Goal: Task Accomplishment & Management: Manage account settings

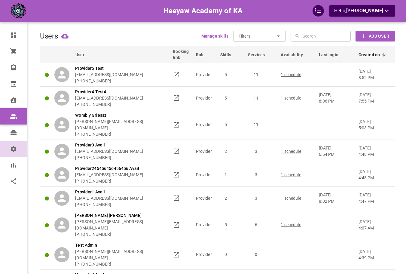
click at [20, 155] on link "Settings" at bounding box center [13, 149] width 27 height 16
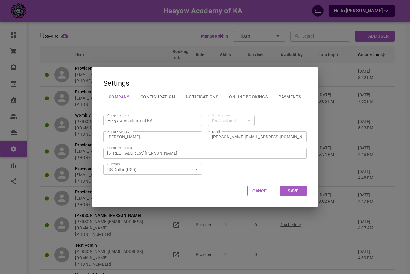
click at [153, 95] on button "Configuration" at bounding box center [157, 97] width 45 height 16
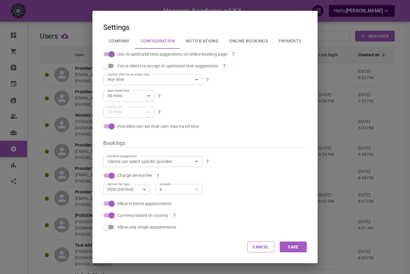
scroll to position [30, 0]
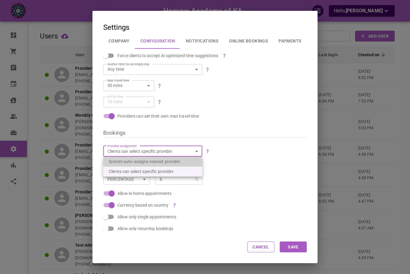
click at [181, 161] on li "System auto-assigns nearest provider" at bounding box center [152, 161] width 99 height 10
type input "true"
checkbox input "true"
checkbox input "false"
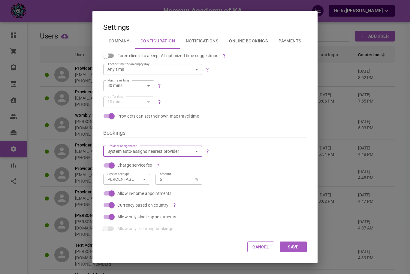
click at [293, 248] on button "Save" at bounding box center [293, 246] width 27 height 11
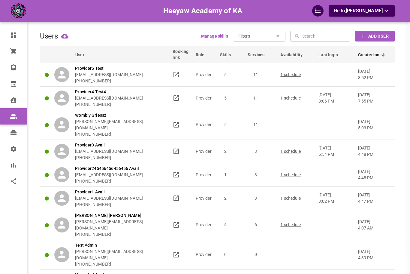
scroll to position [0, 0]
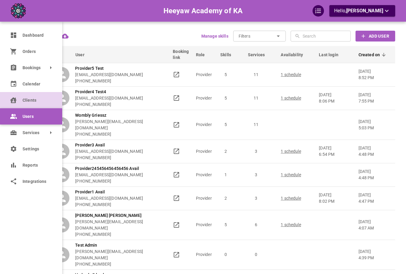
click at [11, 100] on icon at bounding box center [13, 100] width 6 height 6
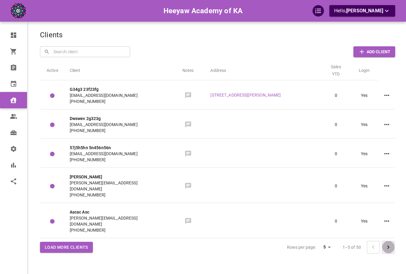
click at [391, 241] on button "Go to next page" at bounding box center [388, 247] width 13 height 13
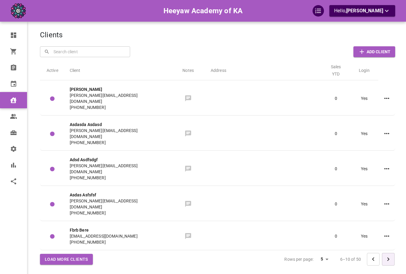
click at [391, 253] on button "Go to next page" at bounding box center [388, 259] width 13 height 13
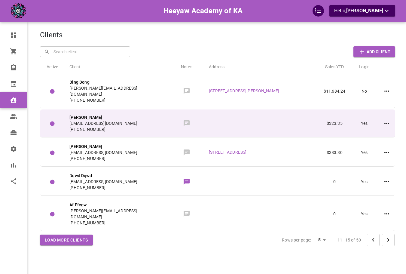
click at [162, 114] on div "Emily Child omar+heeyawc3@gomarketbox.com +14168360759" at bounding box center [116, 123] width 95 height 18
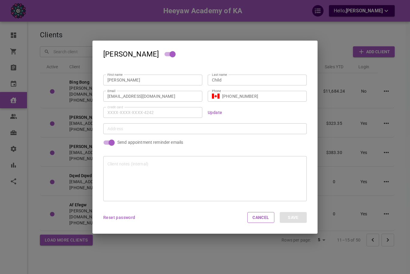
click at [167, 95] on input "omar+heeyawc3@gomarketbox.com" at bounding box center [153, 96] width 91 height 6
paste input "c-2ca0d95f-5354-486a-af0f-18d79afab328|p-b9a04cef-e827-442d-ad7a-2c21361309a3"
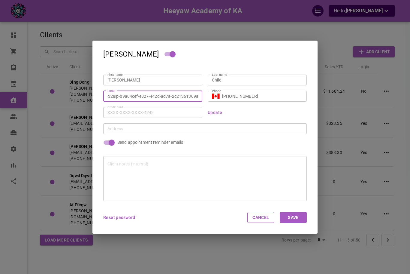
click at [183, 94] on input "c-2ca0d95f-5354-486a-af0f-18d79afab328|p-b9a04cef-e827-442d-ad7a-2c21361309a3" at bounding box center [153, 96] width 91 height 6
type input "c-2ca0d95f-5354-486a-af0f-18d79afab328|p-b9a04cef-e827-442d-ad7a-2c21361309a3"
click at [266, 218] on button "Cancel" at bounding box center [260, 217] width 27 height 11
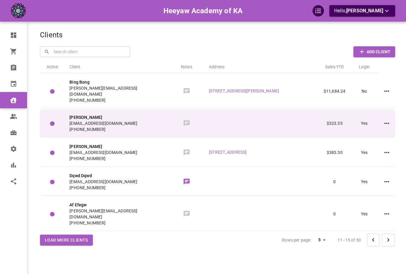
click at [273, 127] on td at bounding box center [261, 123] width 115 height 28
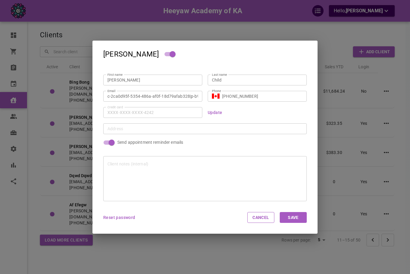
click at [181, 98] on input "c-2ca0d95f-5354-486a-af0f-18d79afab328|p-b9a04cef-e827-442d-ad7a-2c21361309a3" at bounding box center [153, 96] width 91 height 6
click at [81, 96] on div "Emily Child First name Emily First name Last name Child Last name Email c-2ca0d…" at bounding box center [205, 137] width 410 height 274
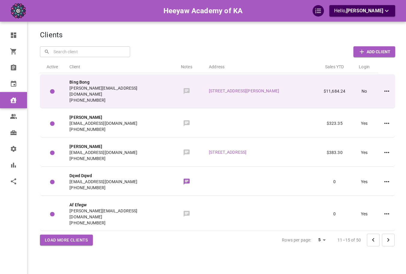
click at [153, 88] on span "omar+heeyawbing@gomarketbox.com" at bounding box center [116, 91] width 95 height 12
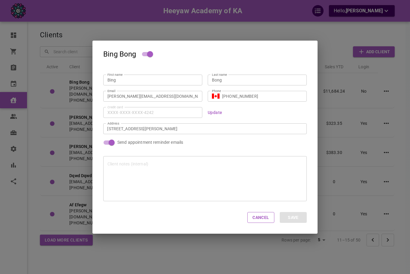
click at [157, 97] on input "omar+heeyawbing@gomarketbox.com" at bounding box center [153, 96] width 91 height 6
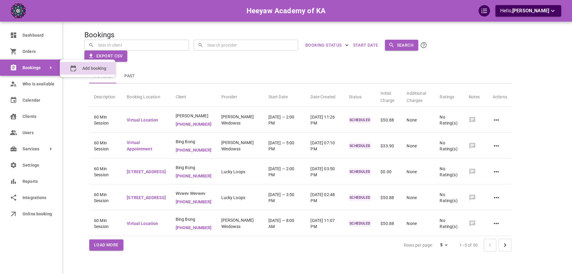
click at [67, 66] on booking "Add booking" at bounding box center [88, 68] width 56 height 13
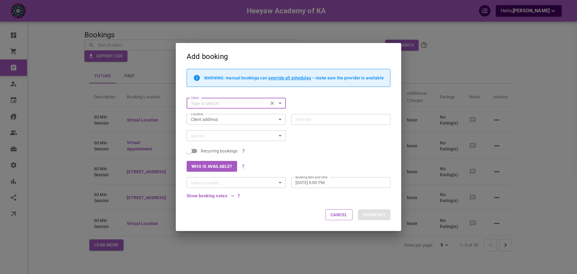
click at [223, 101] on input "Client" at bounding box center [227, 103] width 78 height 8
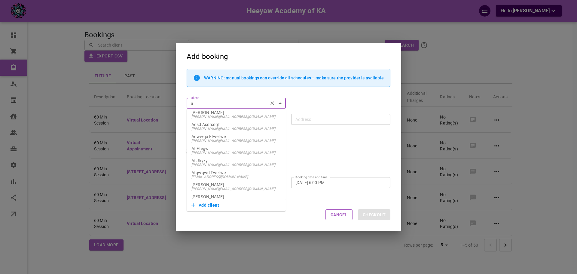
type input "a"
click at [311, 160] on div "Who is available?" at bounding box center [285, 163] width 209 height 16
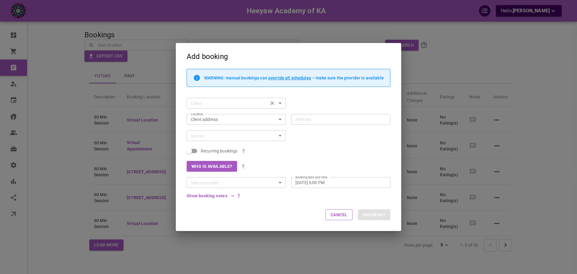
click at [228, 104] on input "Client" at bounding box center [227, 103] width 78 height 8
type input "Af Jkyky"
click at [494, 130] on div "Add booking WARNING: manual bookings can override all schedules – make sure the…" at bounding box center [288, 137] width 577 height 274
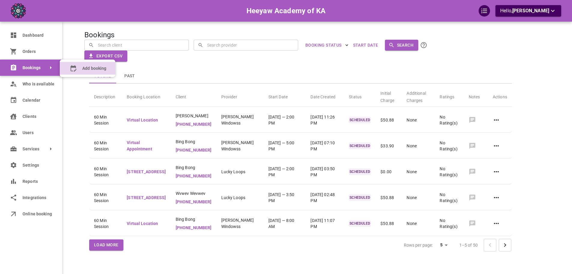
click at [97, 66] on span "Add booking" at bounding box center [94, 68] width 24 height 6
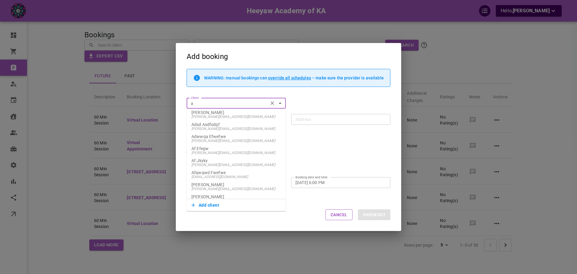
type input "a"
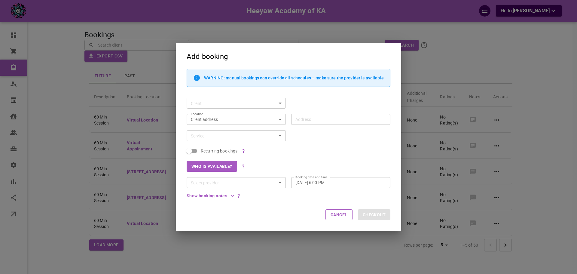
click at [360, 160] on div "Who is available?" at bounding box center [285, 163] width 209 height 16
click at [274, 153] on div "Recurring bookings" at bounding box center [285, 148] width 209 height 14
click at [274, 140] on div "Service" at bounding box center [236, 135] width 99 height 11
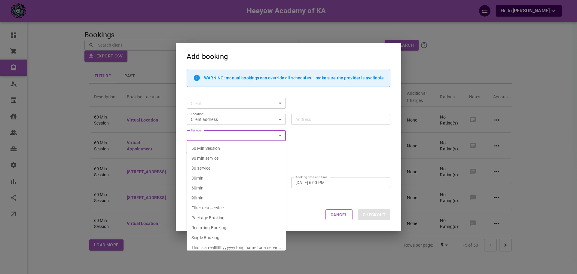
click at [312, 135] on div "WARNING: manual bookings can override all schedules – make sure the provider is…" at bounding box center [285, 133] width 209 height 129
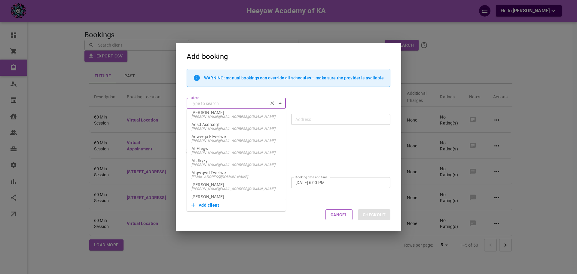
click at [255, 100] on input "Client" at bounding box center [227, 103] width 78 height 8
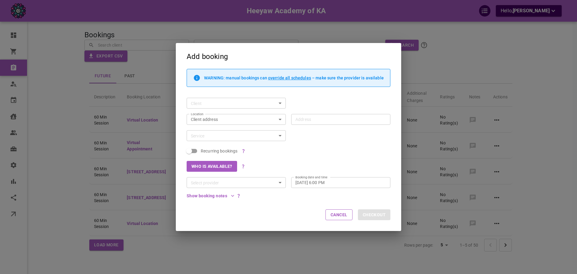
type input "Adsd Asdfsdgf"
click at [519, 136] on div "Add booking WARNING: manual bookings can override all schedules – make sure the…" at bounding box center [288, 137] width 577 height 274
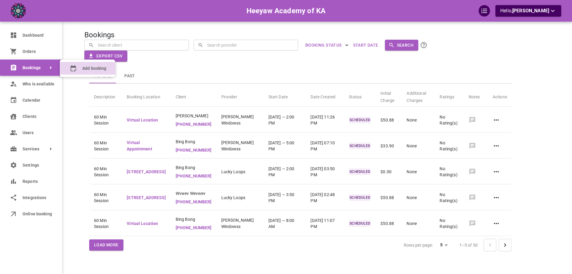
drag, startPoint x: 48, startPoint y: 68, endPoint x: 98, endPoint y: 68, distance: 50.2
click at [98, 68] on span "Add booking" at bounding box center [94, 68] width 24 height 6
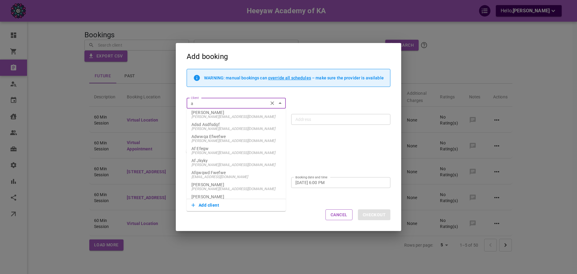
type input "a"
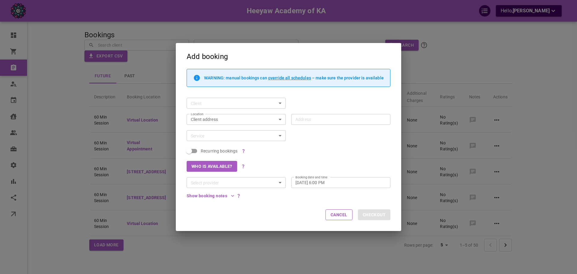
click at [328, 97] on div "Client Client" at bounding box center [285, 100] width 209 height 16
click at [243, 99] on input "Client" at bounding box center [227, 103] width 78 height 8
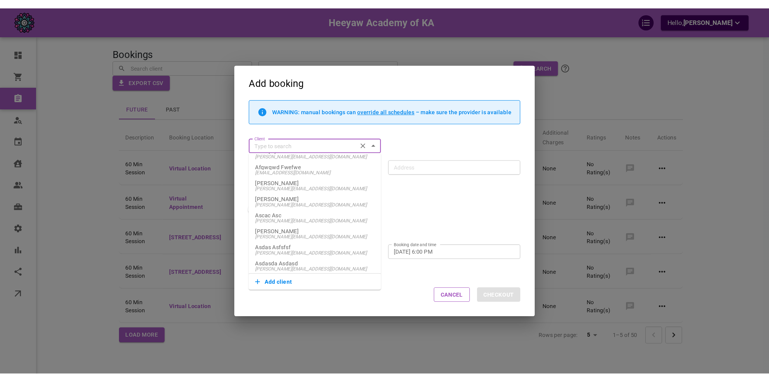
scroll to position [54, 0]
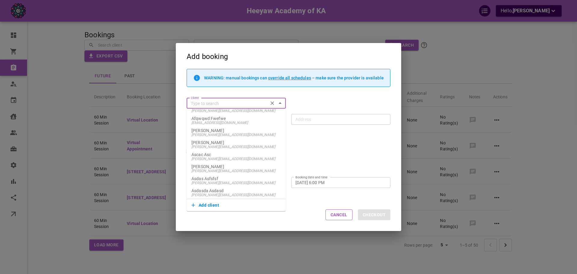
click at [305, 163] on div "Who is available?" at bounding box center [285, 163] width 209 height 16
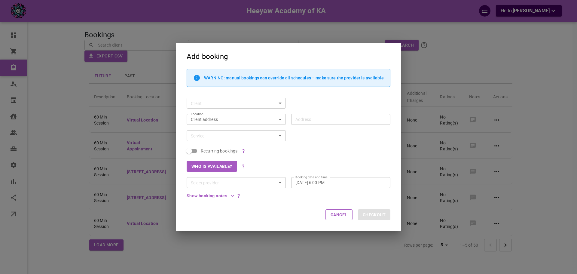
click at [256, 138] on input "Service" at bounding box center [231, 136] width 86 height 8
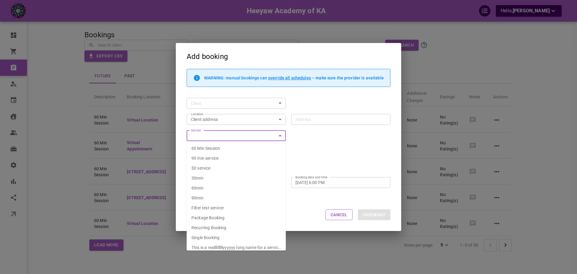
click at [309, 138] on div "WARNING: manual bookings can override all schedules – make sure the provider is…" at bounding box center [285, 133] width 209 height 129
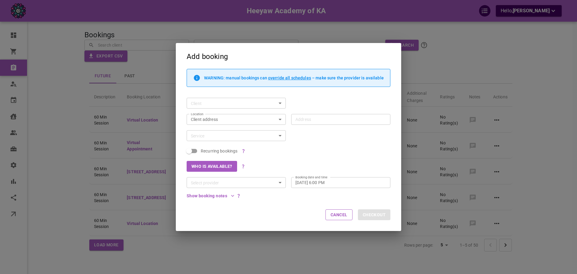
click at [220, 167] on button "Who is available?" at bounding box center [212, 166] width 50 height 11
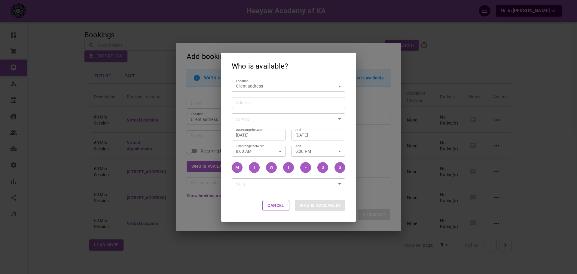
click at [258, 88] on body "Heeyaw Academy of KA Hello, Omar Tahir Dashboard Orders Bookings Who is availab…" at bounding box center [288, 155] width 577 height 311
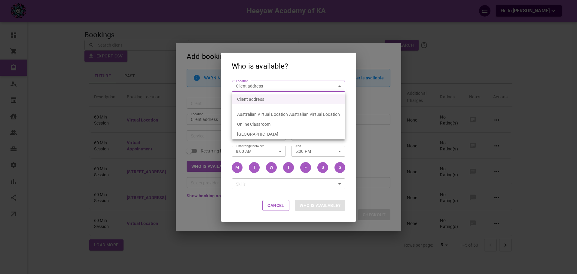
click at [262, 77] on div at bounding box center [288, 137] width 577 height 274
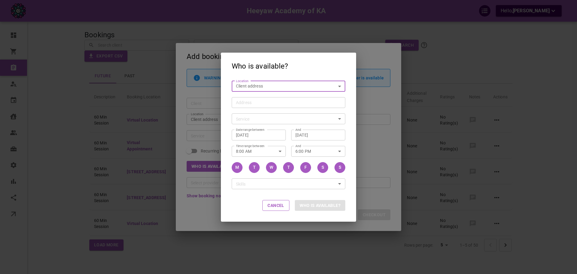
click at [260, 88] on body "Heeyaw Academy of KA Hello, Omar Tahir Dashboard Orders Bookings Who is availab…" at bounding box center [288, 155] width 577 height 311
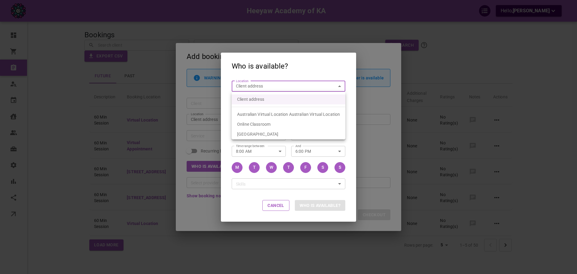
click at [257, 102] on li "Client address" at bounding box center [289, 99] width 114 height 10
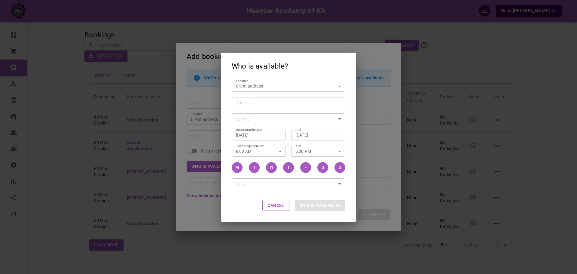
click at [263, 72] on h2 "Who is available?" at bounding box center [288, 66] width 135 height 26
click at [261, 101] on input "Address Address" at bounding box center [285, 103] width 104 height 8
click at [264, 86] on body "Heeyaw Academy of KA Hello, Omar Tahir Dashboard Orders Bookings Who is availab…" at bounding box center [288, 155] width 577 height 311
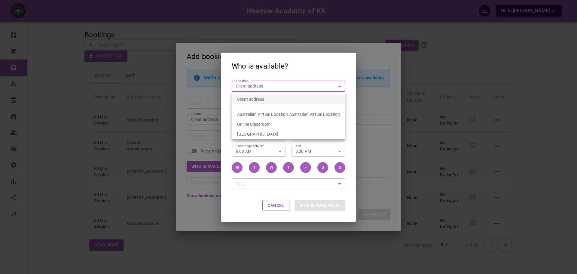
click at [261, 124] on span "Online Classroom" at bounding box center [253, 124] width 33 height 5
type input "6f02a442-b665-432c-b8d1-2dbab1cd9d8a"
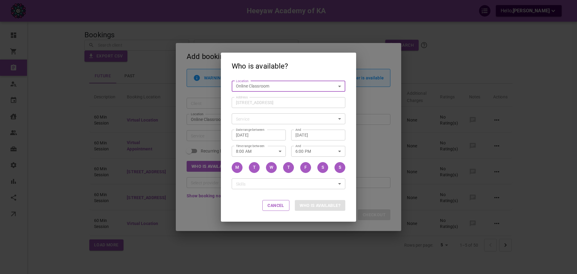
click at [259, 111] on div "Service ​ Service" at bounding box center [285, 116] width 119 height 16
click at [215, 96] on div "Who is available? Location Online Classroom 6f02a442-b665-432c-b8d1-2dbab1cd9d8…" at bounding box center [288, 137] width 577 height 274
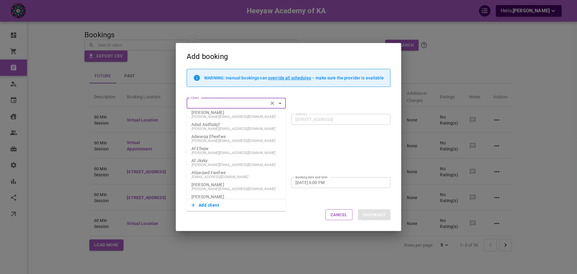
click at [210, 103] on input "Client" at bounding box center [227, 103] width 78 height 8
click at [214, 205] on button "Add client" at bounding box center [236, 205] width 90 height 8
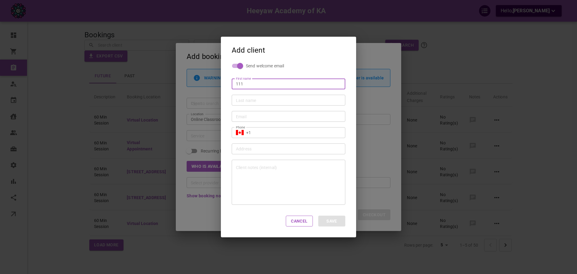
type input "111"
click at [264, 102] on input "Last name" at bounding box center [288, 100] width 105 height 6
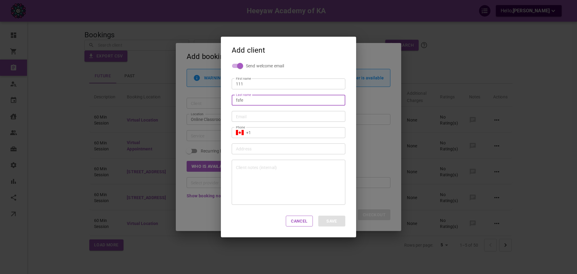
type input "Fsfe"
click at [258, 115] on input "Email" at bounding box center [288, 116] width 105 height 6
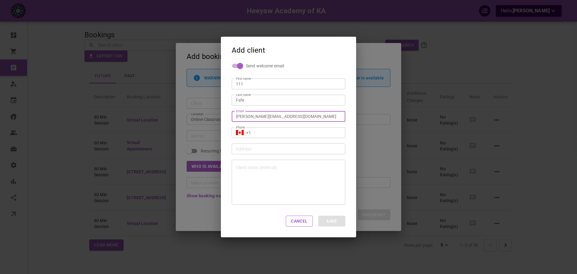
click at [259, 113] on div "omar+recuralong@gomarketbox.com Email" at bounding box center [289, 116] width 114 height 11
click at [259, 113] on input "[PERSON_NAME][EMAIL_ADDRESS][DOMAIN_NAME]" at bounding box center [288, 116] width 105 height 6
click at [259, 115] on input "omar+v@gomarketbox.com" at bounding box center [288, 116] width 105 height 6
type input "omar+vweve33@gomarketbox.com"
click at [264, 131] on input "+1" at bounding box center [293, 132] width 95 height 6
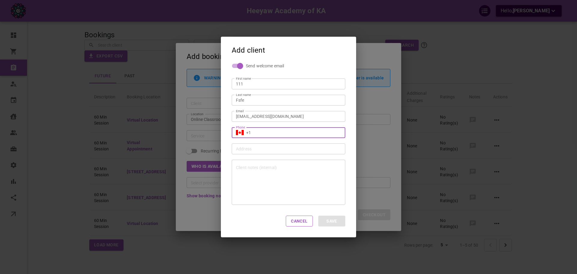
type input "[PHONE_NUMBER]"
click at [333, 221] on button "Save" at bounding box center [331, 220] width 27 height 11
type input "111 Fsfe"
type input "+1"
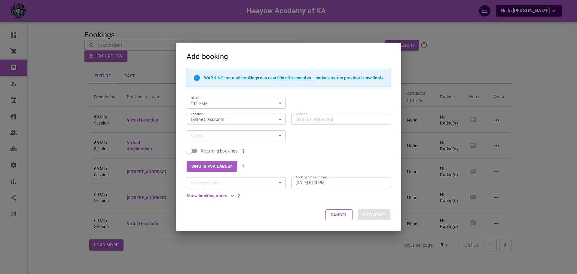
click at [339, 151] on div "Recurring bookings" at bounding box center [285, 148] width 209 height 14
click at [318, 146] on div "Recurring bookings" at bounding box center [285, 148] width 209 height 14
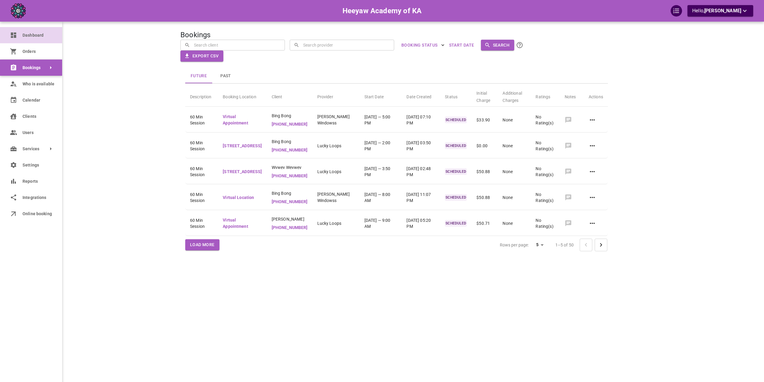
click at [15, 36] on icon at bounding box center [13, 34] width 5 height 5
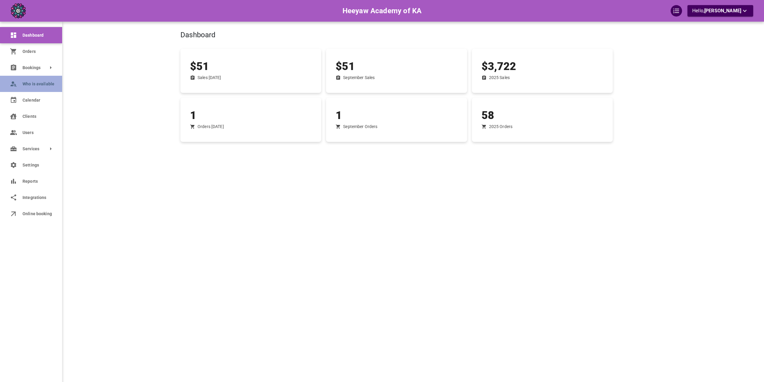
click at [15, 87] on icon at bounding box center [13, 83] width 7 height 7
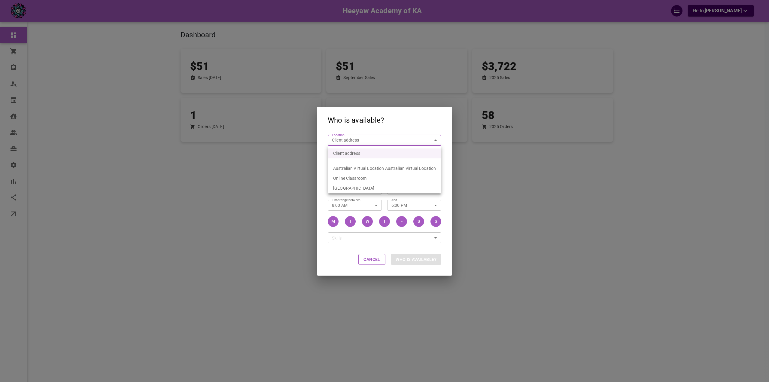
click at [352, 140] on body "Heeyaw Academy of KA Hello, [PERSON_NAME] Dashboard Orders Bookings Who is avai…" at bounding box center [384, 209] width 769 height 419
click at [356, 180] on span "Online Classroom" at bounding box center [349, 178] width 33 height 5
type input "6f02a442-b665-432c-b8d1-2dbab1cd9d8a"
click at [358, 172] on body "Heeyaw Academy of KA Hello, [PERSON_NAME] Dashboard Orders Bookings Who is avai…" at bounding box center [384, 209] width 769 height 419
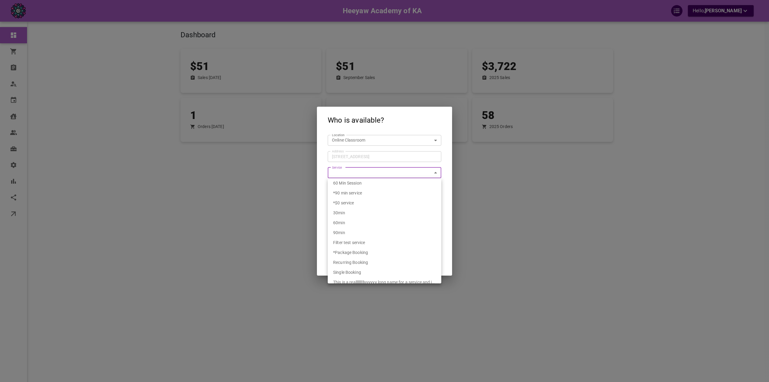
click at [356, 179] on div "60 Min Session" at bounding box center [384, 183] width 103 height 10
type input "2b350114-efe9-40ab-bed3-09b16bae47f9"
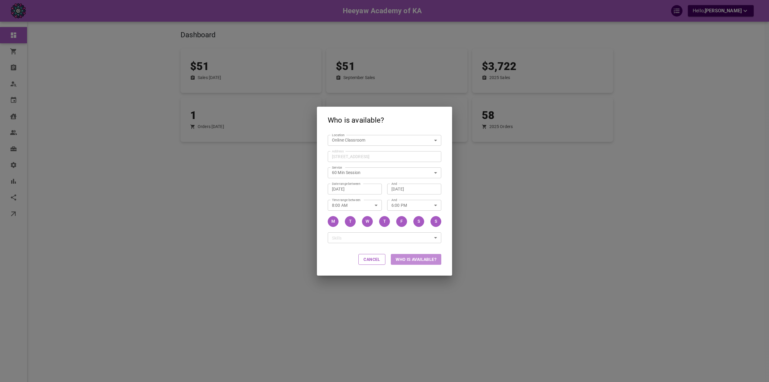
click at [404, 258] on button "Who is available?" at bounding box center [416, 259] width 50 height 11
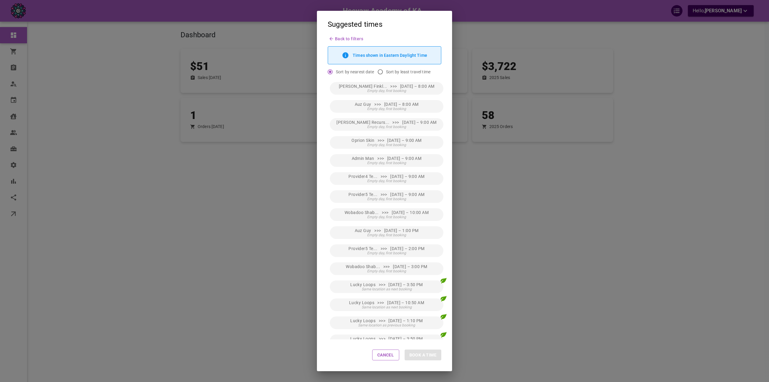
click at [379, 72] on input "Sort by least travel time" at bounding box center [380, 71] width 11 height 11
radio input "true"
click at [384, 84] on span "Lucky Loops >>> [DATE] – 3:50 PM" at bounding box center [386, 86] width 73 height 5
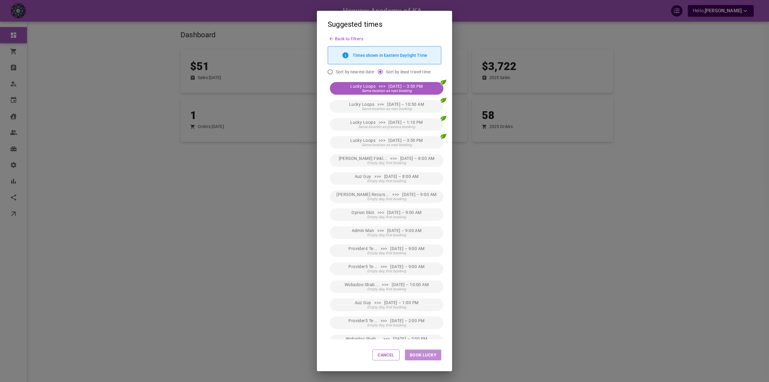
click at [425, 357] on button "Book Lucky" at bounding box center [423, 354] width 36 height 11
type input "Lucky Loops"
type input "[DATE] 3:50 PM"
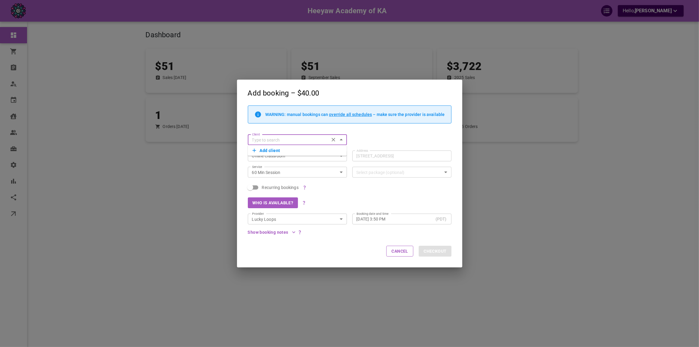
drag, startPoint x: 404, startPoint y: 211, endPoint x: 367, endPoint y: 192, distance: 41.6
click at [367, 192] on div "Who is available?" at bounding box center [346, 200] width 209 height 16
click at [212, 155] on div "Add booking – $40.00 WARNING: manual bookings can override all schedules – make…" at bounding box center [349, 173] width 699 height 347
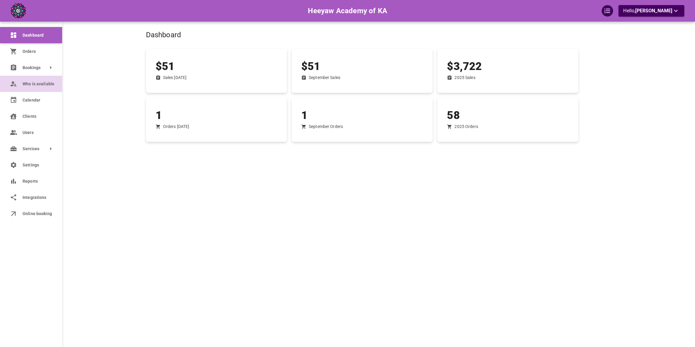
click at [23, 89] on link "Who is available" at bounding box center [31, 84] width 62 height 16
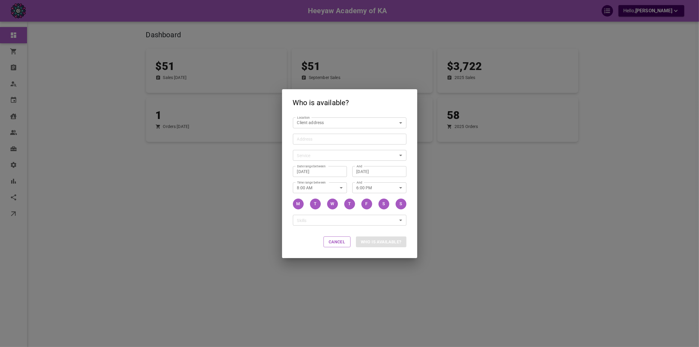
click at [304, 134] on div "Address" at bounding box center [350, 139] width 114 height 11
click at [304, 135] on input "Address Address" at bounding box center [346, 139] width 104 height 8
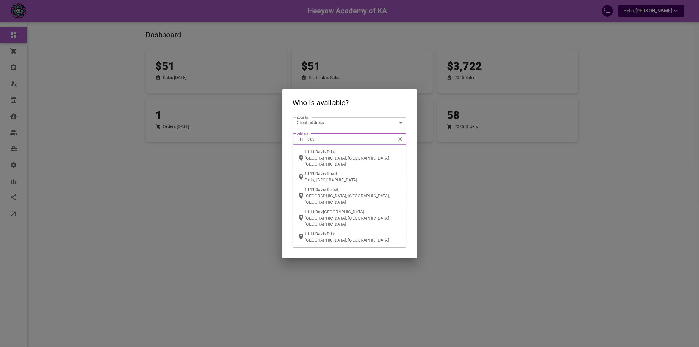
type input "1111 [PERSON_NAME]"
click at [313, 158] on p "[GEOGRAPHIC_DATA], [GEOGRAPHIC_DATA], [GEOGRAPHIC_DATA]" at bounding box center [353, 161] width 97 height 12
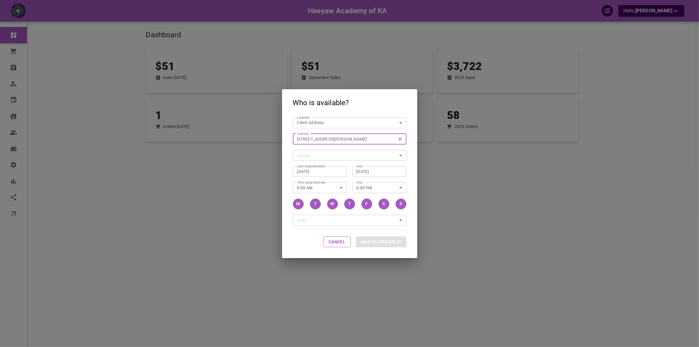
type input "[STREET_ADDRESS][PERSON_NAME]"
click at [326, 154] on body "Heeyaw Academy of KA Hello, [PERSON_NAME] Dashboard Orders Bookings Who is avai…" at bounding box center [349, 192] width 699 height 384
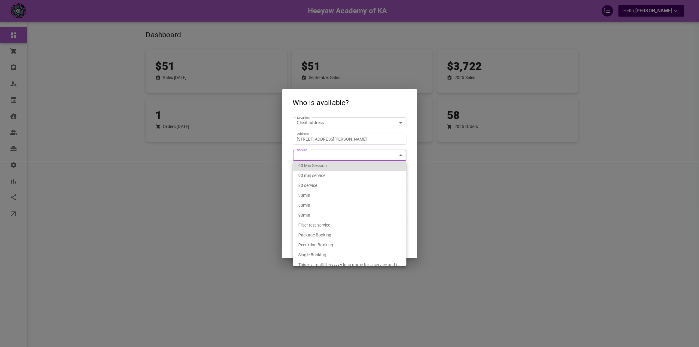
click at [320, 165] on span "60 Min Session" at bounding box center [312, 165] width 29 height 5
type input "2b350114-efe9-40ab-bed3-09b16bae47f9"
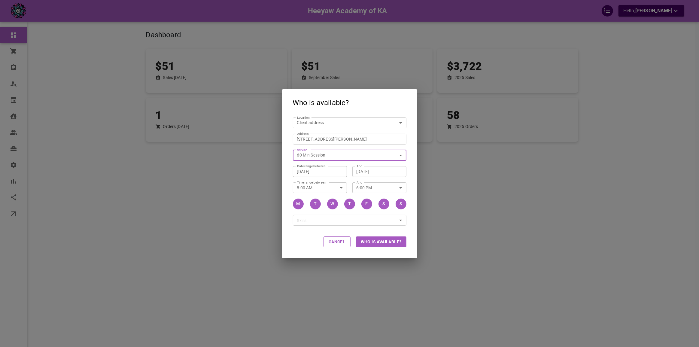
click at [377, 240] on button "Who is available?" at bounding box center [381, 241] width 50 height 11
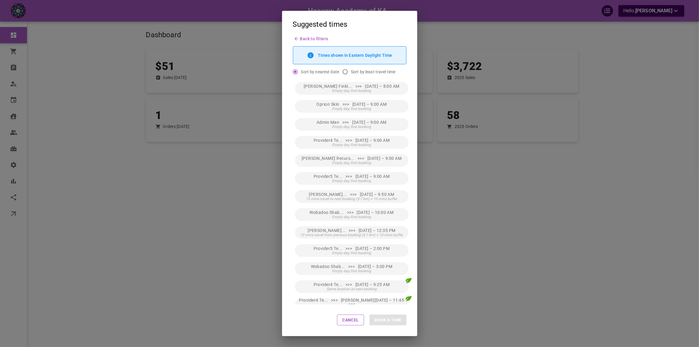
click at [350, 74] on input "Sort by least travel time" at bounding box center [344, 71] width 11 height 11
radio input "true"
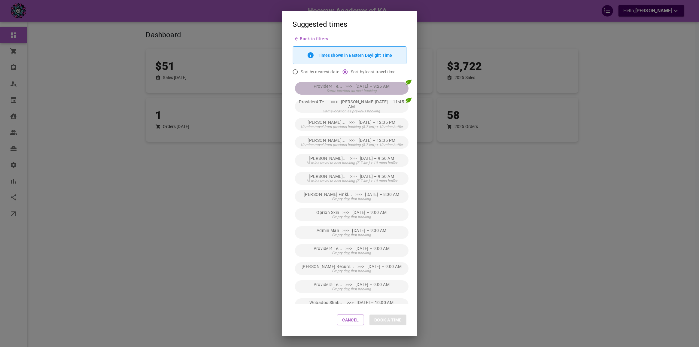
click at [351, 82] on button "Provider4 Te... >>> [DATE] – 9:25 AM Same location as next booking" at bounding box center [352, 88] width 114 height 13
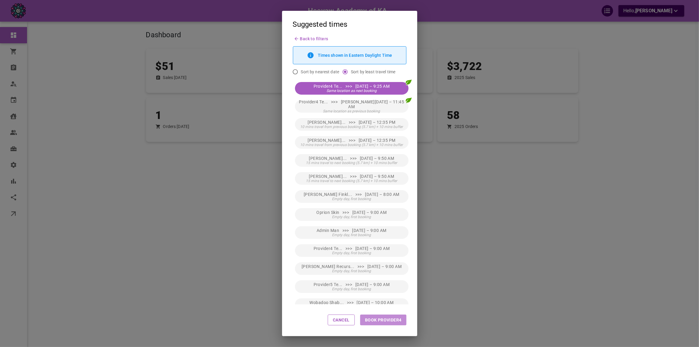
click at [385, 322] on button "Book Provider4" at bounding box center [383, 319] width 46 height 11
type input "Provider4 Test4"
type input "[DATE] 9:25 AM"
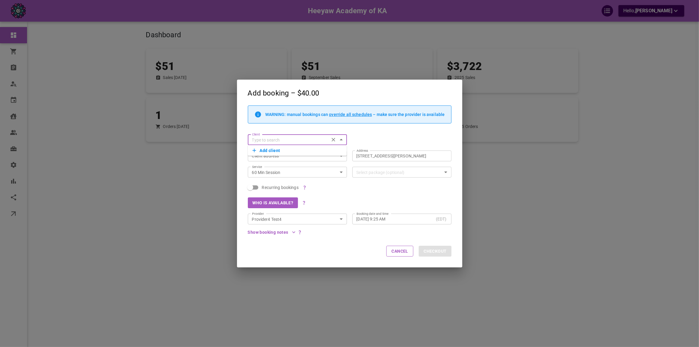
click at [261, 150] on button "Add client" at bounding box center [298, 150] width 90 height 8
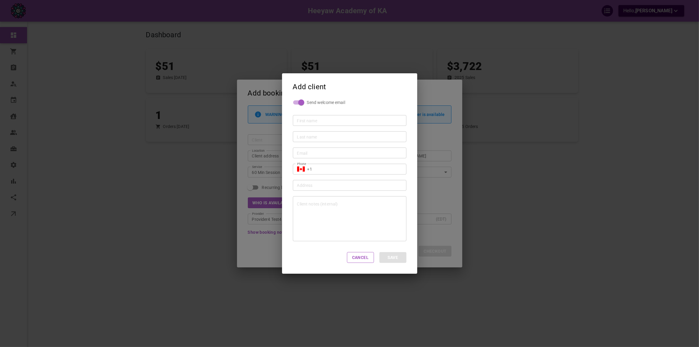
click at [267, 132] on div "Add client Send welcome email First name First name Last name Last name Email E…" at bounding box center [349, 173] width 699 height 347
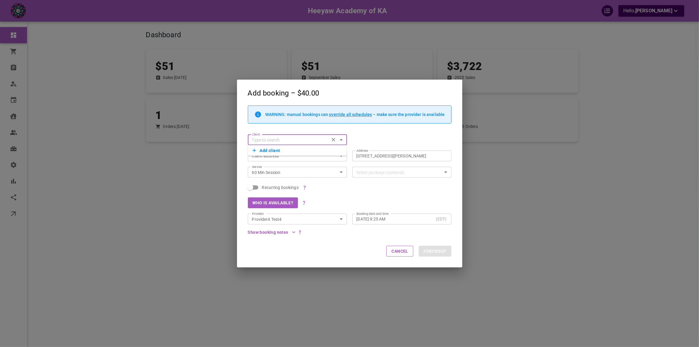
click at [267, 136] on input "Client" at bounding box center [289, 140] width 78 height 8
click at [266, 150] on button "Add client" at bounding box center [298, 150] width 90 height 8
type input "[PERSON_NAME]"
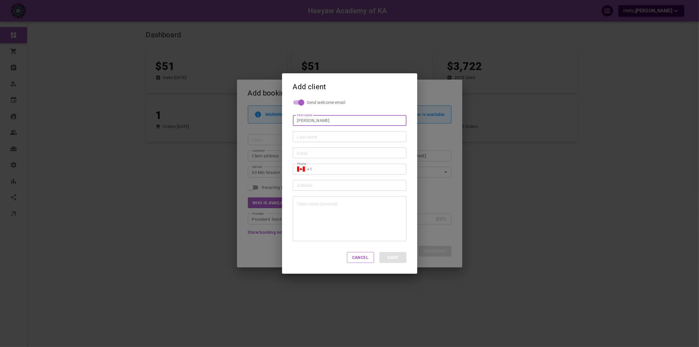
type input "[PERSON_NAME]"
click at [314, 154] on input "Email" at bounding box center [349, 153] width 105 height 6
click at [322, 154] on input "[PERSON_NAME][EMAIL_ADDRESS][DOMAIN_NAME]" at bounding box center [349, 153] width 105 height 6
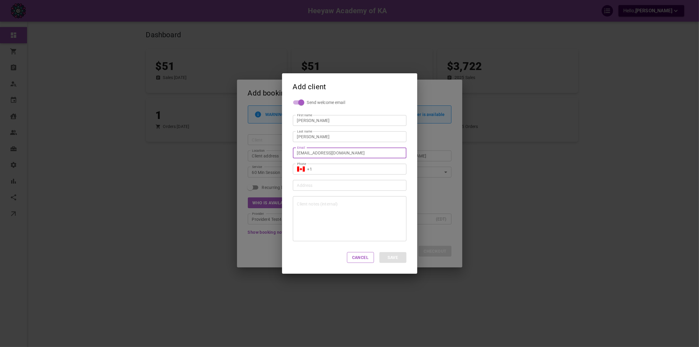
type input "[EMAIL_ADDRESS][DOMAIN_NAME]"
click at [330, 168] on input "+1" at bounding box center [354, 169] width 95 height 6
type input "[PHONE_NUMBER]"
click at [347, 186] on input "Address Address" at bounding box center [346, 185] width 104 height 8
type input "1"
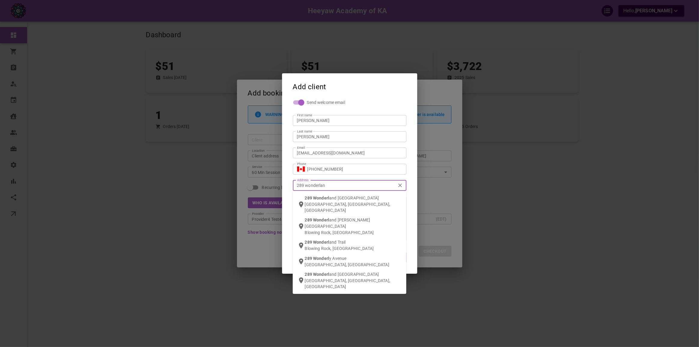
type input "289 wonderland"
click at [351, 202] on p "[GEOGRAPHIC_DATA], [GEOGRAPHIC_DATA], [GEOGRAPHIC_DATA]" at bounding box center [353, 207] width 97 height 12
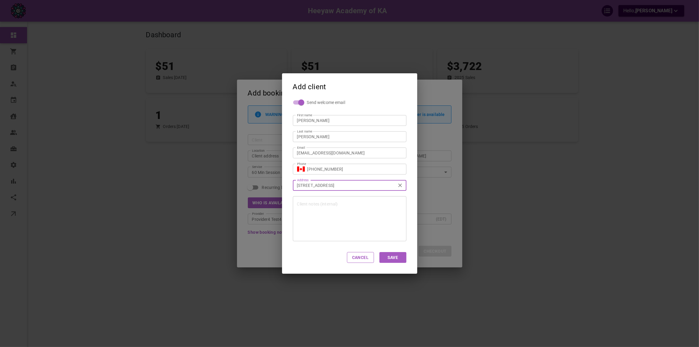
type input "[STREET_ADDRESS]"
click at [392, 255] on button "Save" at bounding box center [392, 257] width 27 height 11
click at [310, 206] on div "Client notes (internal)" at bounding box center [350, 218] width 114 height 45
type input "[PERSON_NAME]"
type input "[STREET_ADDRESS]"
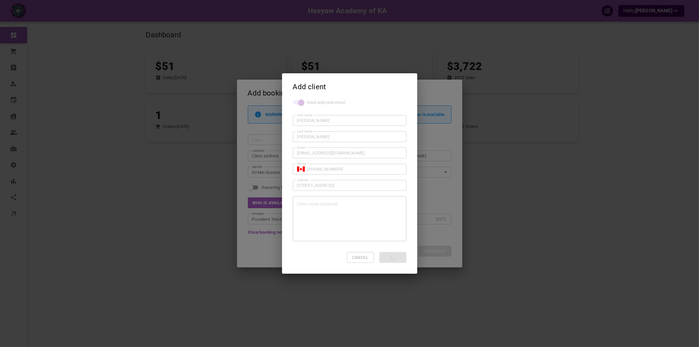
type input "+1"
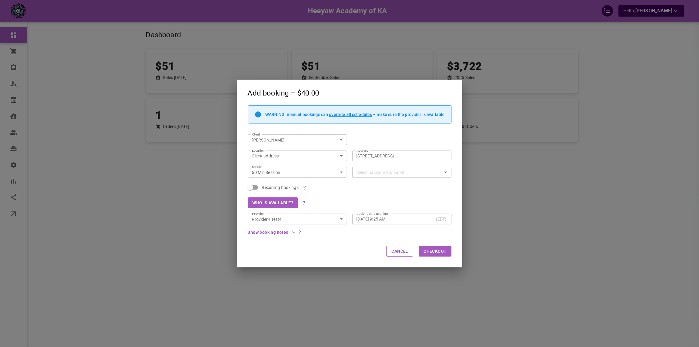
click at [494, 165] on div "Add booking – $40.00 WARNING: manual bookings can override all schedules – make…" at bounding box center [349, 173] width 699 height 347
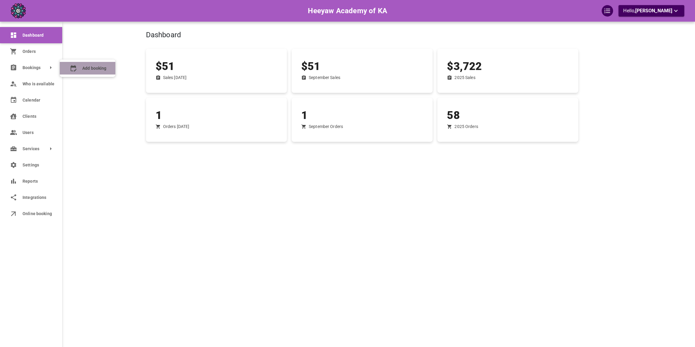
click at [82, 74] on booking "Add booking" at bounding box center [88, 68] width 56 height 13
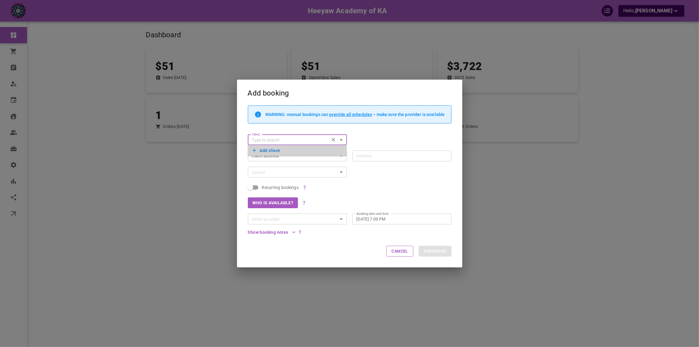
click at [259, 147] on button "Add client" at bounding box center [298, 150] width 90 height 8
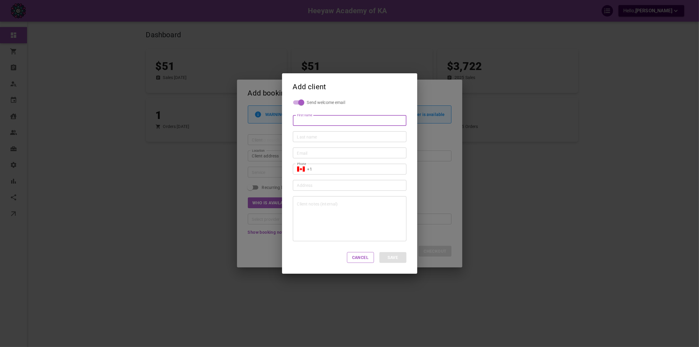
click at [306, 119] on input "First name" at bounding box center [349, 120] width 105 height 6
type input "Afc"
click at [311, 135] on input "Last name" at bounding box center [349, 137] width 105 height 6
type input "Vqevqw"
click at [317, 152] on input "Email" at bounding box center [349, 153] width 105 height 6
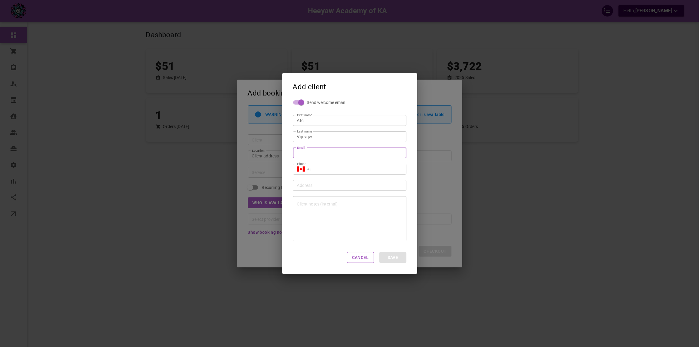
type input "1"
click at [318, 154] on input "1" at bounding box center [349, 153] width 105 height 6
click at [318, 156] on input "Email" at bounding box center [349, 153] width 105 height 6
click at [316, 154] on input "[PERSON_NAME][EMAIL_ADDRESS][DOMAIN_NAME]" at bounding box center [349, 153] width 105 height 6
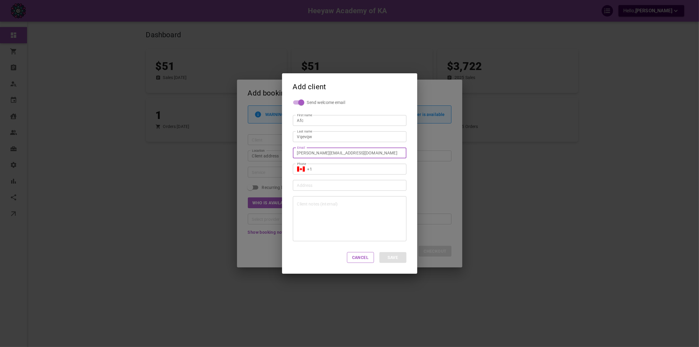
click at [316, 154] on input "[PERSON_NAME][EMAIL_ADDRESS][DOMAIN_NAME]" at bounding box center [349, 153] width 105 height 6
type input "[EMAIL_ADDRESS][DOMAIN_NAME]"
click at [325, 171] on input "+1" at bounding box center [354, 169] width 95 height 6
type input "[PHONE_NUMBER]"
click at [345, 183] on input "Address Address" at bounding box center [346, 185] width 104 height 8
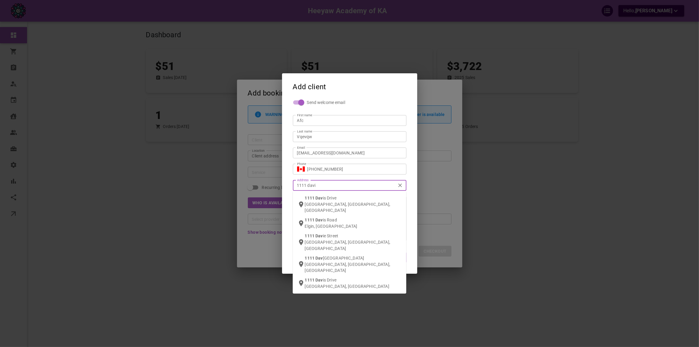
type input "1111 [PERSON_NAME]"
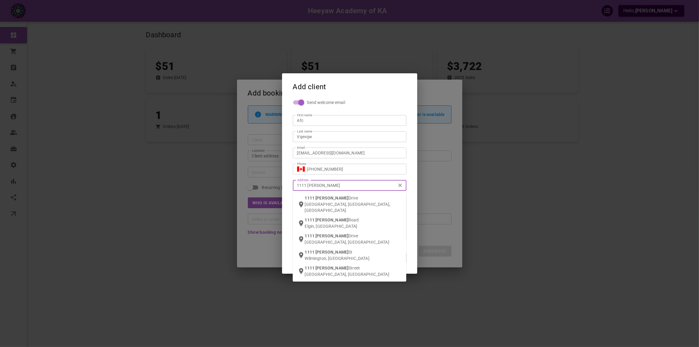
click at [338, 202] on p "[GEOGRAPHIC_DATA], [GEOGRAPHIC_DATA], [GEOGRAPHIC_DATA]" at bounding box center [353, 207] width 97 height 12
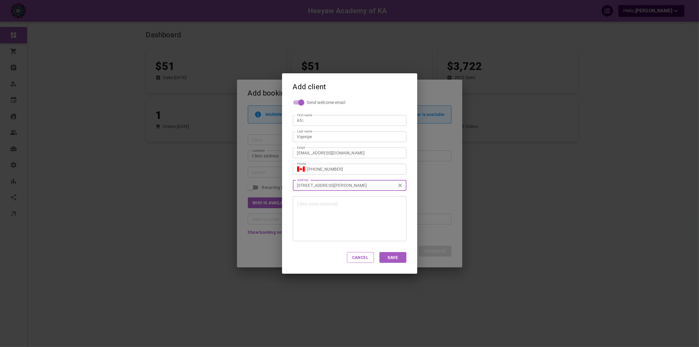
type input "[STREET_ADDRESS][PERSON_NAME]"
click at [390, 258] on button "Save" at bounding box center [392, 257] width 27 height 11
type input "Afc Vqevqw"
type input "[STREET_ADDRESS][PERSON_NAME]"
type input "+1"
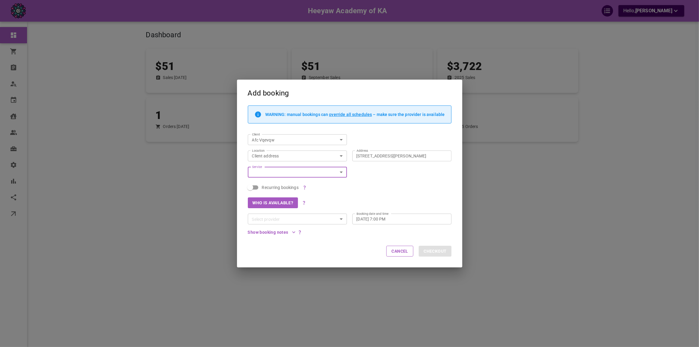
click at [311, 171] on input "Service" at bounding box center [293, 172] width 86 height 8
click at [381, 211] on label "Booking date and time" at bounding box center [373, 213] width 32 height 5
click at [381, 216] on input "[DATE] 7:00 PM" at bounding box center [401, 219] width 88 height 6
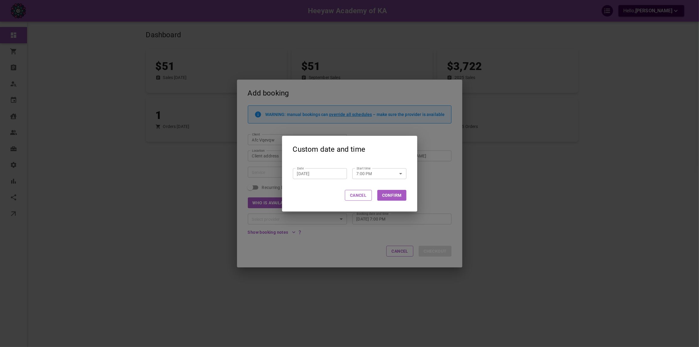
click at [358, 196] on button "Cancel" at bounding box center [358, 195] width 27 height 11
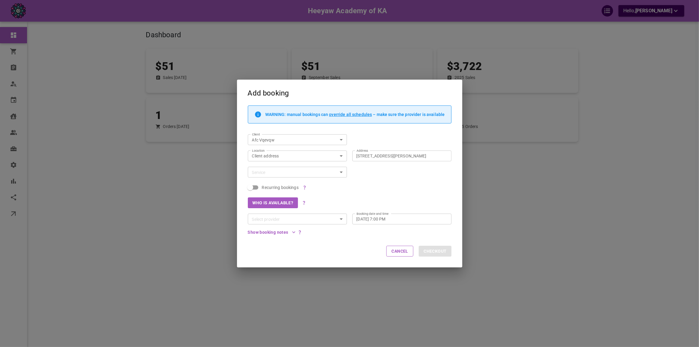
click at [353, 204] on div "Who is available?" at bounding box center [346, 200] width 209 height 16
click at [328, 246] on div "Cancel Checkout" at bounding box center [349, 251] width 225 height 32
click at [121, 134] on div "Add booking WARNING: manual bookings can override all schedules – make sure the…" at bounding box center [349, 173] width 699 height 347
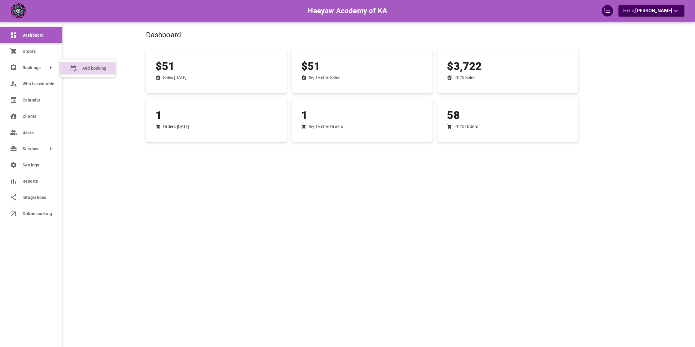
click at [69, 70] on booking "Add booking" at bounding box center [88, 68] width 56 height 13
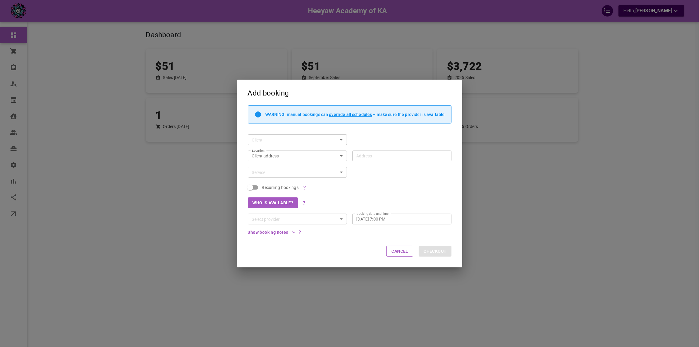
click at [163, 95] on div "Add booking WARNING: manual bookings can override all schedules – make sure the…" at bounding box center [349, 173] width 699 height 347
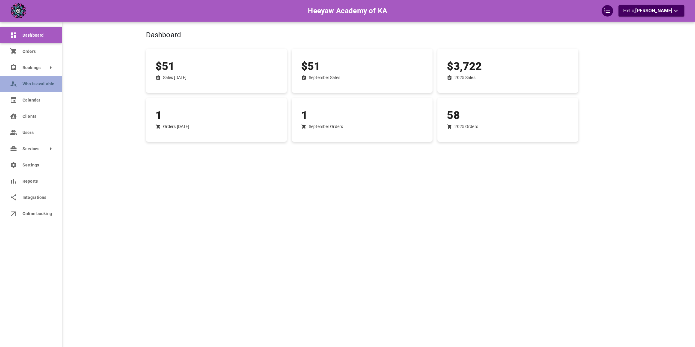
click at [9, 81] on link "Who is available" at bounding box center [31, 84] width 62 height 16
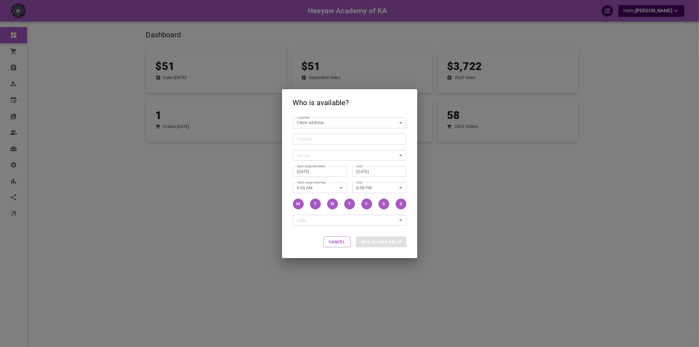
click at [335, 142] on div "Address" at bounding box center [350, 139] width 114 height 11
click at [335, 142] on input "Address Address" at bounding box center [346, 139] width 104 height 8
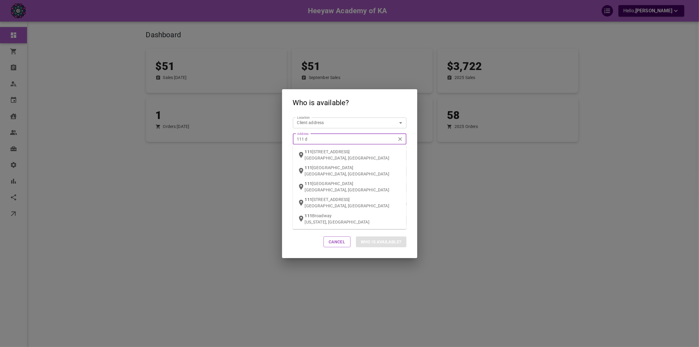
type input "111 da"
click at [332, 152] on span "[GEOGRAPHIC_DATA]" at bounding box center [338, 151] width 41 height 5
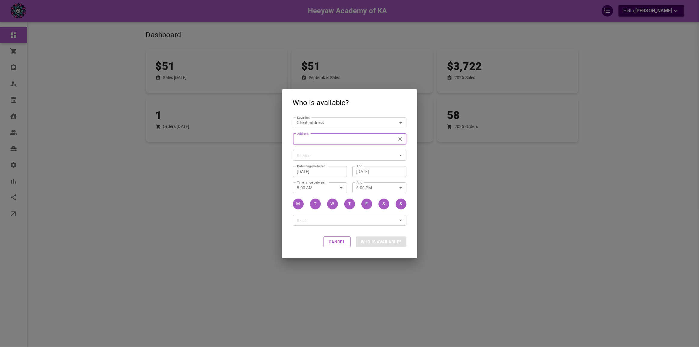
type input "[STREET_ADDRESS]"
click at [400, 142] on button "Address [STREET_ADDRESS] Address" at bounding box center [400, 139] width 8 height 8
click at [399, 142] on input "[STREET_ADDRESS]" at bounding box center [346, 139] width 104 height 8
click at [366, 135] on input "Address Address" at bounding box center [346, 139] width 104 height 8
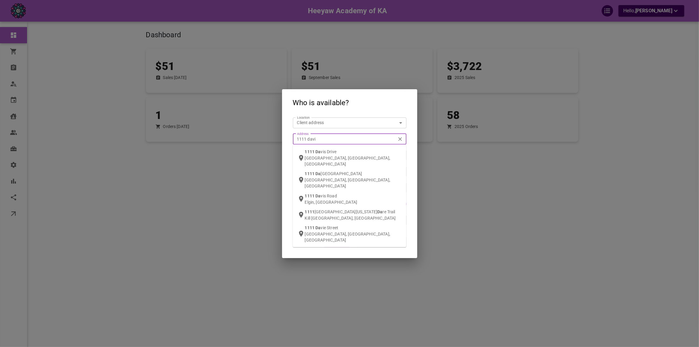
type input "1111 [PERSON_NAME]"
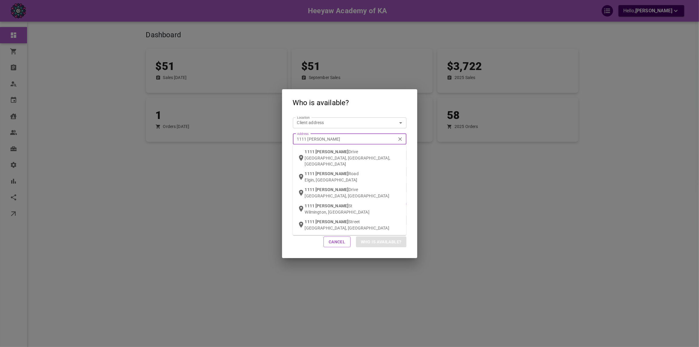
click at [349, 150] on div "[STREET_ADDRESS][PERSON_NAME]" at bounding box center [353, 158] width 97 height 18
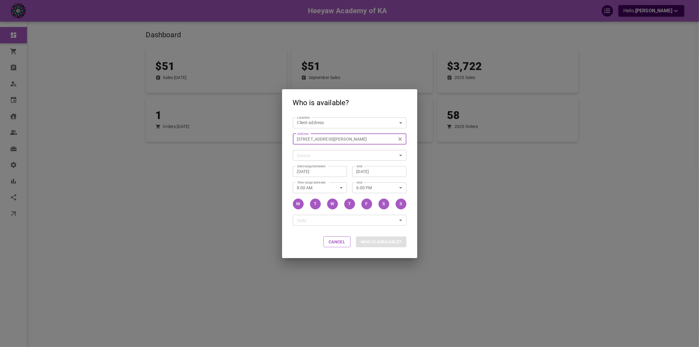
type input "[STREET_ADDRESS][PERSON_NAME]"
click at [345, 153] on body "Heeyaw Academy of KA Hello, [PERSON_NAME] Dashboard Orders Bookings Who is avai…" at bounding box center [349, 192] width 699 height 384
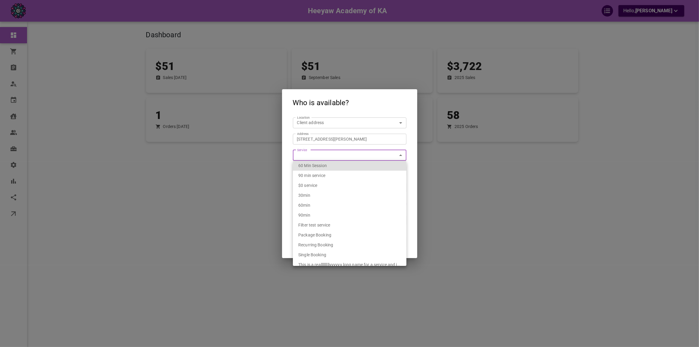
click at [336, 166] on div "60 Min Session" at bounding box center [349, 166] width 103 height 10
type input "2b350114-efe9-40ab-bed3-09b16bae47f9"
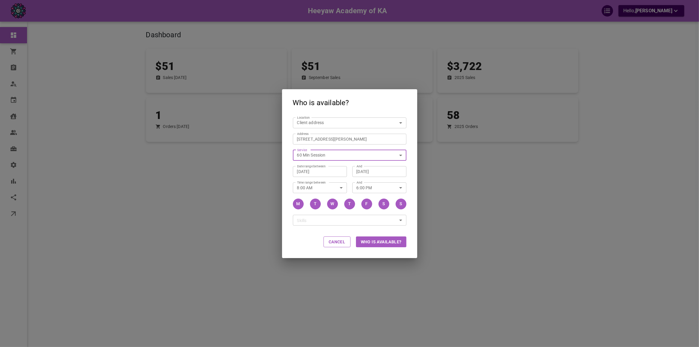
click at [381, 245] on button "Who is available?" at bounding box center [381, 241] width 50 height 11
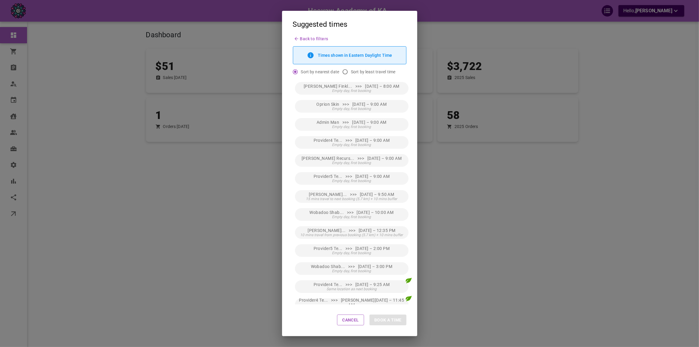
click at [351, 74] on input "Sort by least travel time" at bounding box center [344, 71] width 11 height 11
radio input "true"
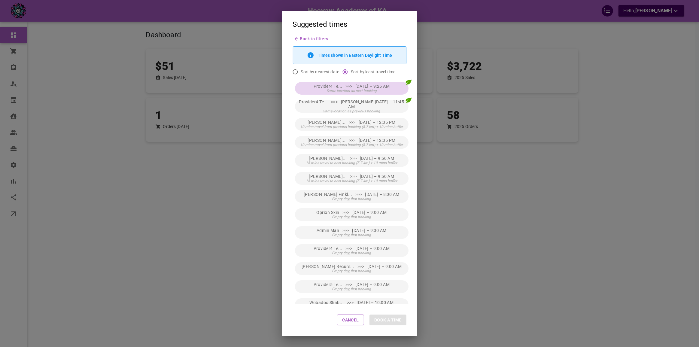
click at [347, 89] on span "Same location as next booking" at bounding box center [351, 91] width 50 height 4
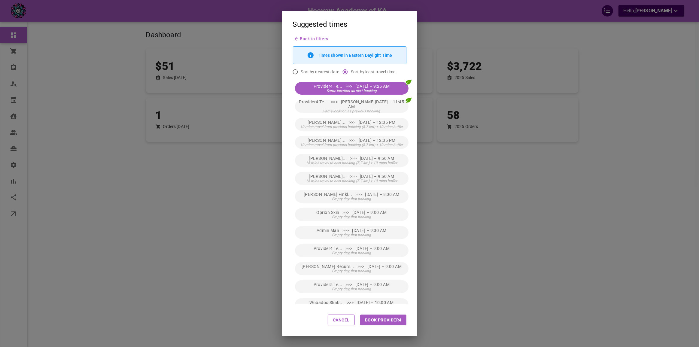
click at [384, 319] on button "Book Provider4" at bounding box center [383, 319] width 46 height 11
type input "Provider4 Test4"
type input "[DATE] 9:25 AM"
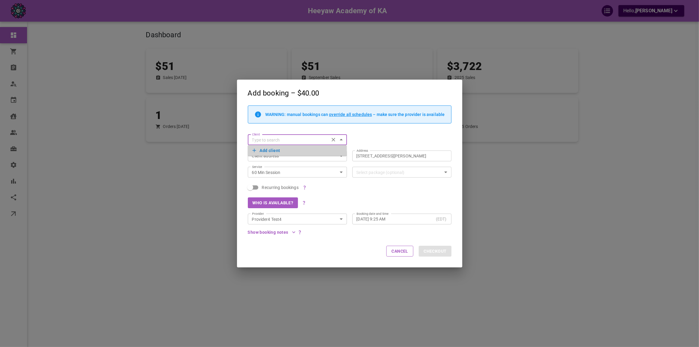
click at [288, 150] on button "Add client" at bounding box center [298, 150] width 90 height 8
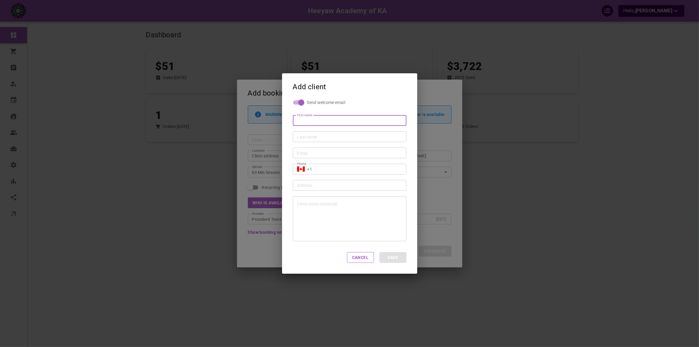
click at [311, 122] on input "First name" at bounding box center [349, 120] width 105 height 6
type input "[PERSON_NAME]"
click at [306, 153] on input "Email" at bounding box center [349, 153] width 105 height 6
click at [315, 151] on input "[PERSON_NAME][EMAIL_ADDRESS][DOMAIN_NAME]" at bounding box center [349, 153] width 105 height 6
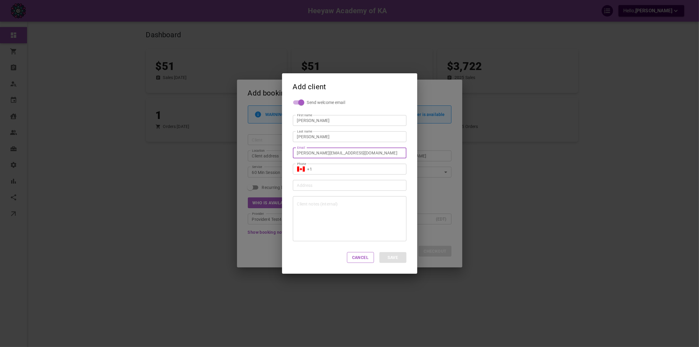
click at [315, 151] on input "[PERSON_NAME][EMAIL_ADDRESS][DOMAIN_NAME]" at bounding box center [349, 153] width 105 height 6
type input "[EMAIL_ADDRESS][DOMAIN_NAME]"
click at [345, 169] on input "+1" at bounding box center [354, 169] width 95 height 6
type input "[PHONE_NUMBER]"
click at [333, 204] on div at bounding box center [350, 218] width 114 height 45
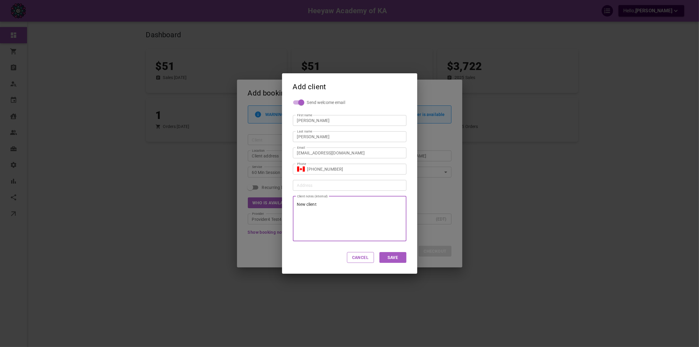
click at [395, 258] on button "Save" at bounding box center [392, 257] width 27 height 11
click at [327, 244] on div "Cancel Save" at bounding box center [349, 257] width 135 height 32
type input "[PERSON_NAME]"
type input "+1"
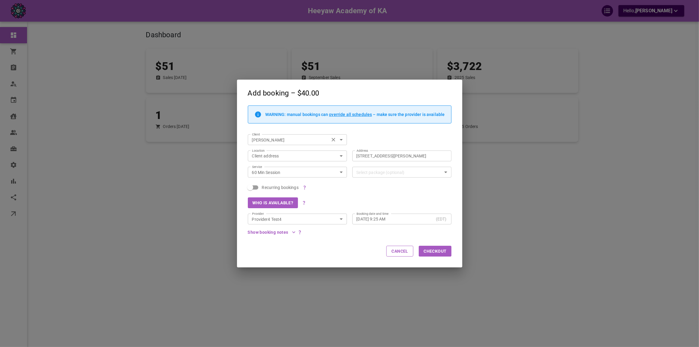
click at [278, 142] on input "[PERSON_NAME]" at bounding box center [289, 140] width 78 height 8
click at [288, 124] on div "WARNING: manual bookings can override all schedules – make sure the provider is…" at bounding box center [346, 116] width 209 height 23
click at [316, 139] on input "[PERSON_NAME]" at bounding box center [289, 140] width 78 height 8
click at [335, 138] on icon "Clear" at bounding box center [333, 140] width 6 height 6
click at [326, 138] on input "Client" at bounding box center [293, 140] width 86 height 8
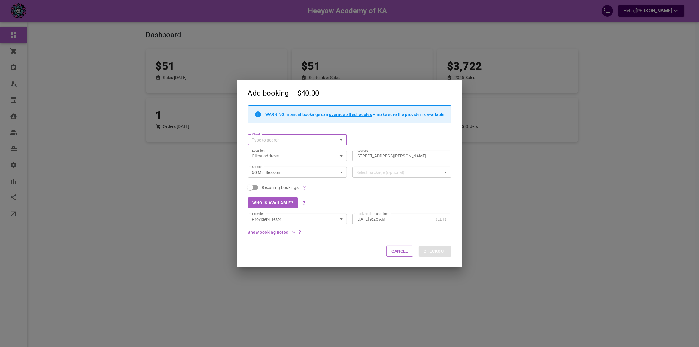
click at [290, 140] on input "Client" at bounding box center [293, 140] width 86 height 8
click at [290, 128] on div "WARNING: manual bookings can override all schedules – make sure the provider is…" at bounding box center [346, 116] width 209 height 23
click at [259, 141] on input "Client" at bounding box center [293, 140] width 86 height 8
click at [264, 127] on div "WARNING: manual bookings can override all schedules – make sure the provider is…" at bounding box center [346, 116] width 209 height 23
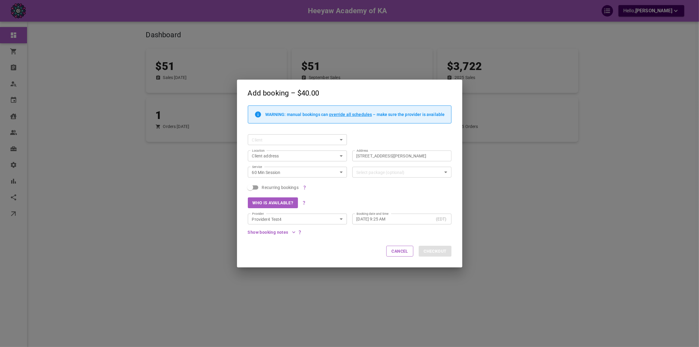
click at [269, 143] on input "Client" at bounding box center [293, 140] width 86 height 8
click at [274, 128] on div "WARNING: manual bookings can override all schedules – make sure the provider is…" at bounding box center [346, 116] width 209 height 23
click at [273, 138] on input "Client" at bounding box center [293, 140] width 86 height 8
click at [299, 128] on div "WARNING: manual bookings can override all schedules – make sure the provider is…" at bounding box center [346, 116] width 209 height 23
click at [293, 137] on input "Client" at bounding box center [293, 140] width 86 height 8
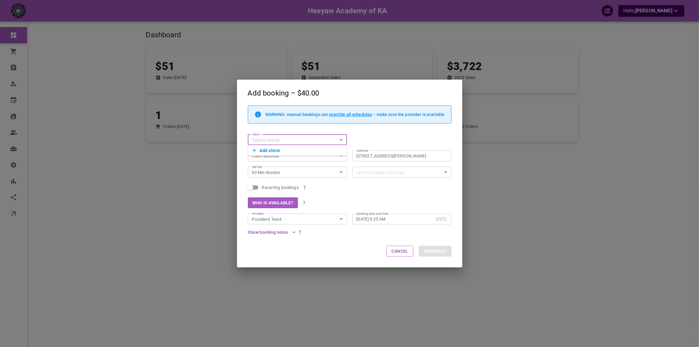
click at [288, 149] on button "Add client" at bounding box center [298, 150] width 90 height 8
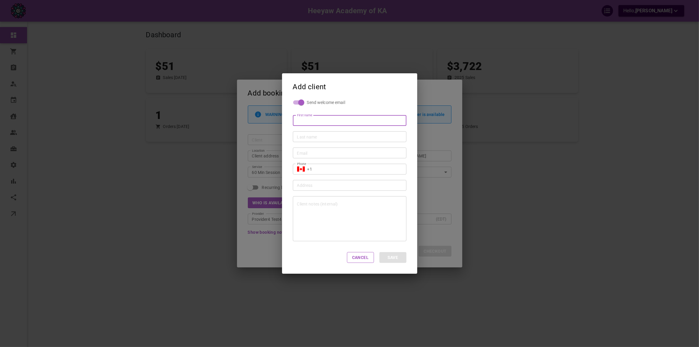
click at [255, 148] on div "Add client Send welcome email First name First name Last name Last name Email E…" at bounding box center [349, 173] width 699 height 347
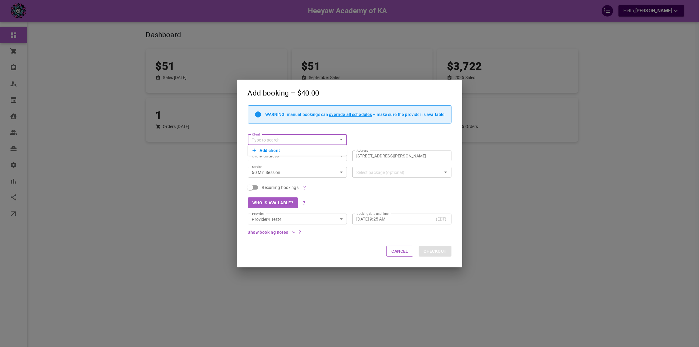
click at [269, 140] on input "Client" at bounding box center [293, 140] width 86 height 8
click at [278, 185] on p "Af Efegw" at bounding box center [298, 185] width 90 height 4
type input "Af Efegw"
click at [292, 138] on input "Af Efegw" at bounding box center [289, 140] width 78 height 8
click at [294, 126] on div "WARNING: manual bookings can override all schedules – make sure the provider is…" at bounding box center [346, 116] width 209 height 23
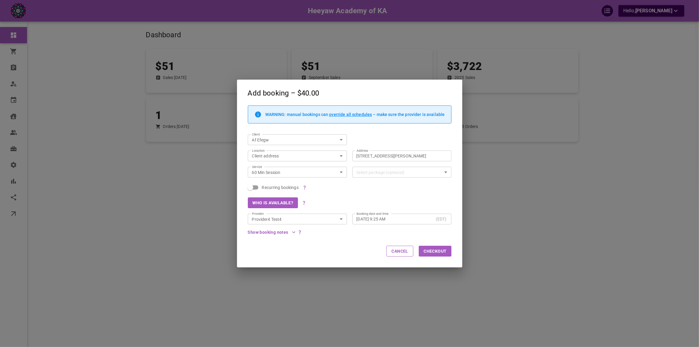
click at [333, 140] on icon "Clear" at bounding box center [333, 140] width 6 height 6
click at [371, 138] on div "Client Client" at bounding box center [346, 137] width 209 height 16
click at [271, 130] on div "Client Client" at bounding box center [346, 137] width 209 height 16
click at [270, 135] on div "Client" at bounding box center [297, 139] width 99 height 11
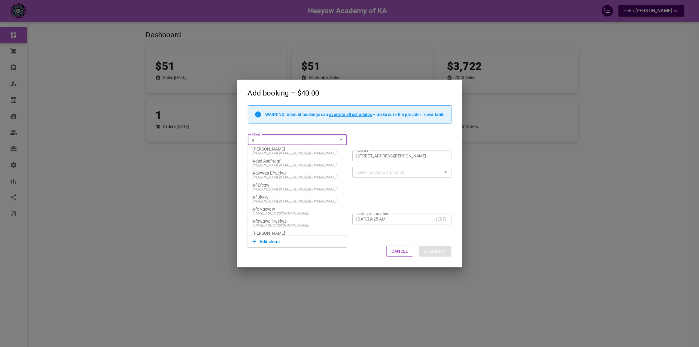
click at [291, 212] on span "[EMAIL_ADDRESS][DOMAIN_NAME]" at bounding box center [298, 213] width 90 height 4
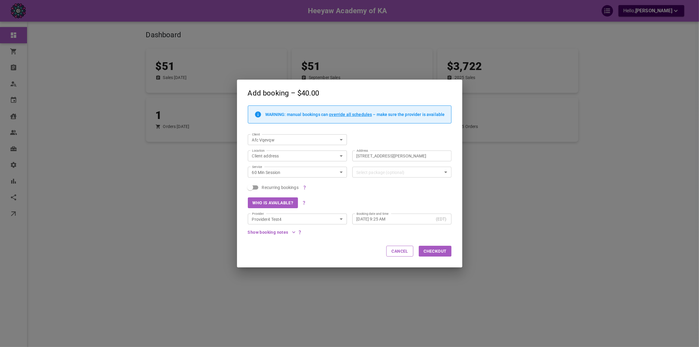
click at [405, 190] on div "Recurring bookings" at bounding box center [346, 185] width 209 height 14
click at [277, 138] on input "Afc Vqevqw" at bounding box center [289, 140] width 78 height 8
type input "Afc Vqevqw"
click at [279, 127] on div "WARNING: manual bookings can override all schedules – make sure the provider is…" at bounding box center [346, 116] width 209 height 23
click at [281, 141] on input "Afc Vqevqw" at bounding box center [289, 140] width 78 height 8
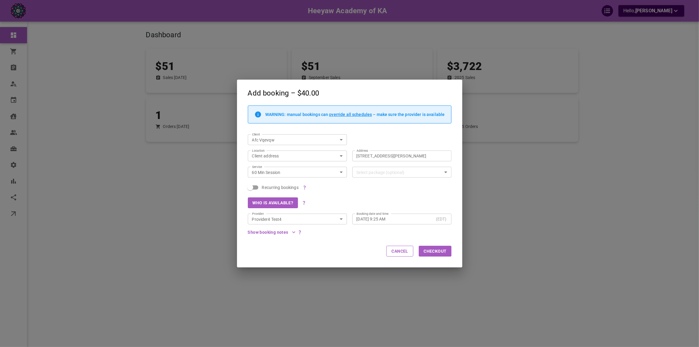
click at [286, 131] on div "Client Afc Vqevqw Client" at bounding box center [346, 137] width 209 height 16
click at [285, 137] on input "Afc Vqevqw" at bounding box center [289, 140] width 78 height 8
click at [335, 140] on icon "Clear" at bounding box center [333, 140] width 6 height 6
click at [366, 134] on div "Client Client" at bounding box center [346, 137] width 209 height 16
click at [307, 137] on input "Client" at bounding box center [293, 140] width 86 height 8
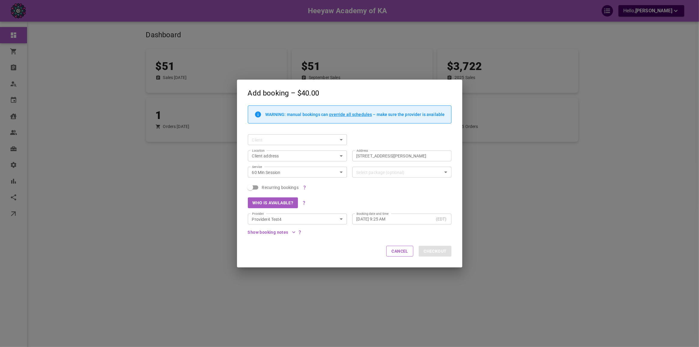
click at [308, 127] on div "WARNING: manual bookings can override all schedules – make sure the provider is…" at bounding box center [346, 116] width 209 height 23
click at [159, 171] on div "Add booking – $40.00 WARNING: manual bookings can override all schedules – make…" at bounding box center [349, 173] width 699 height 347
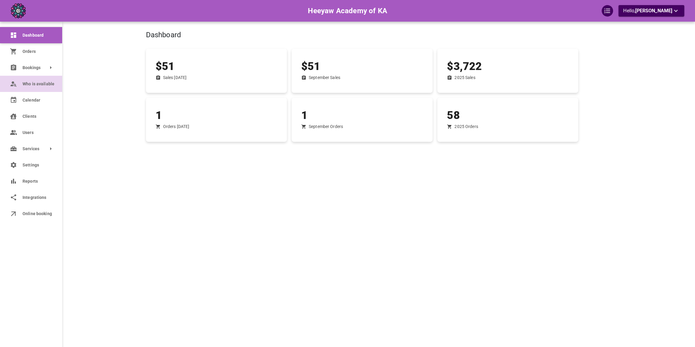
click at [29, 82] on span "Who is available" at bounding box center [38, 84] width 31 height 6
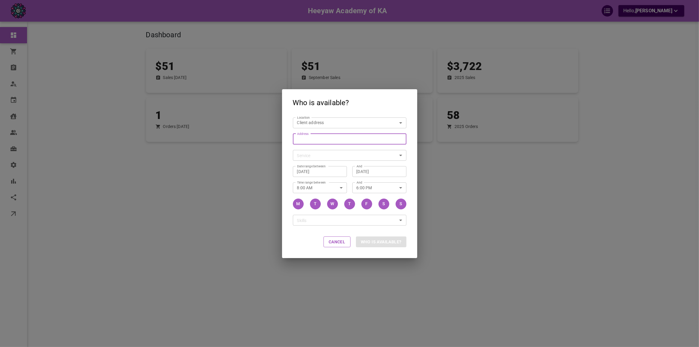
click at [343, 138] on input "Address Address" at bounding box center [346, 139] width 104 height 8
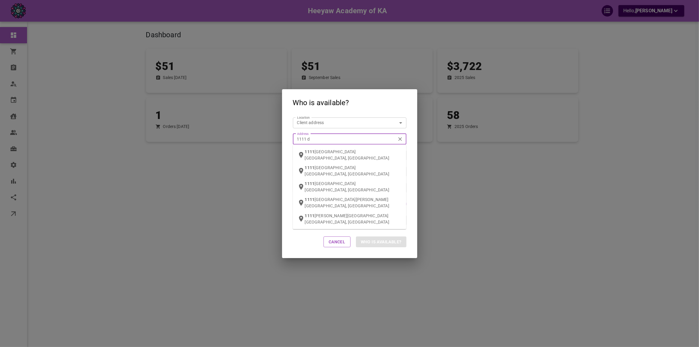
type input "1111 da"
click at [337, 149] on div "[STREET_ADDRESS]" at bounding box center [353, 158] width 97 height 18
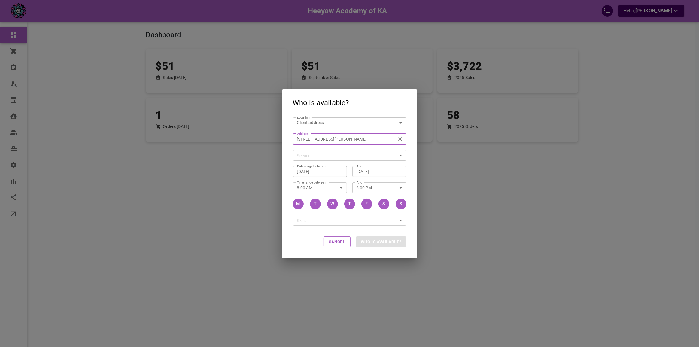
type input "[STREET_ADDRESS][PERSON_NAME]"
click at [327, 156] on body "Heeyaw Academy of KA Hello, [PERSON_NAME] Dashboard Orders Bookings Who is avai…" at bounding box center [349, 192] width 699 height 384
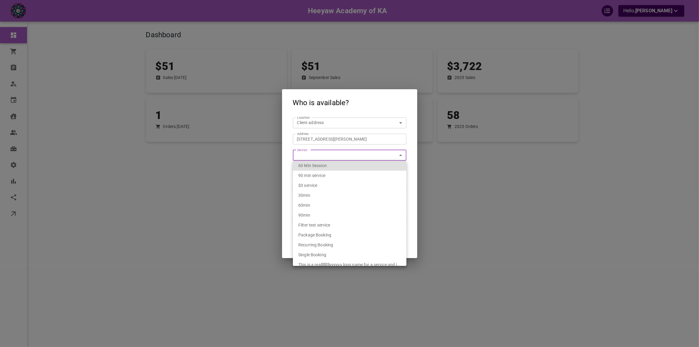
click at [327, 168] on span "60 Min Session" at bounding box center [312, 165] width 29 height 5
type input "2b350114-efe9-40ab-bed3-09b16bae47f9"
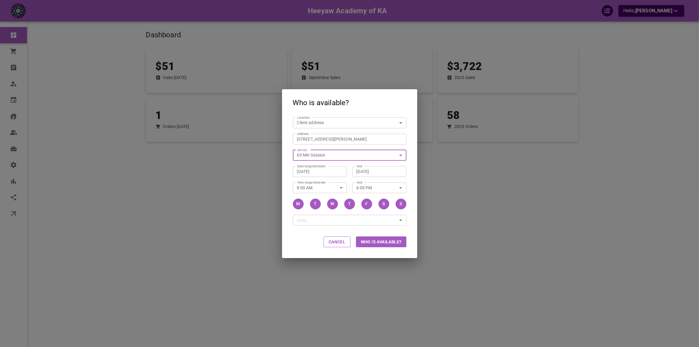
click at [374, 238] on button "Who is available?" at bounding box center [381, 241] width 50 height 11
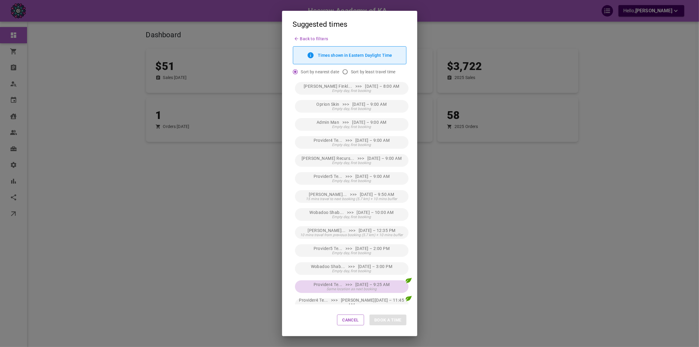
click at [359, 285] on span "Provider4 Te... >>> [DATE] – 9:25 AM" at bounding box center [352, 284] width 76 height 5
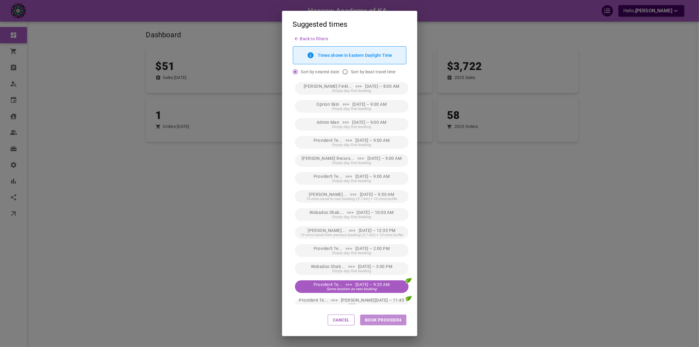
click at [375, 322] on button "Book Provider4" at bounding box center [383, 319] width 46 height 11
type input "Provider4 Test4"
type input "[DATE] 9:25 AM"
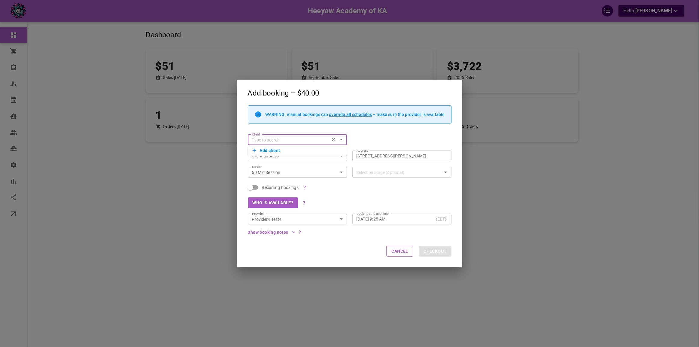
click at [387, 188] on div "Recurring bookings" at bounding box center [346, 185] width 209 height 14
click at [527, 206] on div "Add booking – $40.00 WARNING: manual bookings can override all schedules – make…" at bounding box center [349, 173] width 699 height 347
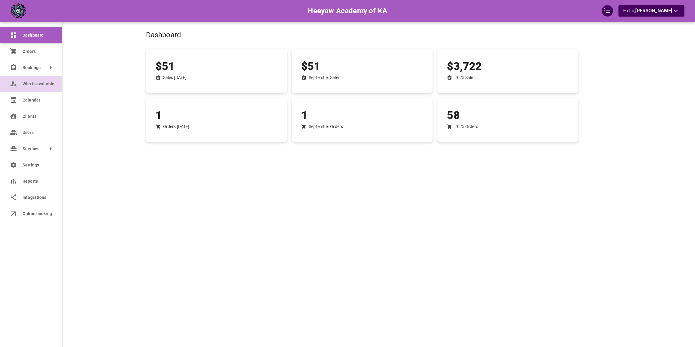
click at [18, 83] on link "Who is available" at bounding box center [31, 84] width 62 height 16
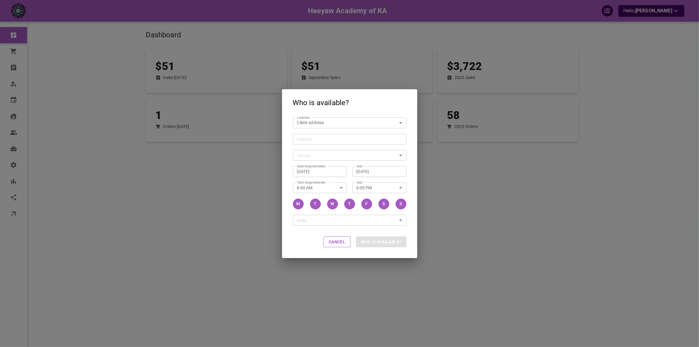
click at [309, 135] on div "Address Address" at bounding box center [350, 139] width 114 height 11
click at [309, 135] on input "Address Address" at bounding box center [346, 139] width 104 height 8
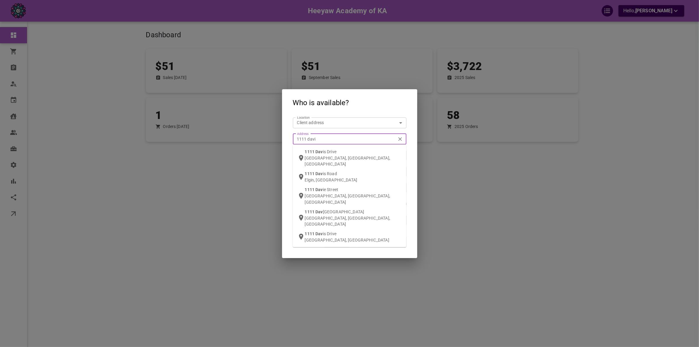
type input "1111 [PERSON_NAME]"
click at [319, 152] on span "[PERSON_NAME]" at bounding box center [331, 151] width 33 height 5
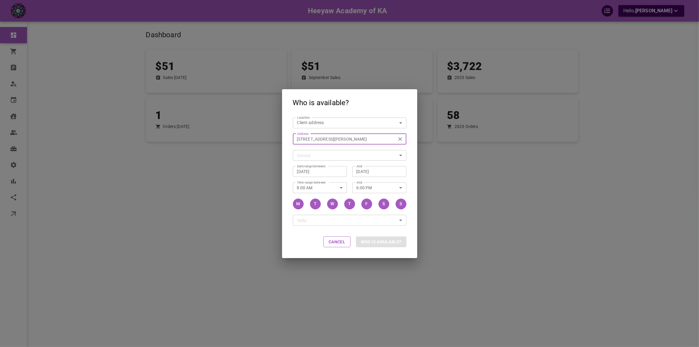
type input "[STREET_ADDRESS][PERSON_NAME]"
click at [324, 156] on body "Heeyaw Academy of KA Hello, [PERSON_NAME] Dashboard Orders Bookings Who is avai…" at bounding box center [349, 192] width 699 height 384
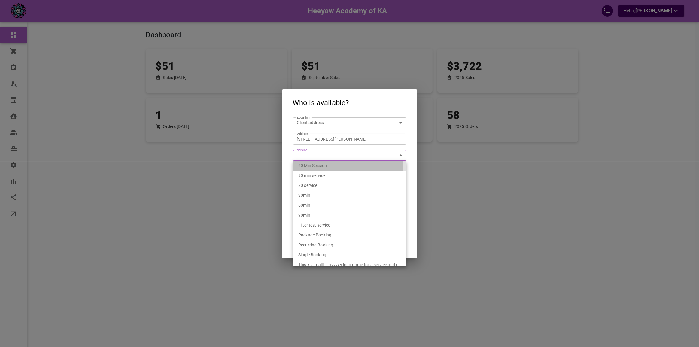
click at [328, 170] on div "60 Min Session" at bounding box center [349, 166] width 103 height 10
type input "2b350114-efe9-40ab-bed3-09b16bae47f9"
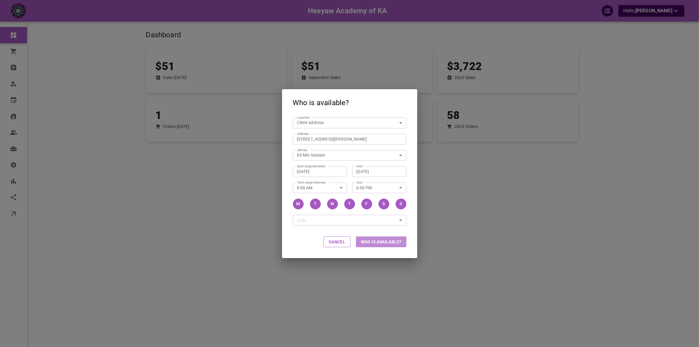
click at [376, 239] on button "Who is available?" at bounding box center [381, 241] width 50 height 11
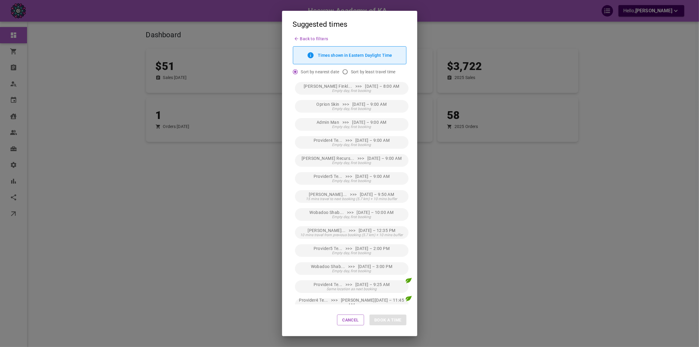
click at [342, 70] on input "Sort by least travel time" at bounding box center [344, 71] width 11 height 11
radio input "true"
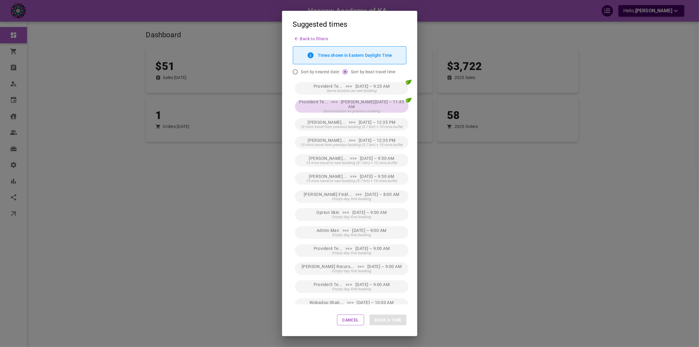
click at [344, 101] on button "Provider4 Te... >>> [DATE] – 11:45 AM Same location as previous booking" at bounding box center [352, 106] width 114 height 13
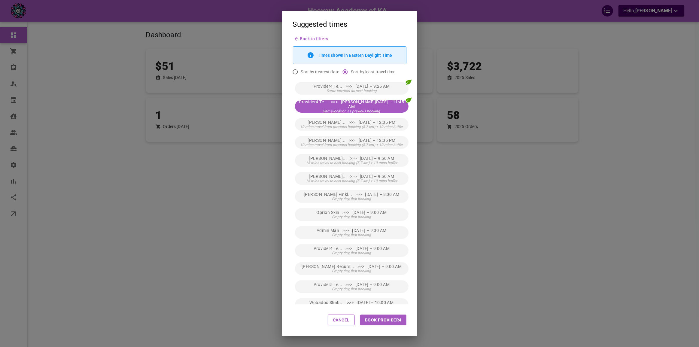
click at [396, 322] on button "Book Provider4" at bounding box center [383, 319] width 46 height 11
type input "Provider4 Test4"
type input "[DATE] 11:45 AM"
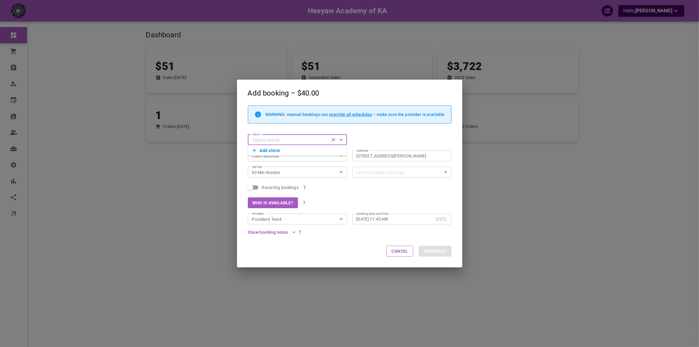
click at [292, 150] on button "Add client" at bounding box center [298, 150] width 90 height 8
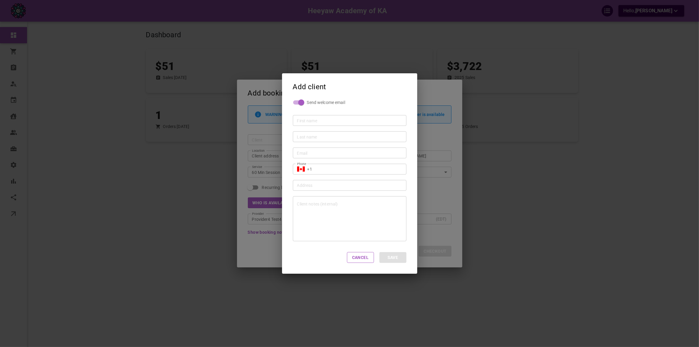
click at [281, 144] on div "Add client Send welcome email First name First name Last name Last name Email E…" at bounding box center [349, 173] width 699 height 347
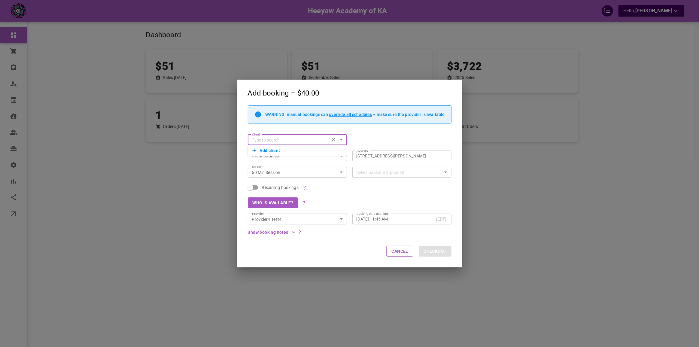
click at [284, 129] on div "Client Client" at bounding box center [346, 137] width 209 height 16
click at [205, 140] on div "Add booking – $40.00 WARNING: manual bookings can override all schedules – make…" at bounding box center [349, 173] width 699 height 347
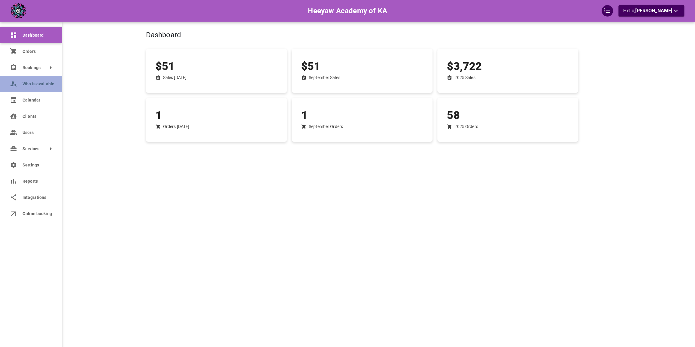
click at [18, 85] on link "Who is available" at bounding box center [31, 84] width 62 height 16
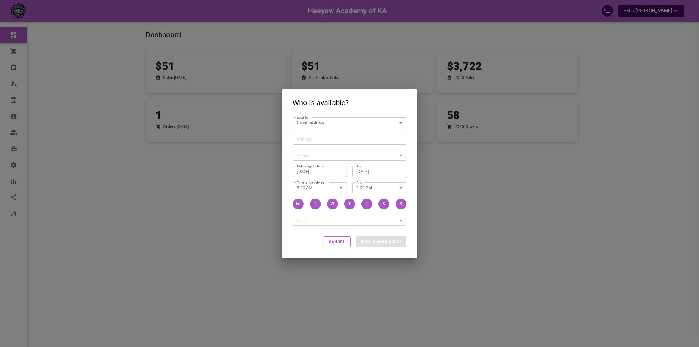
click at [335, 120] on body "Heeyaw Academy of KA Hello, [PERSON_NAME] Dashboard Orders Bookings Who is avai…" at bounding box center [349, 192] width 699 height 384
click at [328, 160] on span "Online Classroom" at bounding box center [314, 160] width 33 height 5
type input "6f02a442-b665-432c-b8d1-2dbab1cd9d8a"
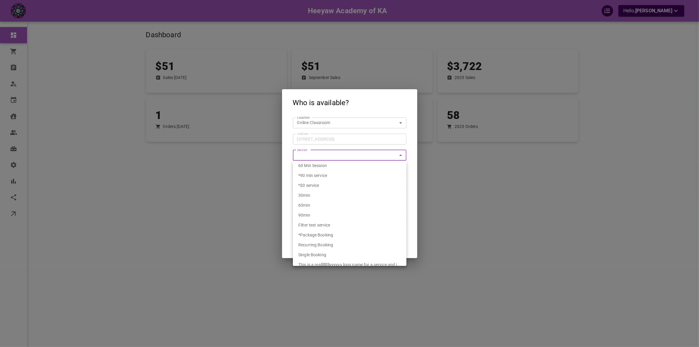
click at [327, 153] on body "Heeyaw Academy of KA Hello, [PERSON_NAME] Dashboard Orders Bookings Who is avai…" at bounding box center [349, 192] width 699 height 384
click at [325, 163] on span "60 Min Session" at bounding box center [312, 165] width 29 height 5
type input "2b350114-efe9-40ab-bed3-09b16bae47f9"
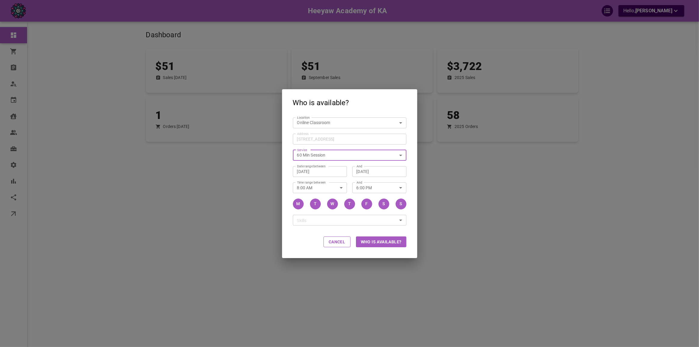
click at [352, 169] on div "[DATE] And" at bounding box center [379, 171] width 54 height 11
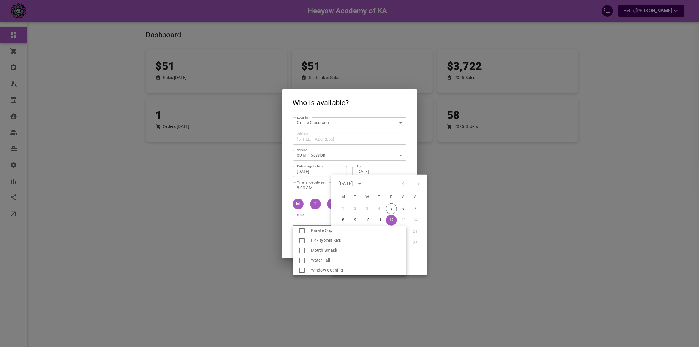
click at [313, 218] on body "Heeyaw Academy of KA Hello, [PERSON_NAME] Dashboard Orders Bookings Who is avai…" at bounding box center [349, 192] width 699 height 384
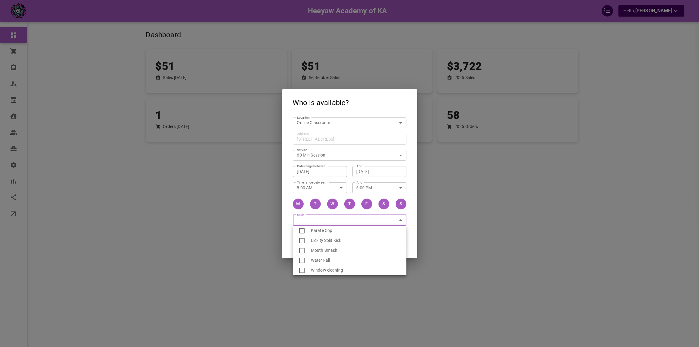
click at [291, 216] on div at bounding box center [349, 173] width 699 height 347
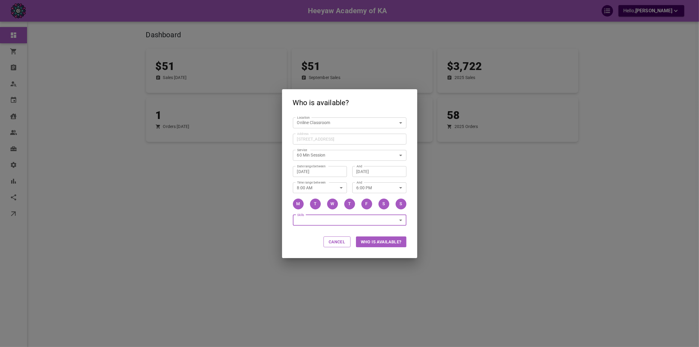
click at [380, 242] on button "Who is available?" at bounding box center [381, 241] width 50 height 11
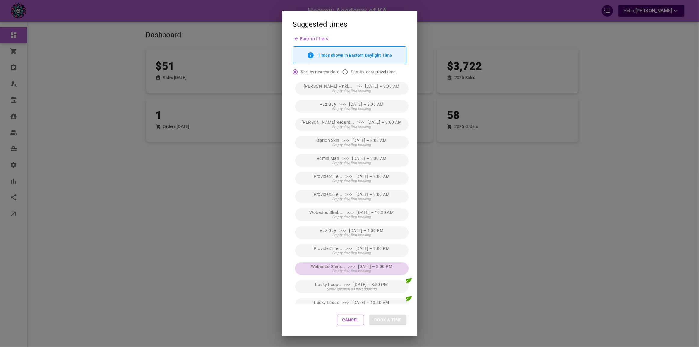
click at [381, 272] on button "Wobadoo Shab... >>> [DATE] – 3:00 PM Empty day, first booking" at bounding box center [352, 268] width 114 height 13
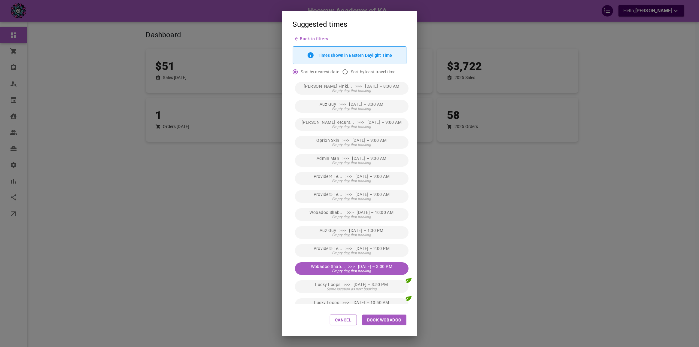
click at [385, 318] on button "Book Wobadoo" at bounding box center [384, 319] width 44 height 11
type input "Wobadoo Shabbadoo"
type input "[DATE] 3:00 PM"
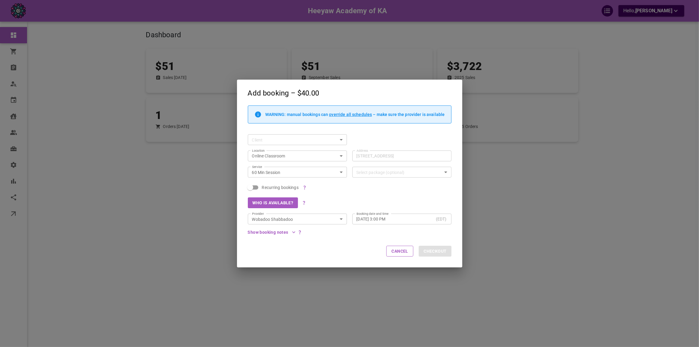
click at [370, 198] on div "Who is available?" at bounding box center [346, 200] width 209 height 16
click at [499, 192] on div "Add booking – $40.00 WARNING: manual bookings can override all schedules – make…" at bounding box center [349, 173] width 699 height 347
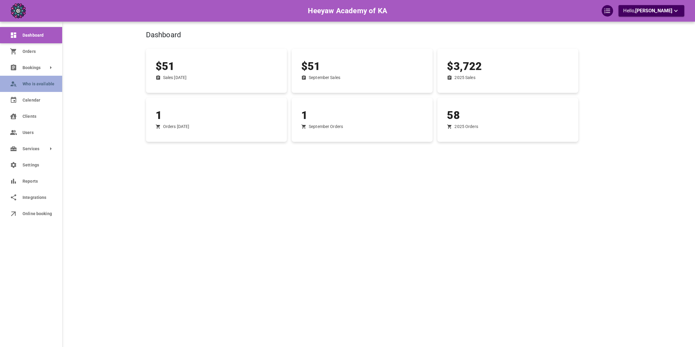
click at [15, 86] on icon at bounding box center [13, 83] width 7 height 7
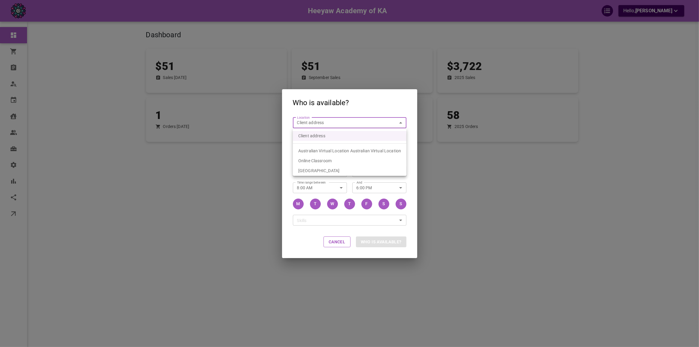
click at [307, 120] on body "Heeyaw Academy of KA Hello, [PERSON_NAME] Dashboard Orders Bookings Who is avai…" at bounding box center [349, 192] width 699 height 384
click at [331, 159] on span "Online Classroom" at bounding box center [314, 160] width 33 height 5
click at [330, 127] on div "Online Classroom 6f02a442-b665-432c-b8d1-2dbab1cd9d8a Location" at bounding box center [350, 122] width 114 height 11
click at [321, 121] on body "Heeyaw Academy of KA Hello, [PERSON_NAME] Dashboard Orders Bookings Who is avai…" at bounding box center [349, 192] width 699 height 384
click at [318, 136] on li "Client address" at bounding box center [350, 136] width 114 height 10
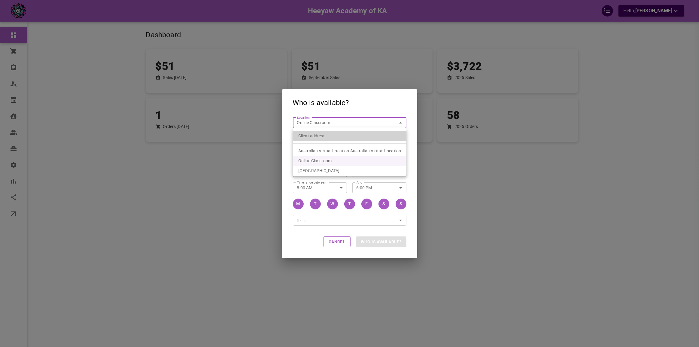
type input "customerLocation"
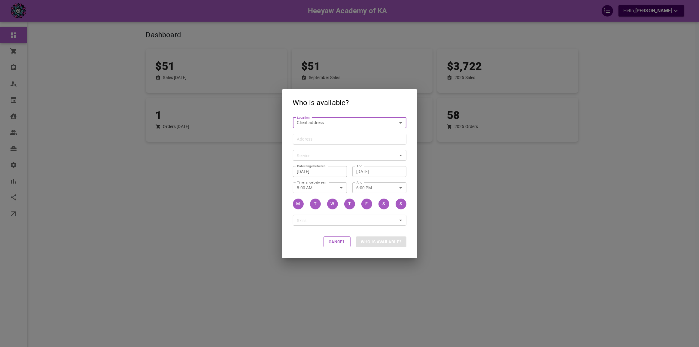
click at [318, 147] on div "Service ​ Service" at bounding box center [346, 152] width 119 height 16
click at [320, 140] on input "Address Address" at bounding box center [346, 139] width 104 height 8
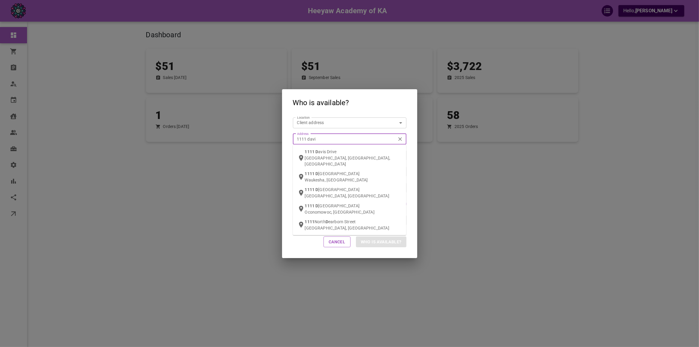
type input "1111 [PERSON_NAME]"
click at [323, 153] on span "[PERSON_NAME]" at bounding box center [331, 151] width 33 height 5
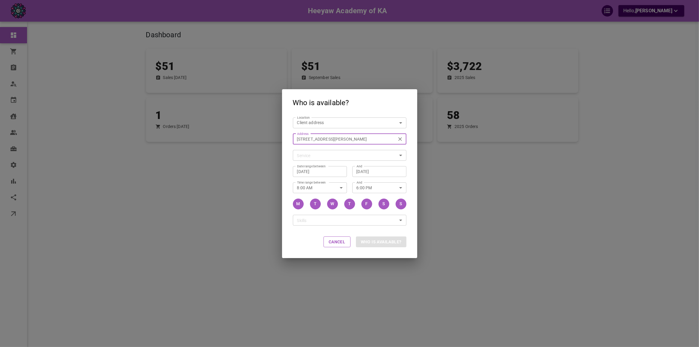
type input "[STREET_ADDRESS][PERSON_NAME]"
click at [330, 158] on div "​ Service" at bounding box center [350, 155] width 114 height 11
click at [331, 158] on body "Heeyaw Academy of KA Hello, [PERSON_NAME] Dashboard Orders Bookings Who is avai…" at bounding box center [349, 192] width 699 height 384
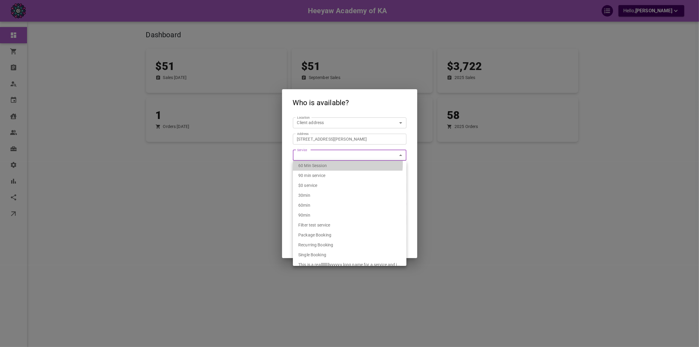
click at [330, 164] on div "60 Min Session" at bounding box center [349, 166] width 103 height 10
type input "2b350114-efe9-40ab-bed3-09b16bae47f9"
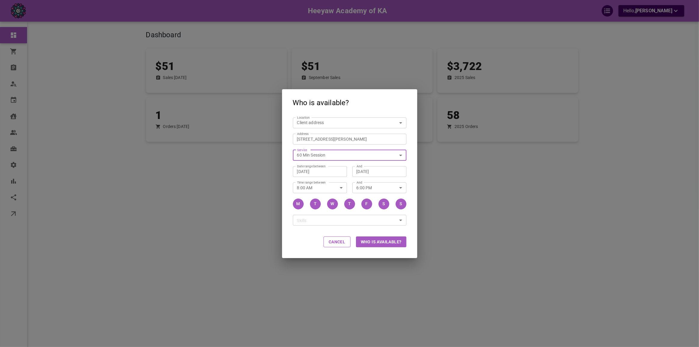
click at [349, 178] on div "And 6:00 PM And" at bounding box center [376, 185] width 59 height 16
click at [378, 240] on button "Who is available?" at bounding box center [381, 241] width 50 height 11
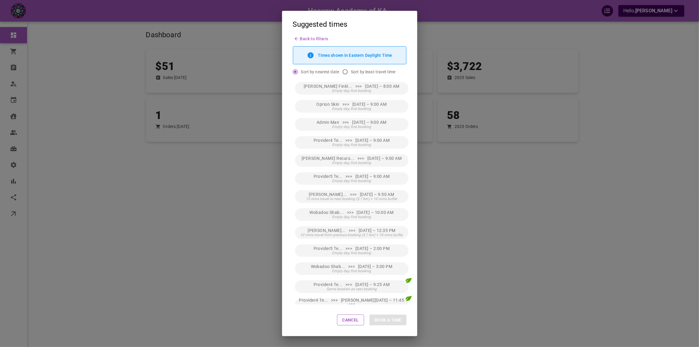
click at [463, 189] on div "Suggested times Back to filters Times shown in Eastern Daylight Time Sort by ne…" at bounding box center [349, 173] width 699 height 347
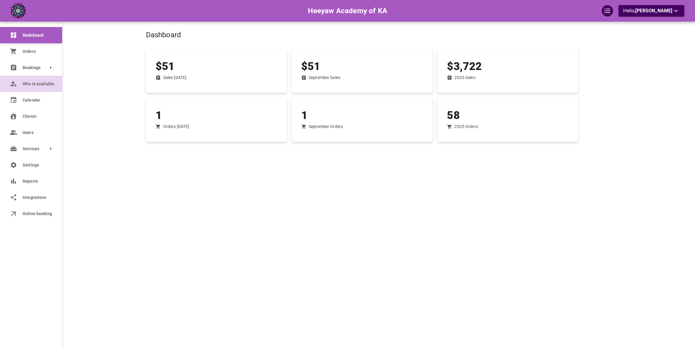
click at [23, 87] on link "Who is available" at bounding box center [31, 84] width 62 height 16
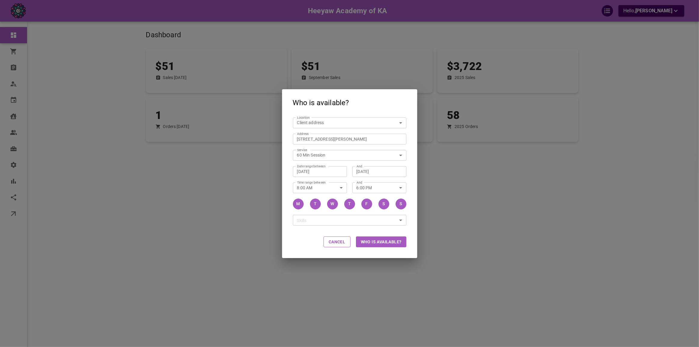
click at [454, 148] on div "Who is available? Location Client address customerLocation Location Address [ST…" at bounding box center [349, 173] width 699 height 347
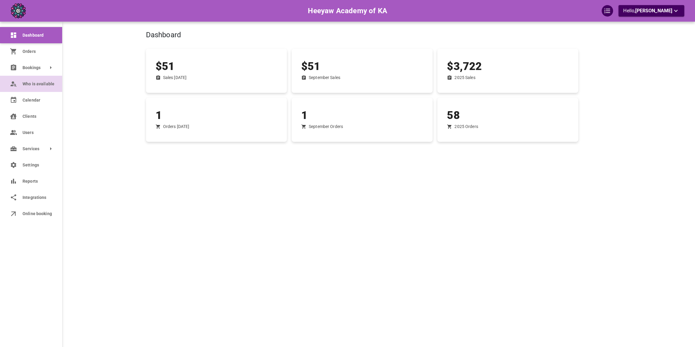
click at [9, 83] on link "Who is available" at bounding box center [31, 84] width 62 height 16
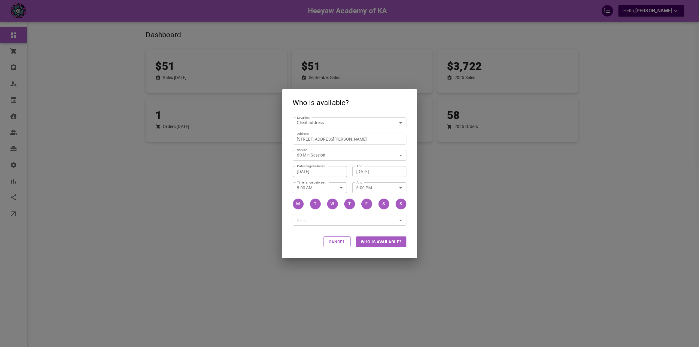
click at [214, 124] on div "Who is available? Location Client address customerLocation Location Address [ST…" at bounding box center [349, 173] width 699 height 347
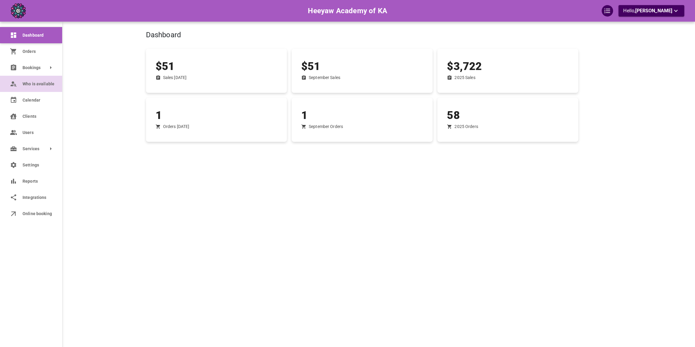
click at [15, 85] on icon at bounding box center [13, 83] width 7 height 7
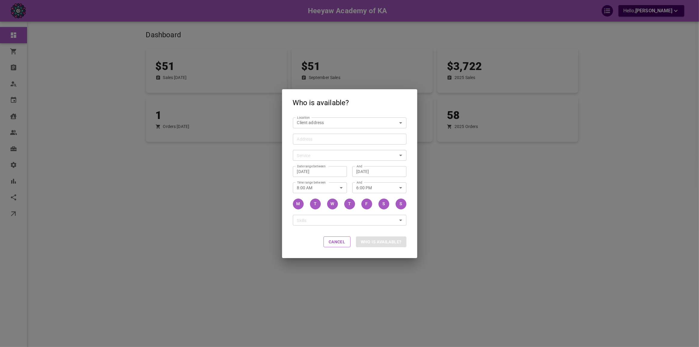
click at [340, 141] on input "Address Address" at bounding box center [346, 139] width 104 height 8
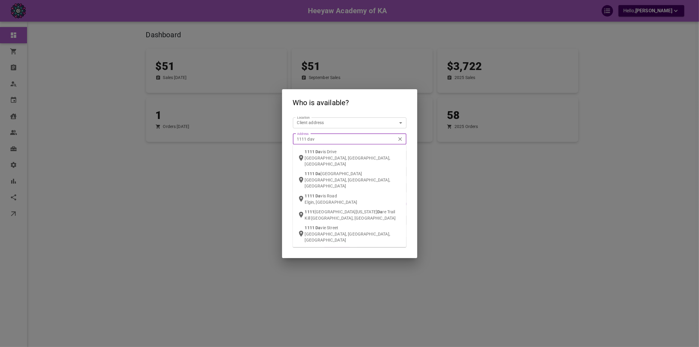
type input "1111 davi"
click at [341, 150] on div "[STREET_ADDRESS]" at bounding box center [353, 158] width 97 height 18
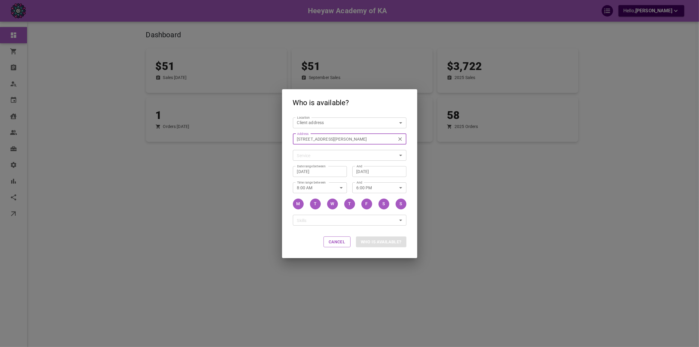
type input "[STREET_ADDRESS][PERSON_NAME]"
click at [351, 153] on body "Heeyaw Academy of KA Hello, [PERSON_NAME] Dashboard Orders Bookings Who is avai…" at bounding box center [349, 192] width 699 height 384
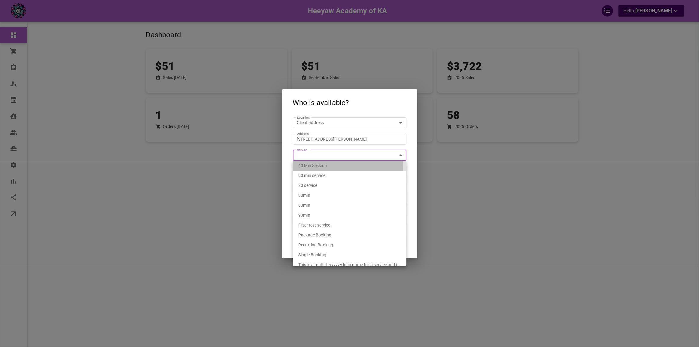
click at [341, 168] on div "60 Min Session" at bounding box center [349, 166] width 103 height 10
type input "2b350114-efe9-40ab-bed3-09b16bae47f9"
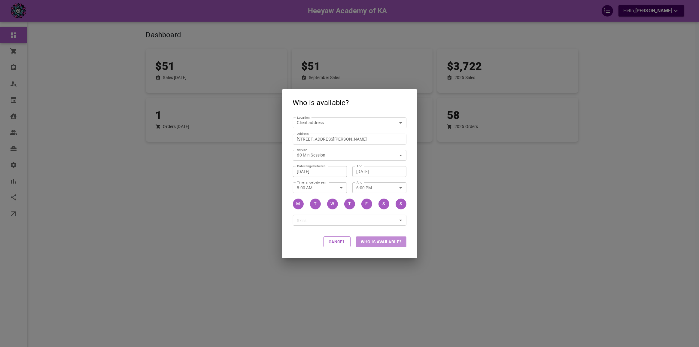
click at [385, 238] on button "Who is available?" at bounding box center [381, 241] width 50 height 11
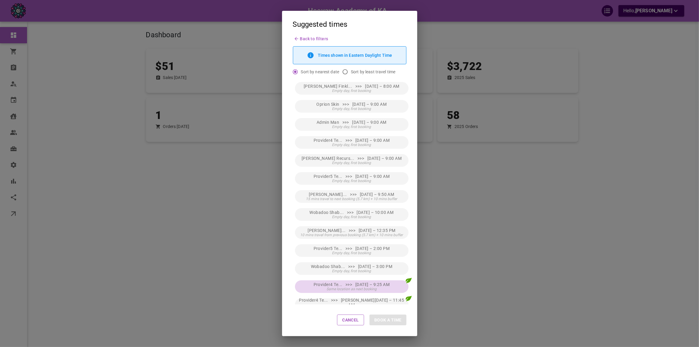
click at [380, 280] on button "Provider4 Te... >>> [DATE] – 9:25 AM Same location as next booking" at bounding box center [352, 286] width 114 height 13
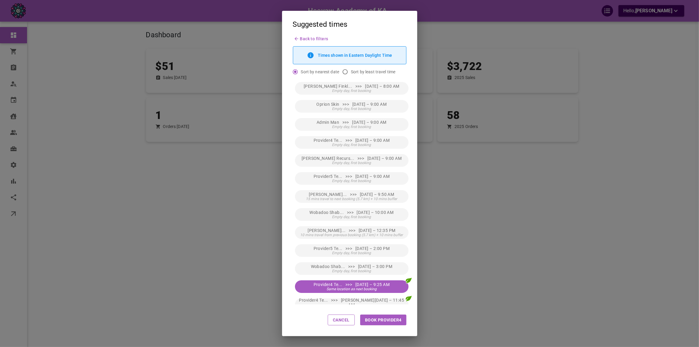
click at [389, 320] on button "Book Provider4" at bounding box center [383, 319] width 46 height 11
type input "Provider4 Test4"
type input "[DATE] 9:25 AM"
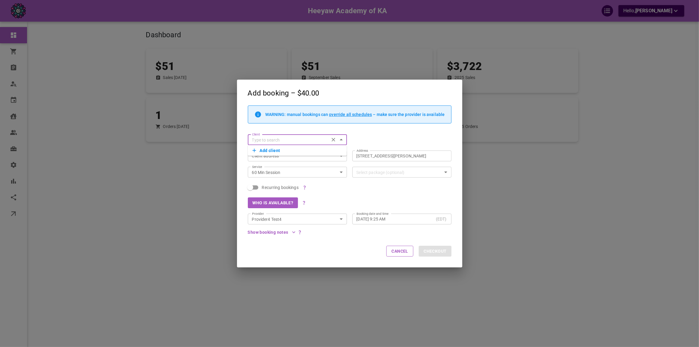
click at [309, 150] on button "Add client" at bounding box center [298, 150] width 90 height 8
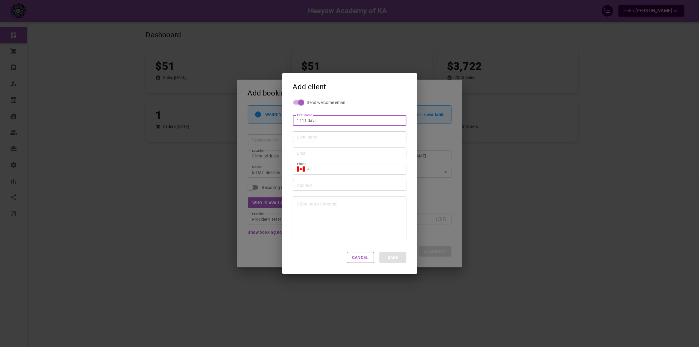
type input "1111"
type input "Adqwd"
click at [323, 134] on input "Last name" at bounding box center [349, 137] width 105 height 6
type input "Qwfqwf"
click at [319, 151] on input "Email" at bounding box center [349, 153] width 105 height 6
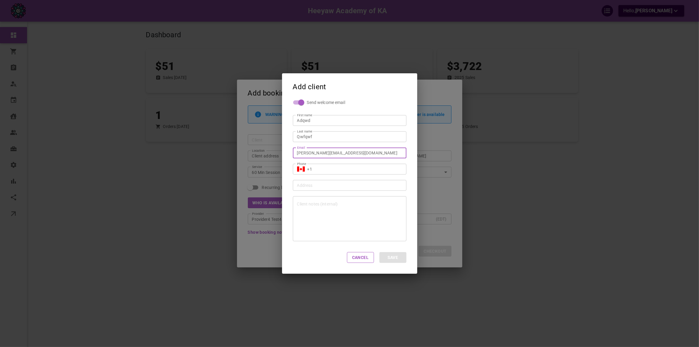
click at [320, 153] on input "[PERSON_NAME][EMAIL_ADDRESS][DOMAIN_NAME]" at bounding box center [349, 153] width 105 height 6
type input "omar+cqc33@gomarketbox.com"
click at [327, 165] on div "​ +1 Phone" at bounding box center [350, 169] width 114 height 11
click at [341, 170] on input "+1" at bounding box center [354, 169] width 95 height 6
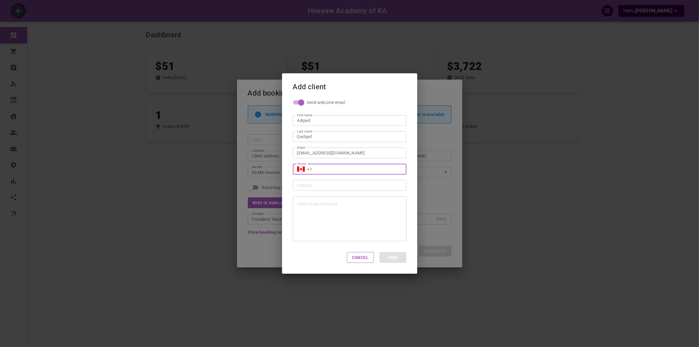
type input "[PHONE_NUMBER]"
click at [387, 256] on button "Save" at bounding box center [392, 257] width 27 height 11
type input "Adqwd Qwfqwf"
type input "+1"
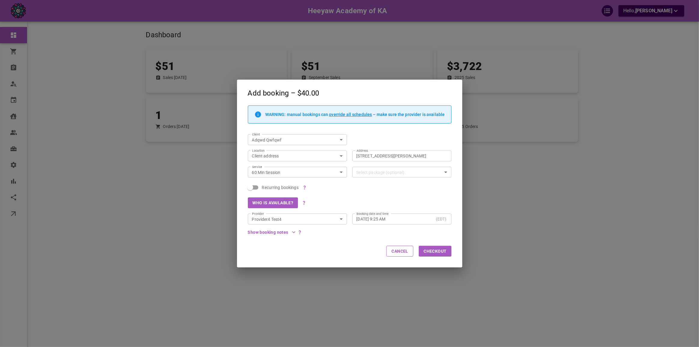
click at [426, 233] on div "Show booking notes" at bounding box center [346, 229] width 209 height 11
click at [420, 192] on div "Who is available?" at bounding box center [346, 200] width 209 height 16
click at [505, 165] on div "Add booking – $40.00 WARNING: manual bookings can override all schedules – make…" at bounding box center [349, 173] width 699 height 347
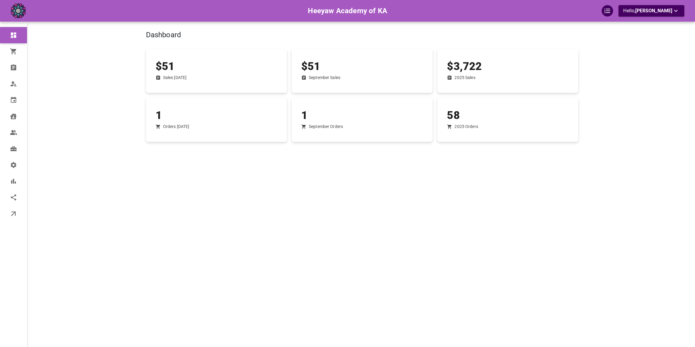
click at [186, 88] on div "$51 Sales Today" at bounding box center [216, 71] width 141 height 44
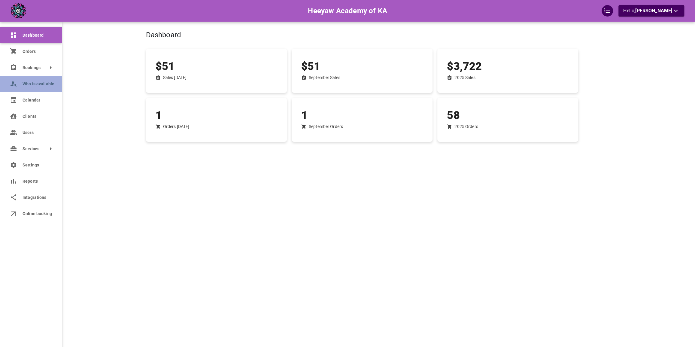
click at [14, 79] on link "Who is available" at bounding box center [31, 84] width 62 height 16
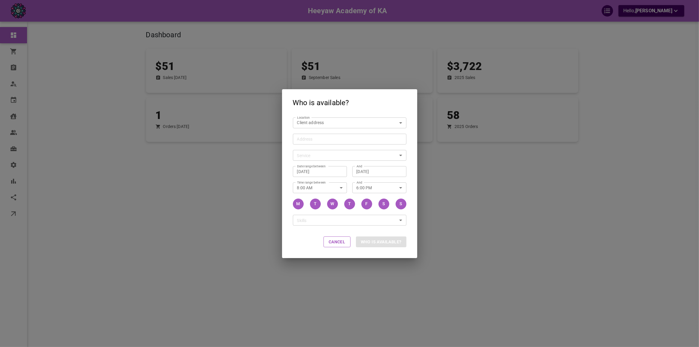
click at [343, 126] on body "Heeyaw Academy of KA Hello, [PERSON_NAME] Dashboard Orders Bookings Who is avai…" at bounding box center [349, 192] width 699 height 384
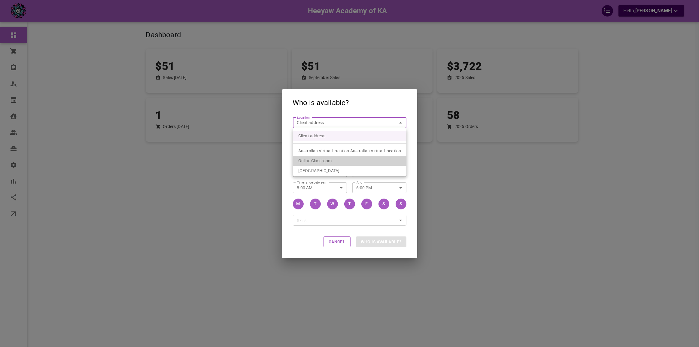
click at [336, 157] on li "Online Classroom" at bounding box center [350, 161] width 114 height 10
type input "6f02a442-b665-432c-b8d1-2dbab1cd9d8a"
click at [241, 141] on div "Who is available? Location Online Classroom 6f02a442-b665-432c-b8d1-2dbab1cd9d8…" at bounding box center [349, 173] width 699 height 347
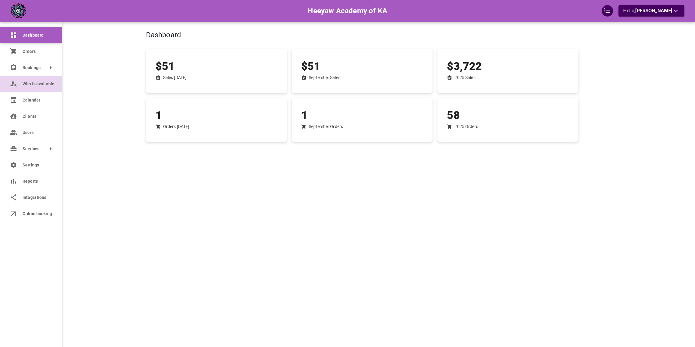
click at [26, 90] on link "Who is available" at bounding box center [31, 84] width 62 height 16
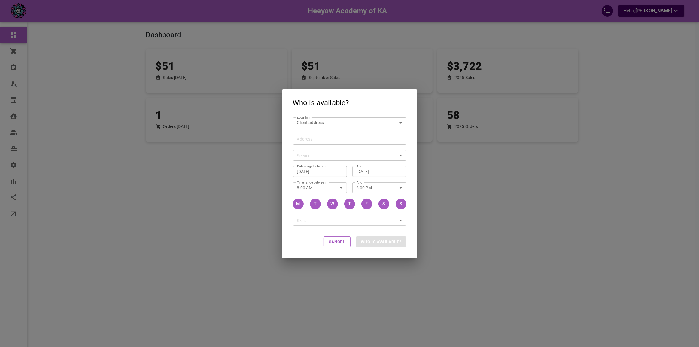
drag, startPoint x: 141, startPoint y: 102, endPoint x: 145, endPoint y: 103, distance: 4.9
click at [142, 102] on div "Who is available? Location Client address customerLocation Location Address Add…" at bounding box center [349, 173] width 699 height 347
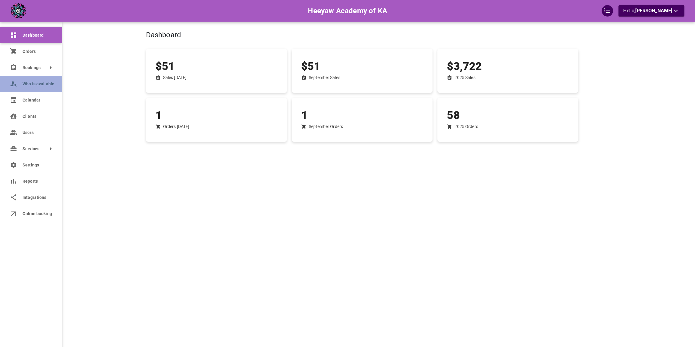
click at [11, 84] on icon at bounding box center [13, 83] width 7 height 7
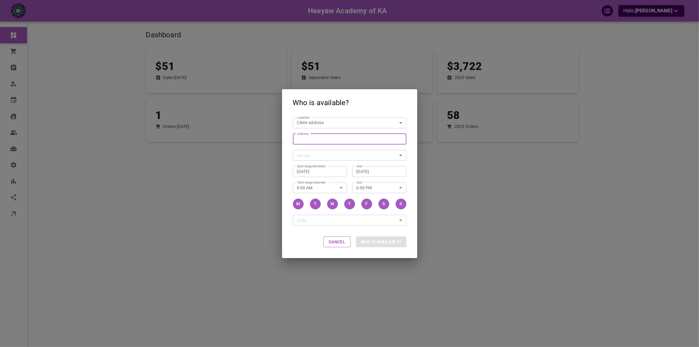
click at [327, 142] on input "Address Address" at bounding box center [346, 139] width 104 height 8
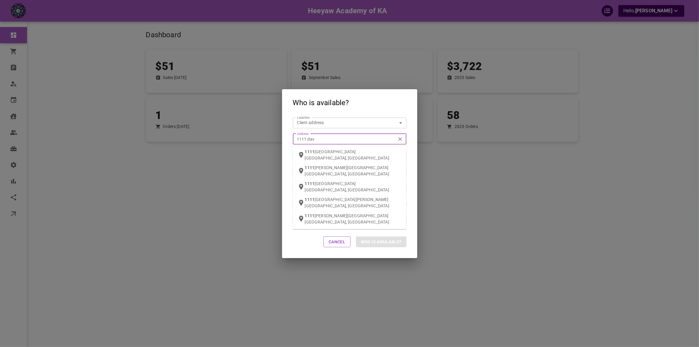
type input "1111 davi"
click at [328, 147] on li "1111 Davi s Drive Newmarket, ON, Canada" at bounding box center [350, 158] width 114 height 22
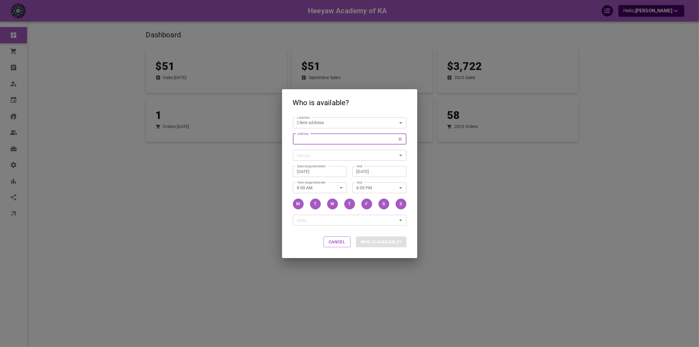
click at [351, 156] on body "Heeyaw Academy of KA Hello, [PERSON_NAME] Dashboard Orders Bookings Who is avai…" at bounding box center [349, 192] width 699 height 384
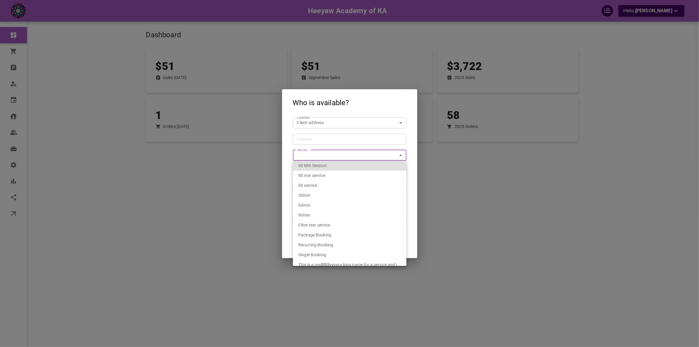
type input "[STREET_ADDRESS][PERSON_NAME]"
click at [345, 166] on div "60 Min Session" at bounding box center [349, 166] width 103 height 10
type input "2b350114-efe9-40ab-bed3-09b16bae47f9"
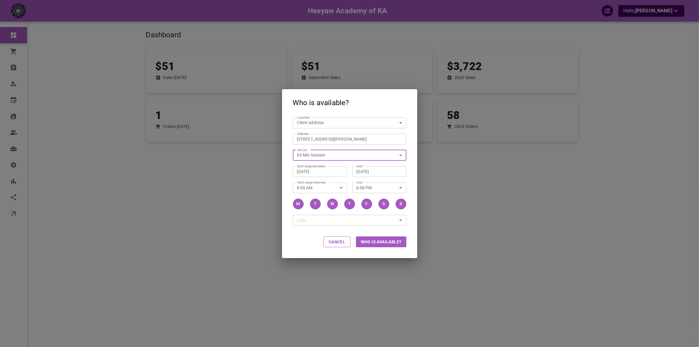
click at [374, 240] on button "Who is available?" at bounding box center [381, 241] width 50 height 11
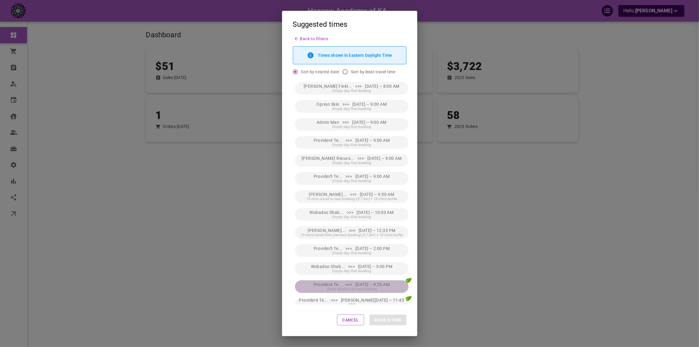
click at [386, 280] on button "Provider4 Te... >>> [DATE] – 9:25 AM Same location as next booking" at bounding box center [352, 286] width 114 height 13
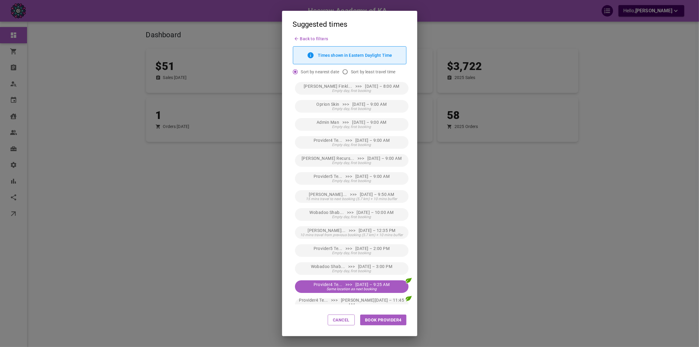
click at [391, 320] on button "Book Provider4" at bounding box center [383, 319] width 46 height 11
type input "Provider4 Test4"
type input "[DATE] 9:25 AM"
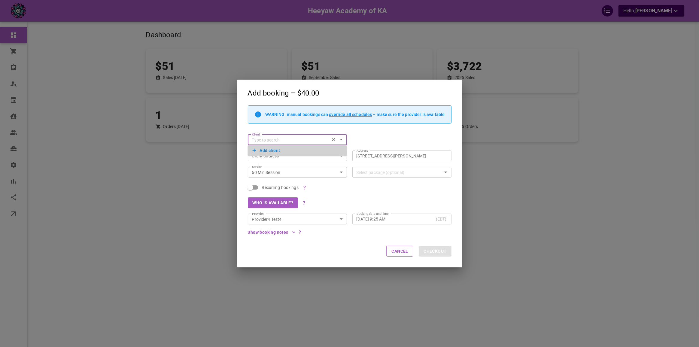
click at [310, 151] on button "Add client" at bounding box center [298, 150] width 90 height 8
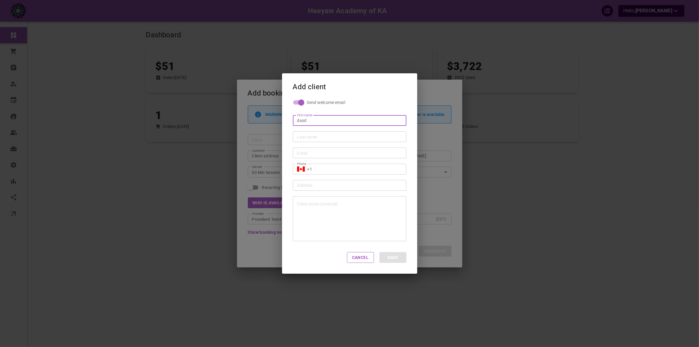
type input "Dasd"
click at [321, 138] on input "Last name" at bounding box center [349, 137] width 105 height 6
type input "Qwvqw"
click at [318, 153] on input "Email" at bounding box center [349, 153] width 105 height 6
type input "[PERSON_NAME][EMAIL_ADDRESS][DOMAIN_NAME]"
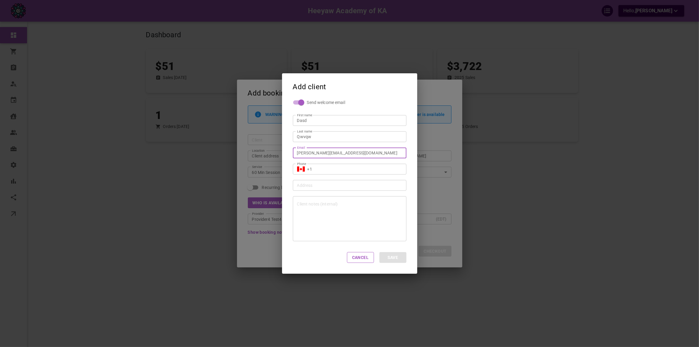
click at [348, 168] on input "+1" at bounding box center [354, 169] width 95 height 6
type input "[PHONE_NUMBER]"
click at [322, 158] on div "Phone ​ +1 (416) 836-0759 Phone" at bounding box center [346, 166] width 119 height 16
click at [322, 156] on div "omar+recuralong@gomarketbox.com Email" at bounding box center [350, 152] width 114 height 11
click at [321, 155] on input "[PERSON_NAME][EMAIL_ADDRESS][DOMAIN_NAME]" at bounding box center [349, 153] width 105 height 6
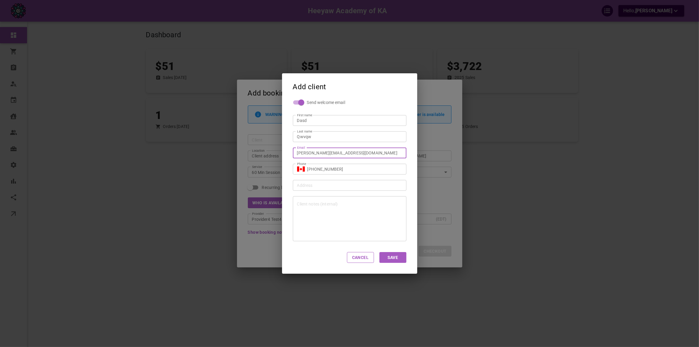
click at [352, 207] on div at bounding box center [350, 218] width 114 height 45
click at [387, 255] on button "Save" at bounding box center [392, 257] width 27 height 11
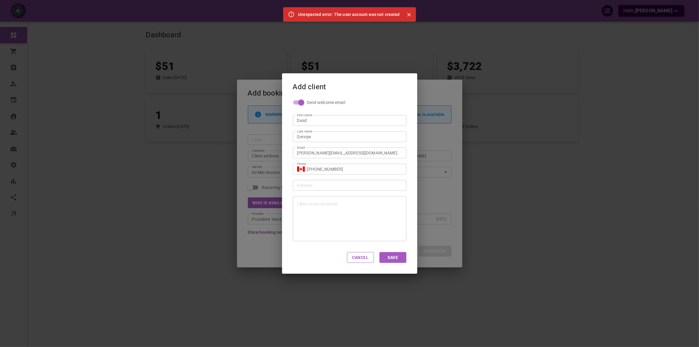
click at [332, 155] on input "omar+recuracaascasclong@gomarketbox.com" at bounding box center [349, 153] width 105 height 6
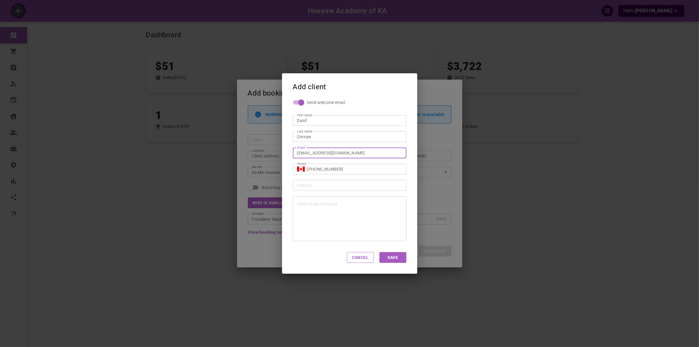
type input "omar+few323f@gomarketbox.com"
click at [399, 256] on button "Save" at bounding box center [392, 257] width 27 height 11
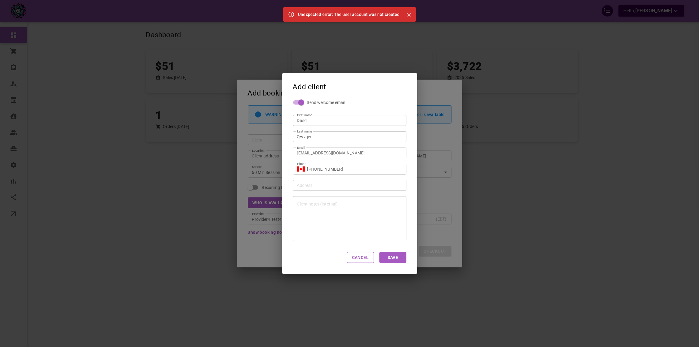
click at [417, 200] on div "Add client Send welcome email First name Dasd First name Last name Qwvqw Last n…" at bounding box center [349, 173] width 699 height 347
type input "+1"
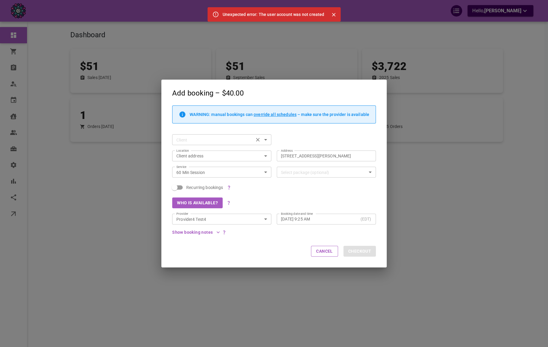
click at [203, 140] on input "Client" at bounding box center [213, 140] width 78 height 8
click at [203, 151] on button "Add client" at bounding box center [222, 150] width 90 height 8
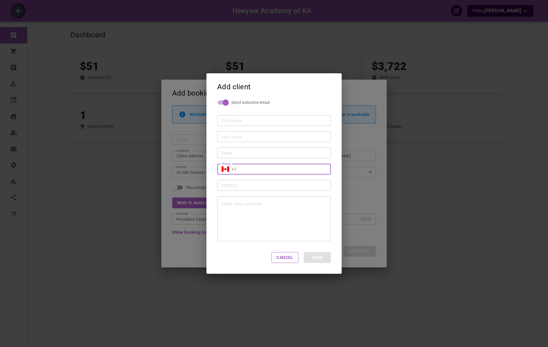
click at [254, 171] on input "+1" at bounding box center [279, 169] width 95 height 6
click at [246, 127] on div "Last name Last name" at bounding box center [271, 134] width 119 height 16
click at [246, 123] on input "First name" at bounding box center [273, 120] width 105 height 6
type input "Acssc"
click at [248, 138] on input "Last name" at bounding box center [273, 137] width 105 height 6
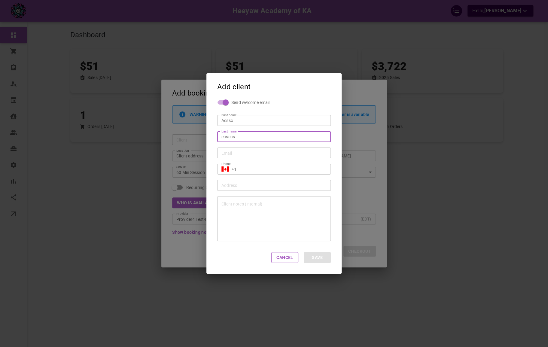
type input "Cascas"
click at [250, 153] on input "Email" at bounding box center [273, 153] width 105 height 6
click at [249, 155] on input "[PERSON_NAME][EMAIL_ADDRESS][DOMAIN_NAME]" at bounding box center [273, 153] width 105 height 6
click at [249, 154] on input "[PERSON_NAME][EMAIL_ADDRESS][DOMAIN_NAME]" at bounding box center [273, 153] width 105 height 6
type input "omar+ascqww@gomarketbox.com"
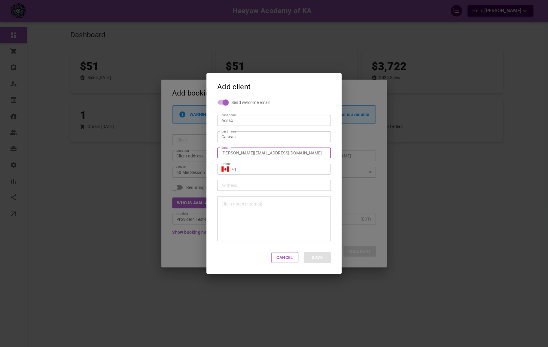
click at [254, 168] on input "+1" at bounding box center [279, 169] width 95 height 6
type input "[PHONE_NUMBER]"
click at [318, 257] on button "Save" at bounding box center [317, 257] width 27 height 11
click at [228, 37] on div "Add client Send welcome email First name Acssc First name Last name Cascas Last…" at bounding box center [274, 173] width 548 height 347
type input "+1"
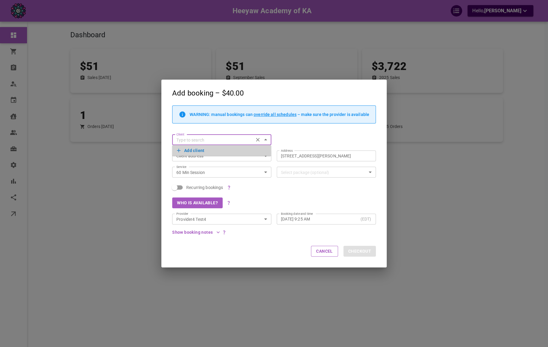
click at [202, 152] on button "Add client" at bounding box center [222, 150] width 90 height 8
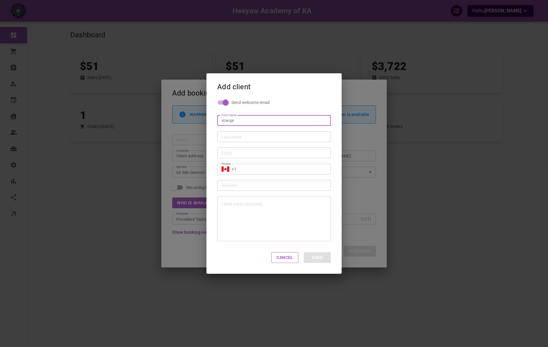
type input "Vcwqe"
click at [265, 138] on input "Last name" at bounding box center [273, 137] width 105 height 6
type input "12e2"
click at [247, 151] on input "Email" at bounding box center [273, 153] width 105 height 6
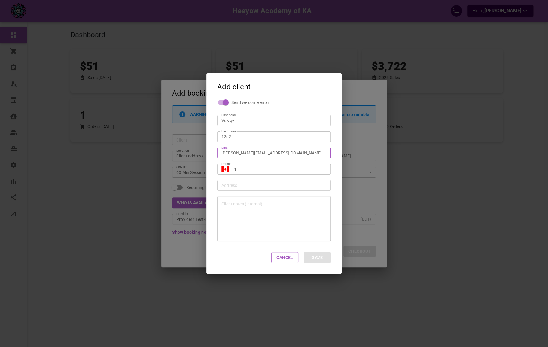
click at [243, 152] on input "[PERSON_NAME][EMAIL_ADDRESS][DOMAIN_NAME]" at bounding box center [273, 153] width 105 height 6
type input "omar+acsc22@gomarketbox.com"
drag, startPoint x: 252, startPoint y: 169, endPoint x: 257, endPoint y: 173, distance: 6.2
click at [252, 169] on input "+1" at bounding box center [279, 169] width 95 height 6
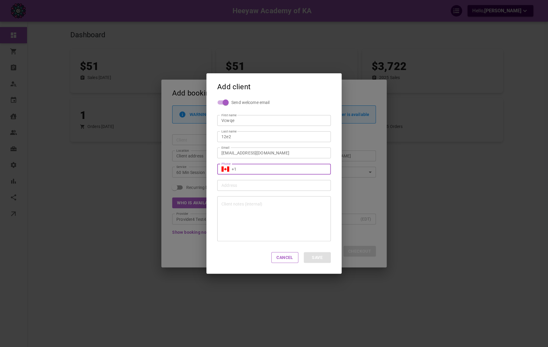
type input "[PHONE_NUMBER]"
click at [311, 253] on button "Save" at bounding box center [317, 257] width 27 height 11
click at [354, 217] on div "Add client Send welcome email First name Vcwqe First name Last name 12e2 Last n…" at bounding box center [274, 173] width 548 height 347
type input "+1"
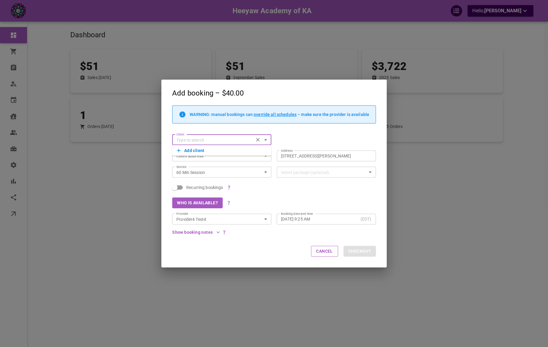
click at [345, 201] on div "Who is available?" at bounding box center [271, 200] width 209 height 16
click at [441, 195] on div "Add booking – $40.00 WARNING: manual bookings can override all schedules – make…" at bounding box center [274, 173] width 548 height 347
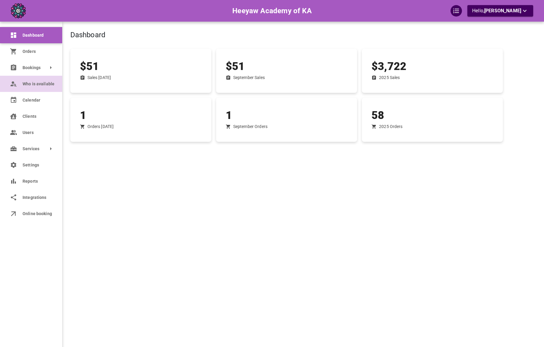
click at [18, 87] on link "Who is available" at bounding box center [31, 84] width 62 height 16
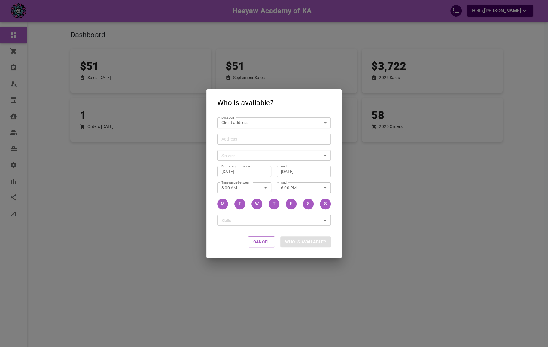
click at [251, 139] on input "Address Address" at bounding box center [271, 139] width 104 height 8
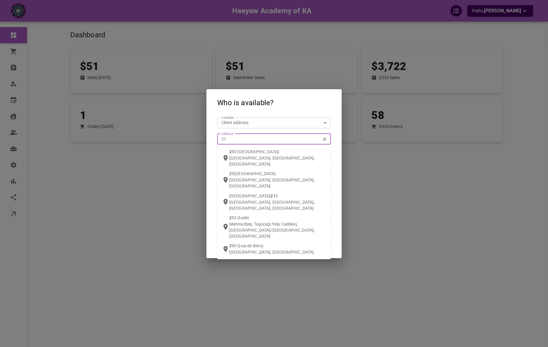
type input "2"
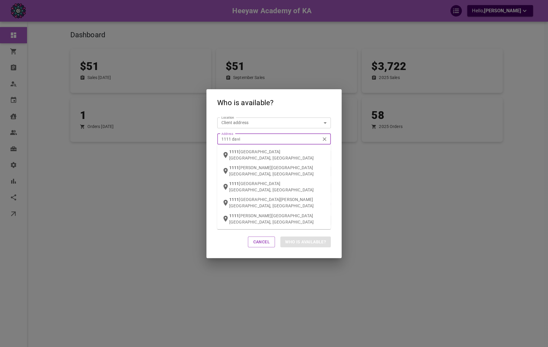
type input "1111 [PERSON_NAME]"
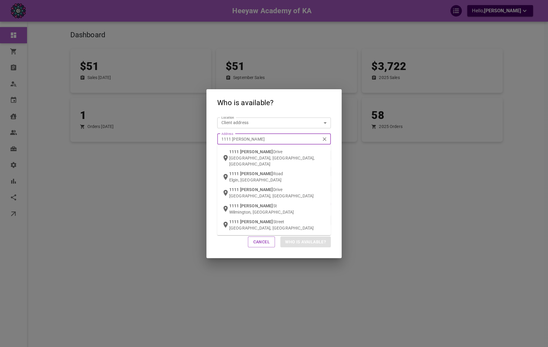
click at [250, 149] on div "[STREET_ADDRESS][PERSON_NAME]" at bounding box center [277, 158] width 97 height 18
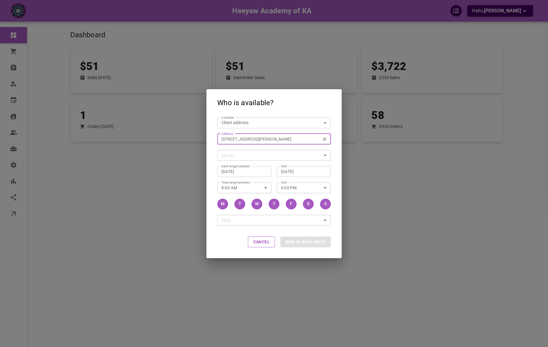
type input "[STREET_ADDRESS][PERSON_NAME]"
click at [258, 158] on body "Heeyaw Academy of KA Hello, [PERSON_NAME] Dashboard Orders Bookings Who is avai…" at bounding box center [274, 192] width 548 height 384
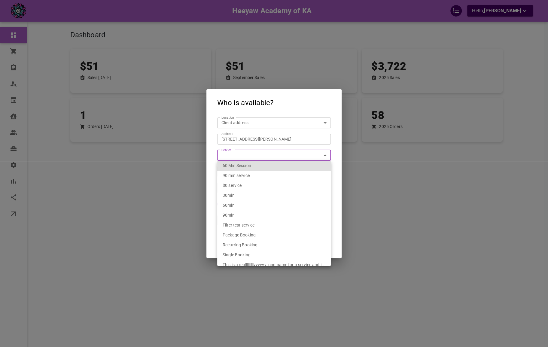
click at [257, 167] on div "60 Min Session" at bounding box center [274, 166] width 103 height 10
type input "2b350114-efe9-40ab-bed3-09b16bae47f9"
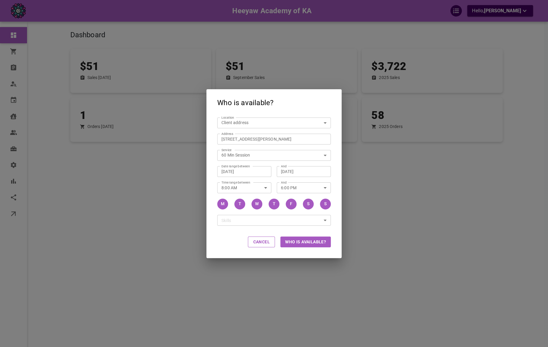
click at [311, 247] on div "Cancel Who is available?" at bounding box center [273, 242] width 135 height 32
click at [311, 242] on button "Who is available?" at bounding box center [305, 241] width 50 height 11
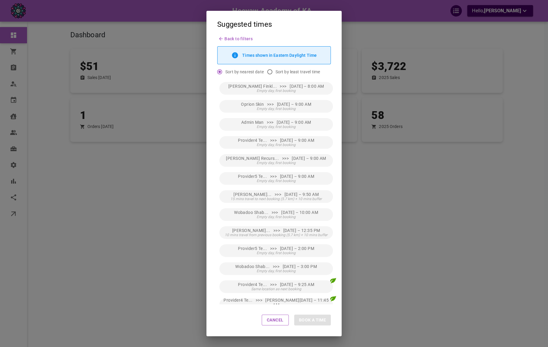
click at [271, 75] on input "Sort by least travel time" at bounding box center [269, 71] width 11 height 11
radio input "true"
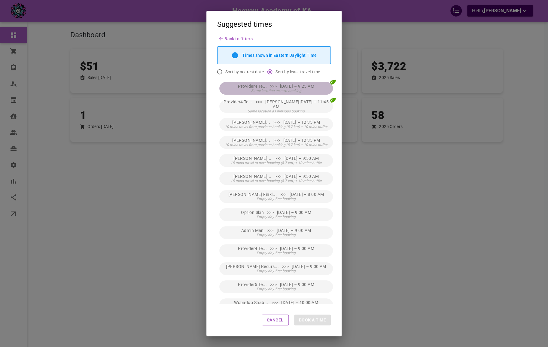
drag, startPoint x: 270, startPoint y: 88, endPoint x: 298, endPoint y: 180, distance: 96.6
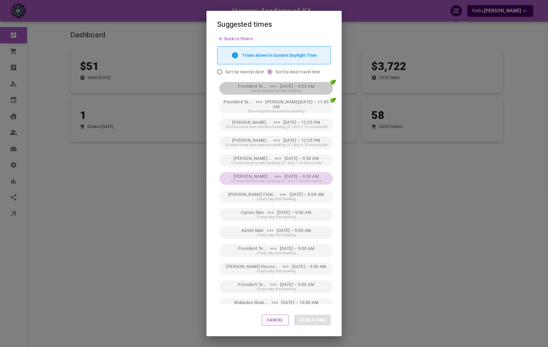
click at [270, 88] on button "Provider4 Te... >>> [DATE] – 9:25 AM Same location as next booking" at bounding box center [276, 88] width 114 height 13
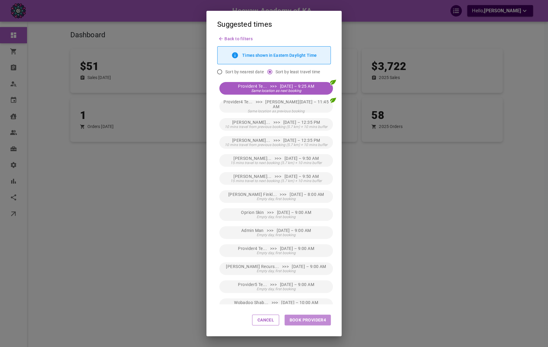
click at [306, 315] on button "Book Provider4" at bounding box center [307, 319] width 46 height 11
type input "Provider4 Test4"
type input "[DATE] 9:25 AM"
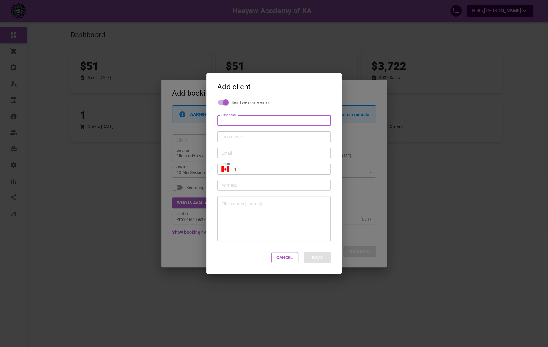
click at [255, 122] on input "First name" at bounding box center [273, 120] width 105 height 6
type input "Fg2f"
click at [239, 135] on input "Last name" at bounding box center [273, 137] width 105 height 6
type input "F23f2"
click at [244, 159] on div "Phone ​ +1 Phone" at bounding box center [271, 166] width 119 height 16
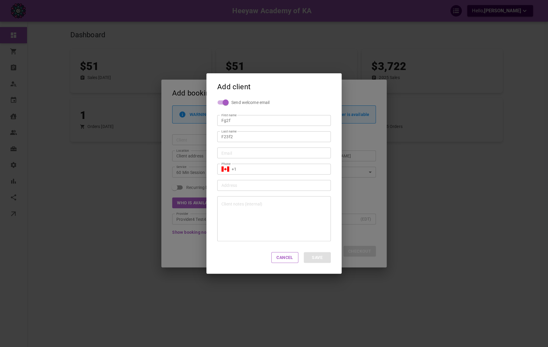
click at [244, 156] on div "Email" at bounding box center [274, 152] width 114 height 11
click at [258, 157] on div "Email" at bounding box center [274, 152] width 114 height 11
click at [261, 154] on input "Email" at bounding box center [273, 153] width 105 height 6
click at [238, 153] on input "[PERSON_NAME][EMAIL_ADDRESS][DOMAIN_NAME]" at bounding box center [273, 153] width 105 height 6
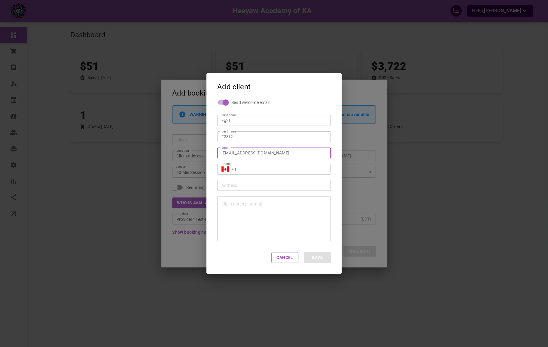
type input "omar+ve23r2@gomarketbox.com"
click at [260, 171] on input "+1" at bounding box center [279, 169] width 95 height 6
type input "[PHONE_NUMBER]"
click at [321, 260] on button "Save" at bounding box center [317, 257] width 27 height 11
click at [325, 257] on button "Save" at bounding box center [317, 257] width 27 height 11
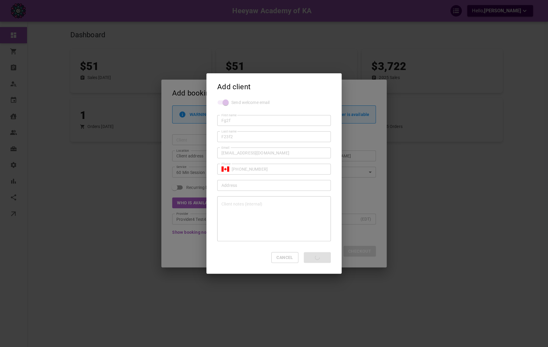
type input "Fg2f F23f2"
type input "+1"
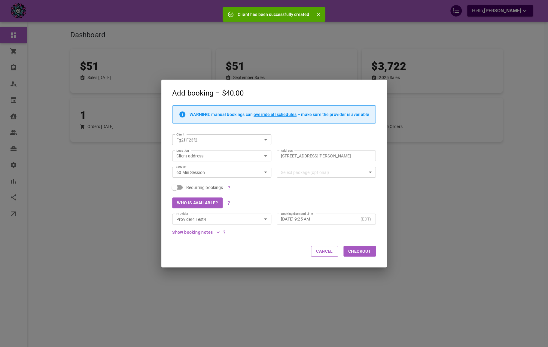
click at [411, 151] on div "Add booking – $40.00 WARNING: manual bookings can override all schedules – make…" at bounding box center [274, 173] width 548 height 347
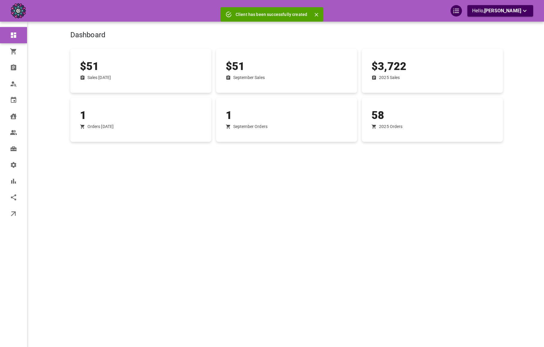
click at [211, 27] on div "Dashboard" at bounding box center [236, 25] width 381 height 36
click at [316, 14] on icon "Close" at bounding box center [316, 15] width 4 height 4
click at [315, 13] on div "Heeyaw Academy of KA" at bounding box center [272, 10] width 174 height 11
drag, startPoint x: 314, startPoint y: 12, endPoint x: 227, endPoint y: 12, distance: 87.1
click at [227, 12] on div "Heeyaw Academy of KA" at bounding box center [272, 10] width 174 height 11
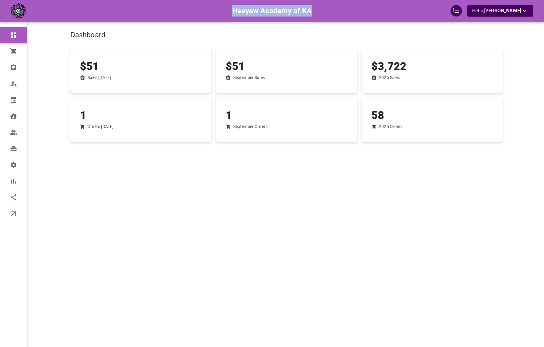
click at [226, 18] on div "Heeyaw Academy of KA Hello, Omar Tahir" at bounding box center [272, 11] width 544 height 22
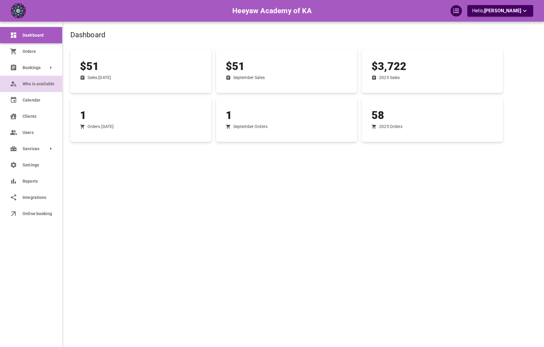
click at [18, 87] on link "Who is available" at bounding box center [31, 84] width 62 height 16
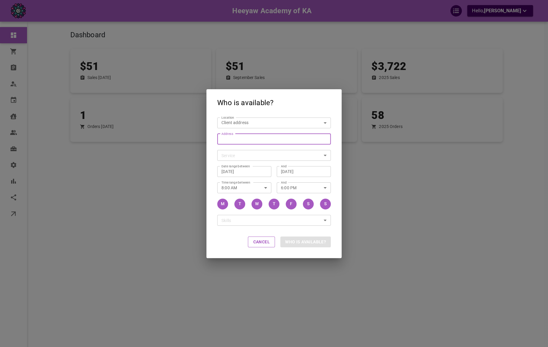
click at [242, 138] on input "Address Address" at bounding box center [271, 139] width 104 height 8
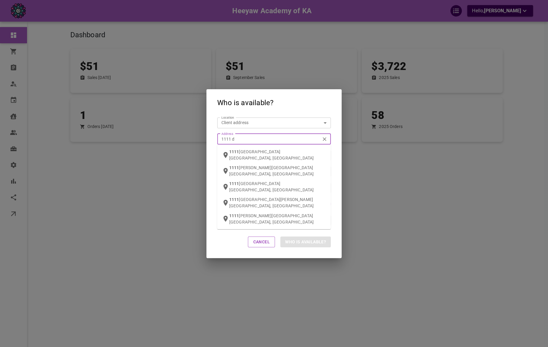
type input "1111 da"
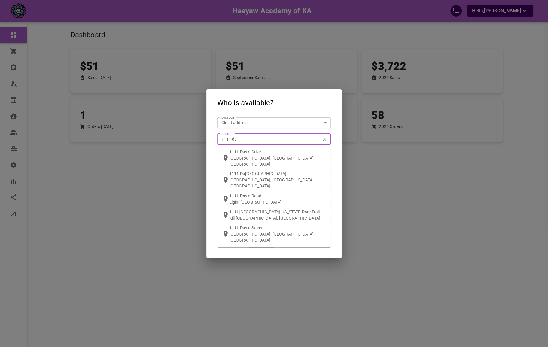
click at [240, 150] on span "Da" at bounding box center [242, 151] width 5 height 5
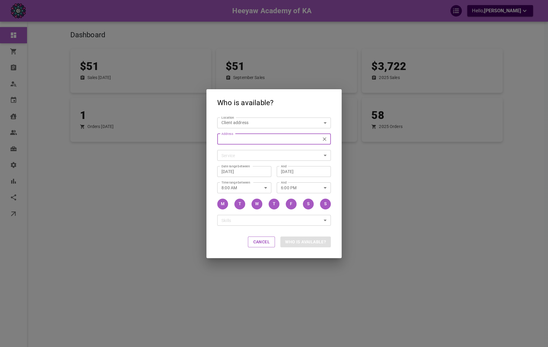
click at [263, 155] on body "Heeyaw Academy of KA Hello, [PERSON_NAME] Dashboard Orders Bookings Who is avai…" at bounding box center [274, 192] width 548 height 384
type input "[STREET_ADDRESS][PERSON_NAME]"
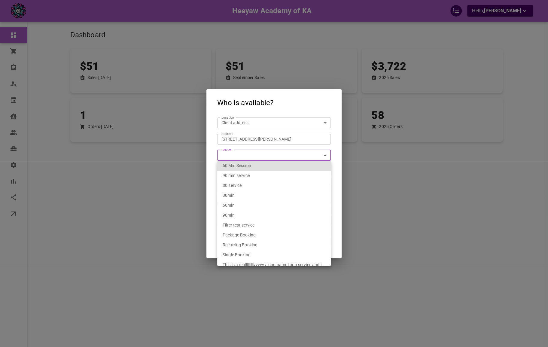
click at [259, 163] on div "60 Min Session" at bounding box center [274, 166] width 103 height 10
type input "2b350114-efe9-40ab-bed3-09b16bae47f9"
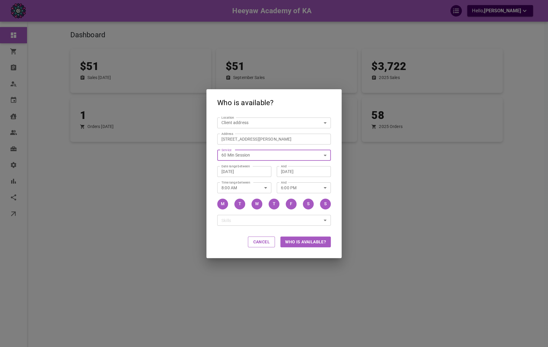
click at [302, 240] on button "Who is available?" at bounding box center [305, 241] width 50 height 11
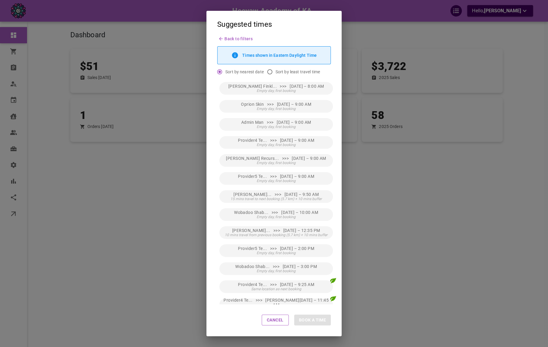
click at [268, 71] on input "Sort by least travel time" at bounding box center [269, 71] width 11 height 11
radio input "true"
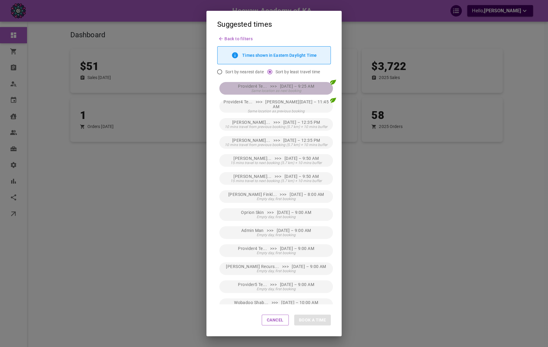
click at [273, 82] on button "Provider4 Te... >>> [DATE] – 9:25 AM Same location as next booking" at bounding box center [276, 88] width 114 height 13
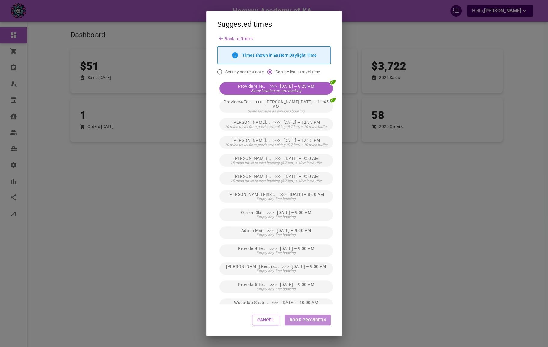
click at [317, 320] on button "Book Provider4" at bounding box center [307, 319] width 46 height 11
type input "Provider4 Test4"
type input "[DATE] 9:25 AM"
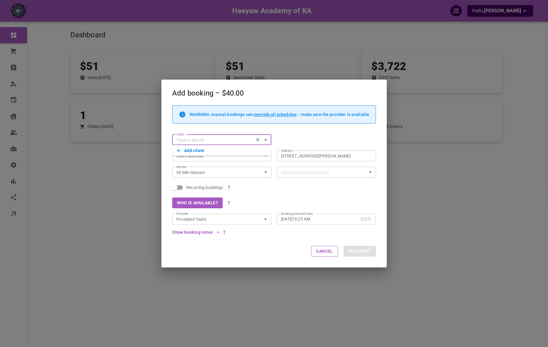
click at [210, 147] on button "Add client" at bounding box center [222, 150] width 90 height 8
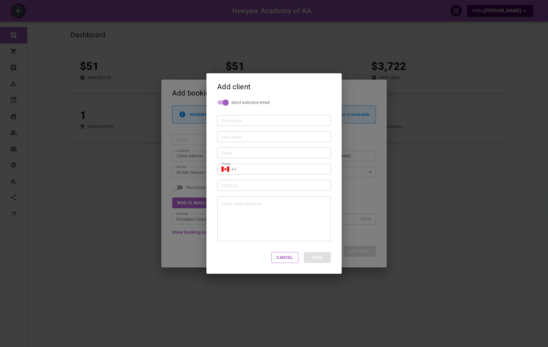
click at [275, 129] on div "Last name Last name" at bounding box center [271, 134] width 119 height 16
click at [273, 123] on input "First name" at bounding box center [273, 120] width 105 height 6
type input "Bewrb"
click at [236, 138] on input "Last name" at bounding box center [273, 137] width 105 height 6
type input "Tahir"
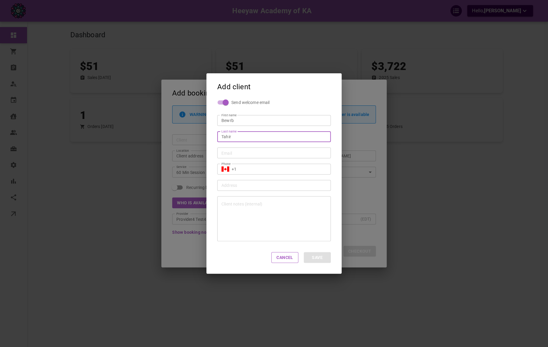
click at [261, 152] on input "Email" at bounding box center [273, 153] width 105 height 6
click at [228, 149] on label "Email" at bounding box center [225, 147] width 8 height 5
click at [228, 150] on input "[PERSON_NAME][EMAIL_ADDRESS][DOMAIN_NAME]" at bounding box center [273, 153] width 105 height 6
click at [254, 153] on input "[PERSON_NAME][EMAIL_ADDRESS][DOMAIN_NAME]" at bounding box center [273, 153] width 105 height 6
click at [254, 153] on input "omar+recuralongvgomarketbox.com" at bounding box center [273, 153] width 105 height 6
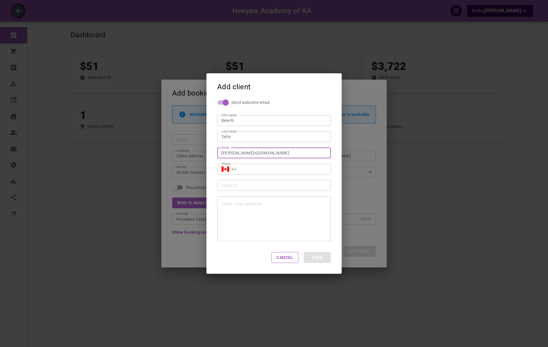
click at [251, 154] on input "omar+recuralongvwwevgomarketbox.com" at bounding box center [273, 153] width 105 height 6
type input "omar+recuralongvwwevgomarketbox.com"
click at [256, 171] on input "+1" at bounding box center [279, 169] width 95 height 6
type input "[PHONE_NUMBER]"
click at [314, 256] on button "Save" at bounding box center [317, 257] width 27 height 11
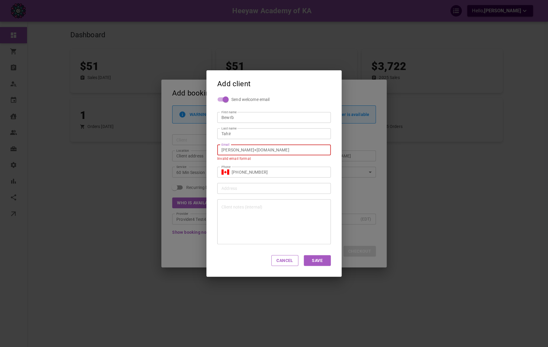
click at [267, 149] on input "omar+recuralongvwwevgomarketbox.com" at bounding box center [273, 150] width 105 height 6
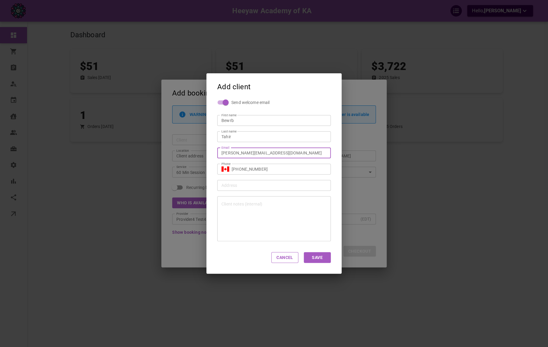
type input "omar+recuralongvwwev@gomarketbox.com"
click at [319, 249] on div "Cancel Save" at bounding box center [273, 257] width 135 height 32
click at [318, 252] on button "Save" at bounding box center [317, 257] width 27 height 11
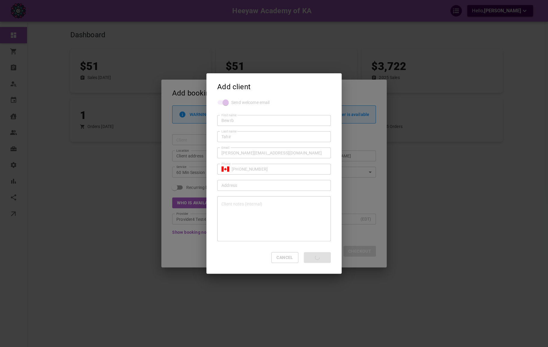
type input "Bewrb Tahir"
type input "+1"
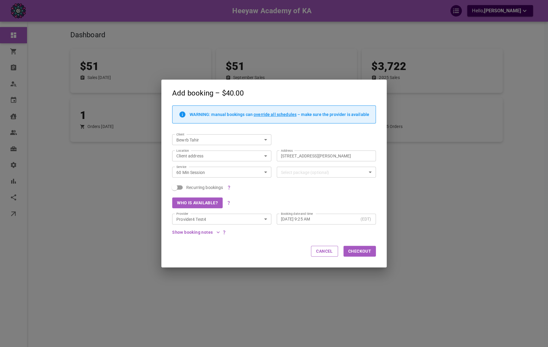
click at [135, 147] on div "Add booking – $40.00 WARNING: manual bookings can override all schedules – make…" at bounding box center [274, 173] width 548 height 347
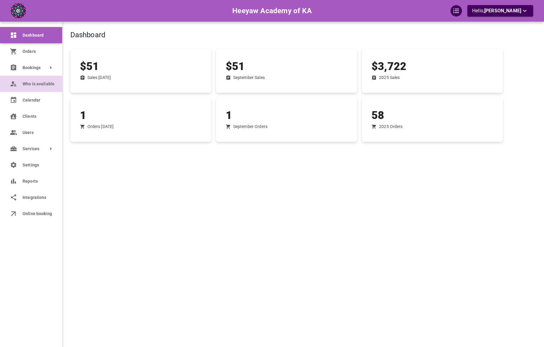
click at [26, 84] on span "Who is available" at bounding box center [38, 84] width 31 height 6
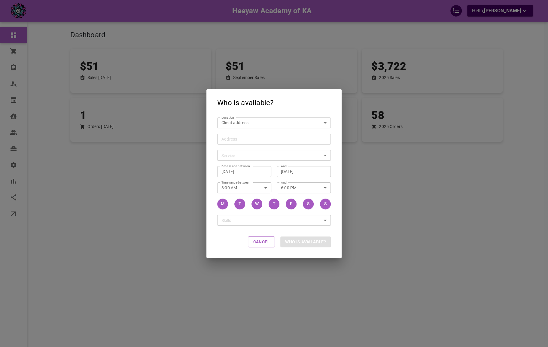
click at [241, 141] on input "Address Address" at bounding box center [271, 139] width 104 height 8
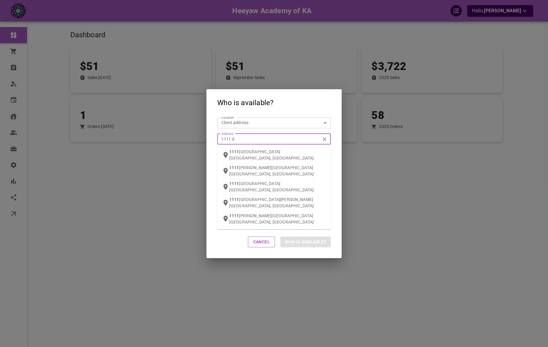
type input "1111 da"
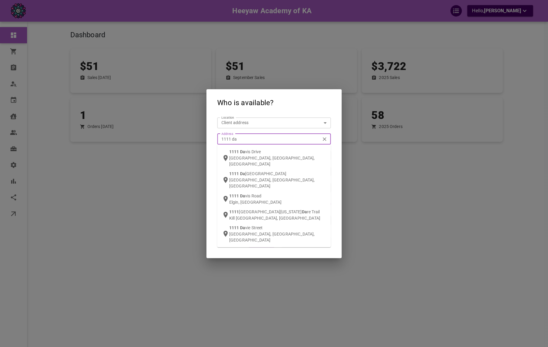
click at [249, 156] on p "[GEOGRAPHIC_DATA], [GEOGRAPHIC_DATA], [GEOGRAPHIC_DATA]" at bounding box center [277, 161] width 97 height 12
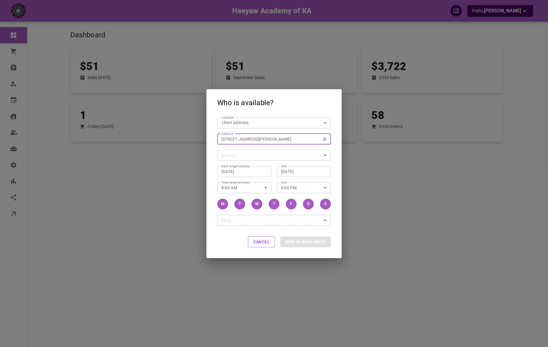
type input "[STREET_ADDRESS][PERSON_NAME]"
click at [271, 154] on body "Heeyaw Academy of KA Hello, [PERSON_NAME] Dashboard Orders Bookings Who is avai…" at bounding box center [274, 192] width 548 height 384
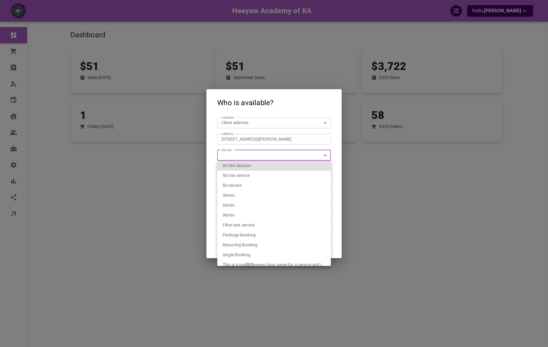
click at [271, 166] on div "60 Min Session" at bounding box center [274, 166] width 103 height 10
type input "2b350114-efe9-40ab-bed3-09b16bae47f9"
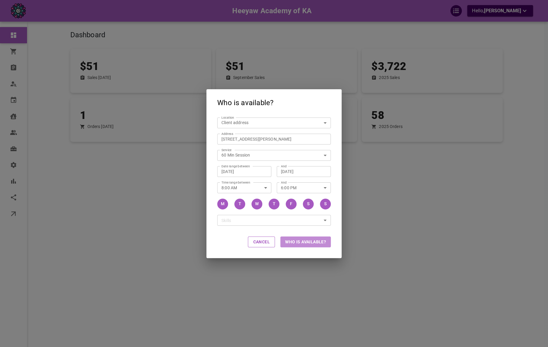
click at [305, 237] on button "Who is available?" at bounding box center [305, 241] width 50 height 11
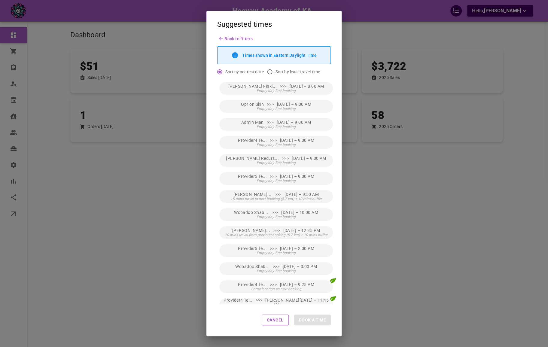
click at [276, 70] on span "Sort by least travel time" at bounding box center [297, 72] width 44 height 6
click at [275, 70] on input "Sort by least travel time" at bounding box center [269, 71] width 11 height 11
radio input "true"
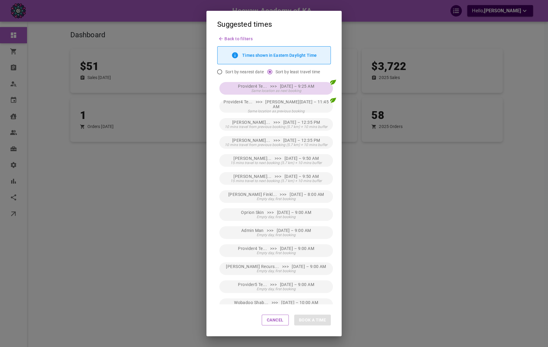
click at [281, 89] on span "Same location as next booking" at bounding box center [276, 91] width 50 height 4
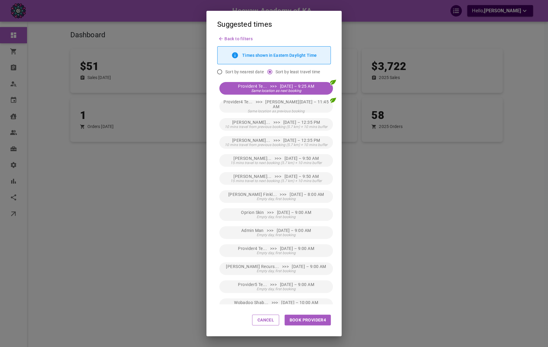
click at [320, 321] on button "Book Provider4" at bounding box center [307, 319] width 46 height 11
type input "Provider4 Test4"
type input "[DATE] 9:25 AM"
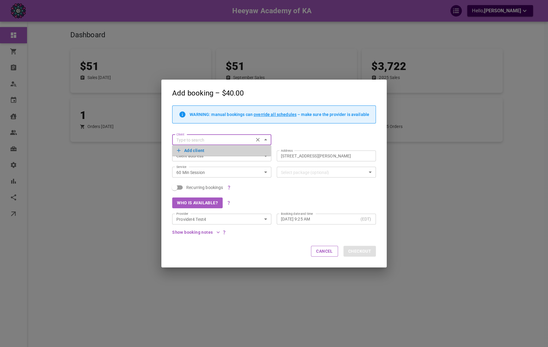
click at [199, 147] on button "Add client" at bounding box center [222, 150] width 90 height 8
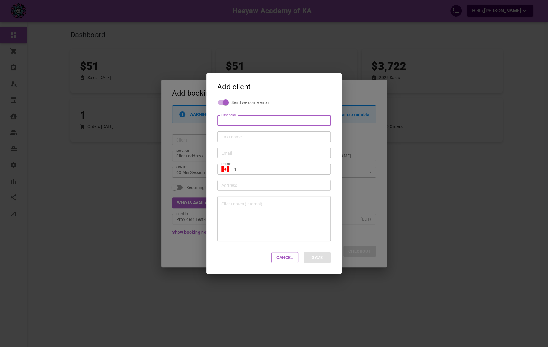
click at [231, 123] on input "First name" at bounding box center [273, 120] width 105 height 6
click at [189, 152] on div "Add client Send welcome email First name First name Last name Last name Email E…" at bounding box center [274, 173] width 548 height 347
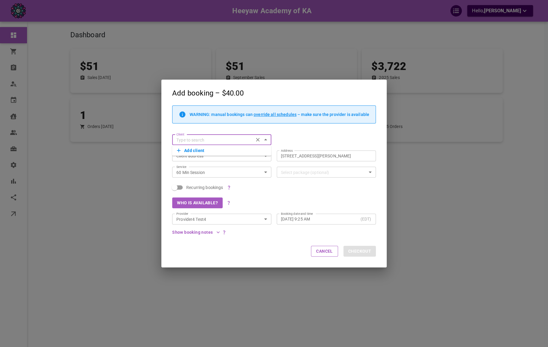
click at [119, 147] on div "Add booking – $40.00 WARNING: manual bookings can override all schedules – make…" at bounding box center [274, 173] width 548 height 347
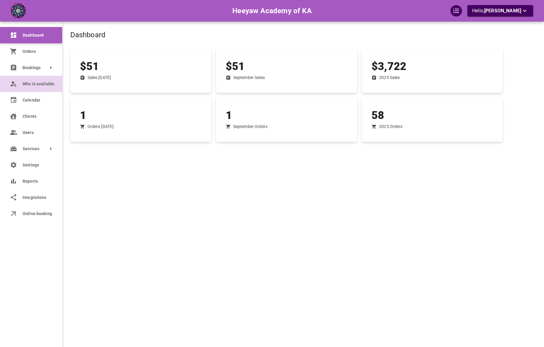
click at [47, 89] on link "Who is available" at bounding box center [31, 84] width 62 height 16
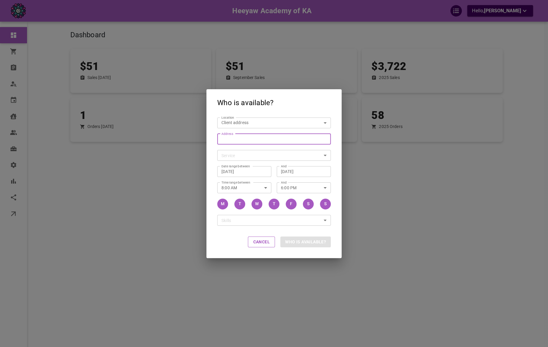
click at [237, 135] on input "Address Address" at bounding box center [271, 139] width 104 height 8
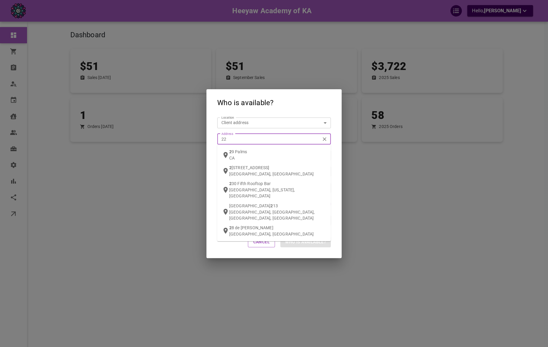
type input "222"
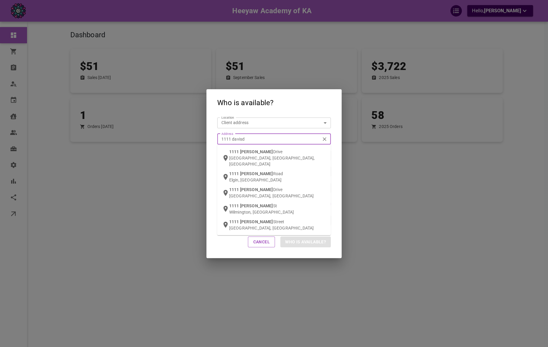
type input "1111 davisd"
click at [249, 152] on span "[PERSON_NAME]" at bounding box center [256, 151] width 33 height 5
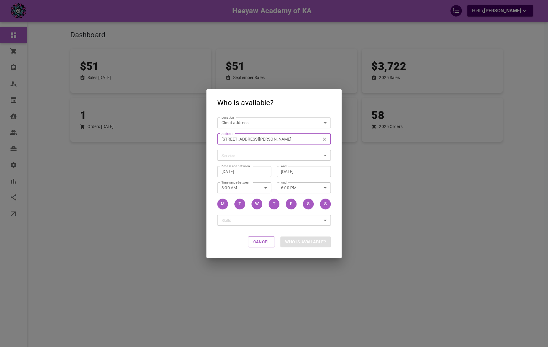
type input "[STREET_ADDRESS][PERSON_NAME]"
click at [278, 153] on body "Heeyaw Academy of KA Hello, [PERSON_NAME] Dashboard Orders Bookings Who is avai…" at bounding box center [274, 192] width 548 height 384
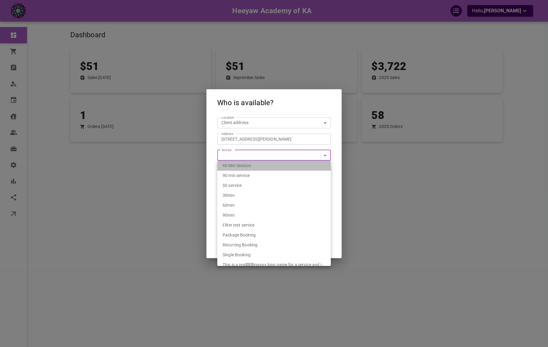
click at [275, 163] on div "60 Min Session" at bounding box center [274, 166] width 103 height 10
type input "2b350114-efe9-40ab-bed3-09b16bae47f9"
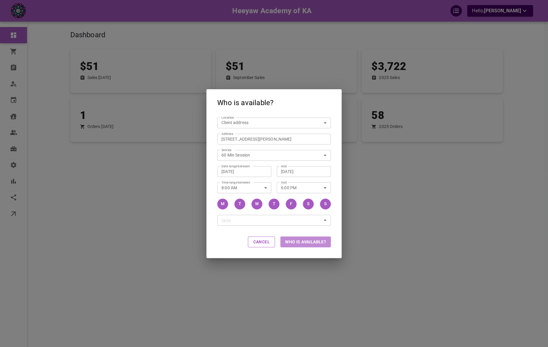
click at [296, 241] on button "Who is available?" at bounding box center [305, 241] width 50 height 11
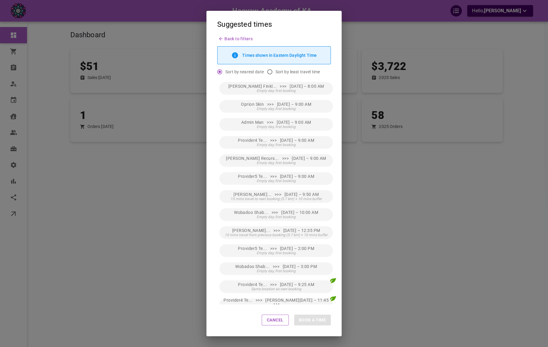
click at [269, 69] on input "Sort by least travel time" at bounding box center [269, 71] width 11 height 11
radio input "true"
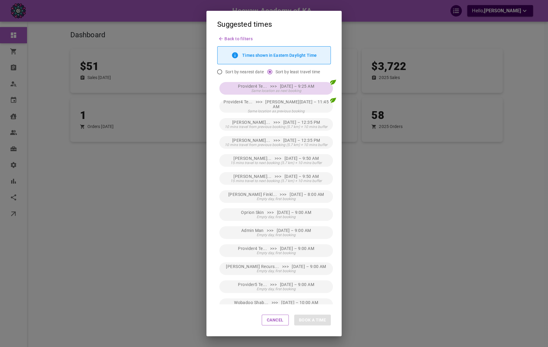
click at [270, 84] on span "Provider4 Te... >>> [DATE] – 9:25 AM" at bounding box center [276, 86] width 76 height 5
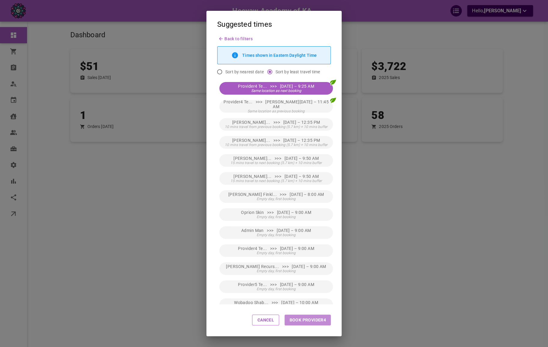
click at [307, 324] on button "Book Provider4" at bounding box center [307, 319] width 46 height 11
type input "Provider4 Test4"
type input "[DATE] 9:25 AM"
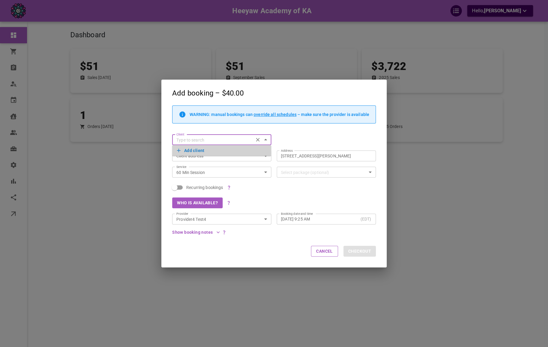
click at [189, 149] on button "Add client" at bounding box center [222, 150] width 90 height 8
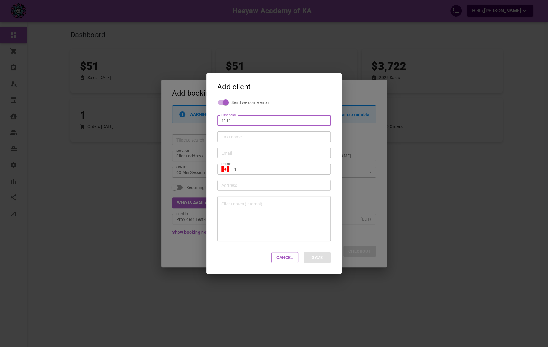
type input "1111"
type input "Ffqf"
click at [230, 155] on input "Email" at bounding box center [273, 153] width 105 height 6
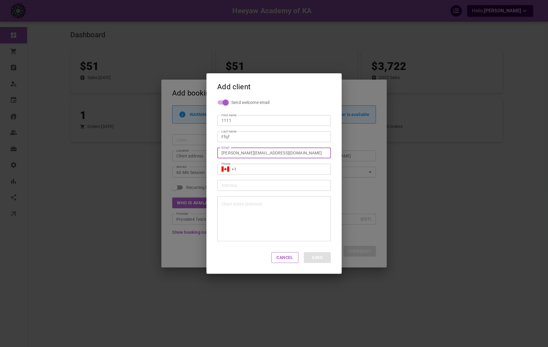
click at [238, 152] on input "[PERSON_NAME][EMAIL_ADDRESS][DOMAIN_NAME]" at bounding box center [273, 153] width 105 height 6
type input "omar+b34b34b@gomarketbox.com"
click at [269, 173] on div "​ +1 Phone" at bounding box center [274, 169] width 114 height 11
click at [291, 169] on input "+1" at bounding box center [279, 169] width 95 height 6
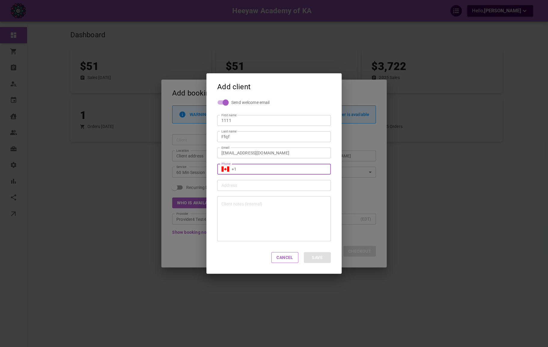
type input "[PHONE_NUMBER]"
click at [314, 250] on div "Cancel Save" at bounding box center [273, 257] width 135 height 32
click at [316, 252] on button "Save" at bounding box center [317, 257] width 27 height 11
type input "1111 Ffqf"
type input "+1"
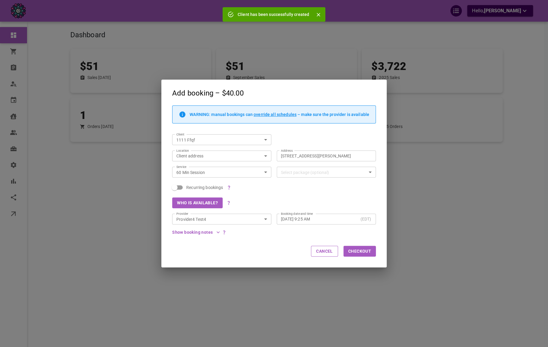
click at [108, 199] on div "Add booking – $40.00 WARNING: manual bookings can override all schedules – make…" at bounding box center [274, 173] width 548 height 347
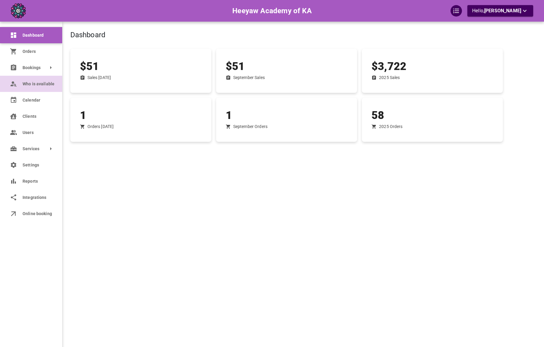
click at [24, 84] on span "Who is available" at bounding box center [38, 84] width 31 height 6
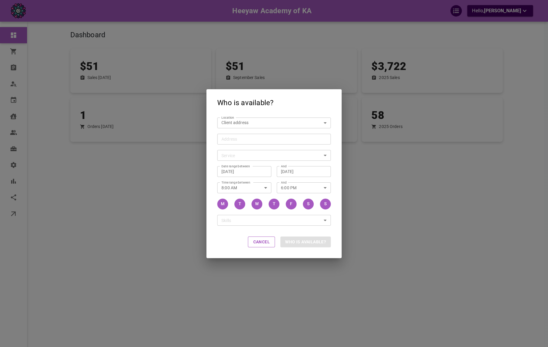
click at [241, 137] on input "Address Address" at bounding box center [271, 139] width 104 height 8
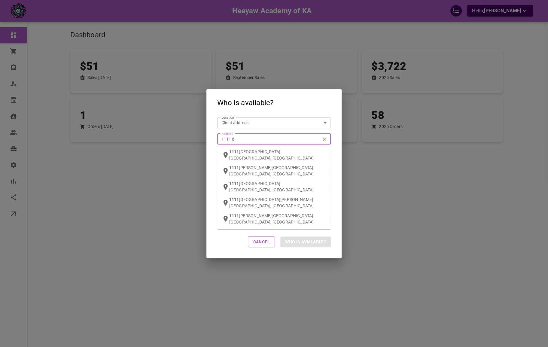
type input "1111 da"
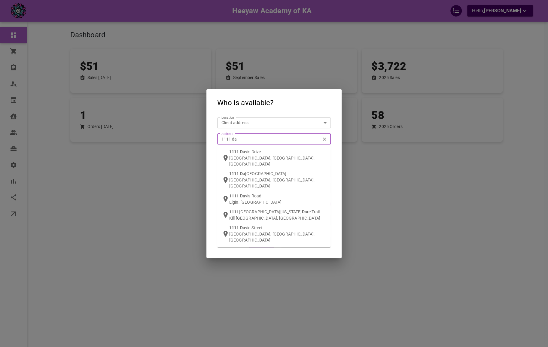
click at [247, 156] on p "[GEOGRAPHIC_DATA], [GEOGRAPHIC_DATA], [GEOGRAPHIC_DATA]" at bounding box center [277, 161] width 97 height 12
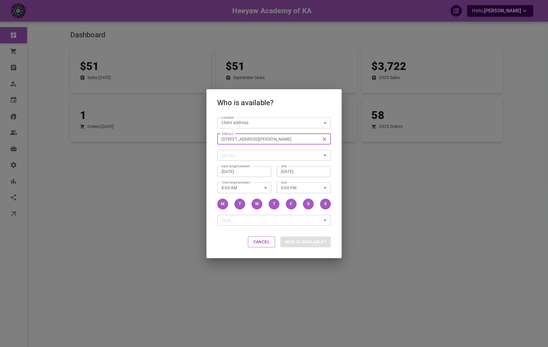
type input "[STREET_ADDRESS][PERSON_NAME]"
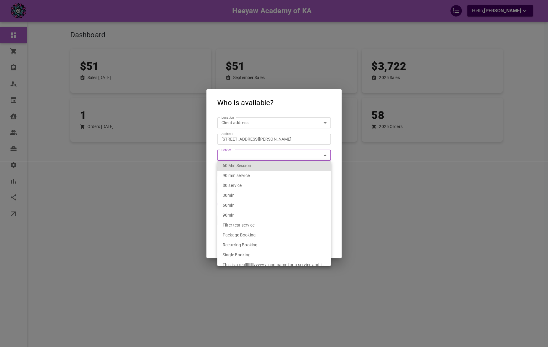
click at [261, 156] on body "Heeyaw Academy of KA Hello, [PERSON_NAME] Dashboard Orders Bookings Who is avai…" at bounding box center [274, 192] width 548 height 384
click at [263, 166] on div "60 Min Session" at bounding box center [274, 166] width 103 height 10
type input "2b350114-efe9-40ab-bed3-09b16bae47f9"
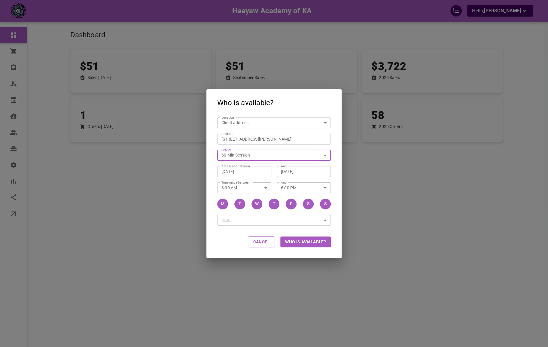
click at [310, 240] on button "Who is available?" at bounding box center [305, 241] width 50 height 11
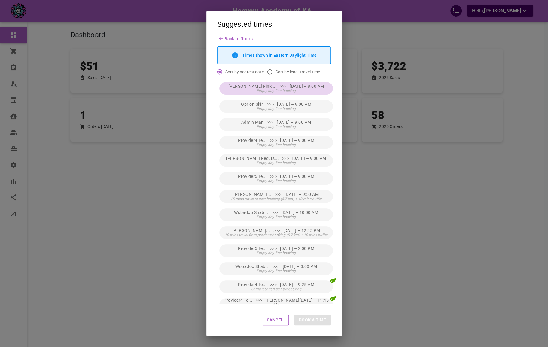
click at [265, 84] on span "[PERSON_NAME] Finkl... >>> [DATE] – 8:00 AM" at bounding box center [276, 86] width 96 height 5
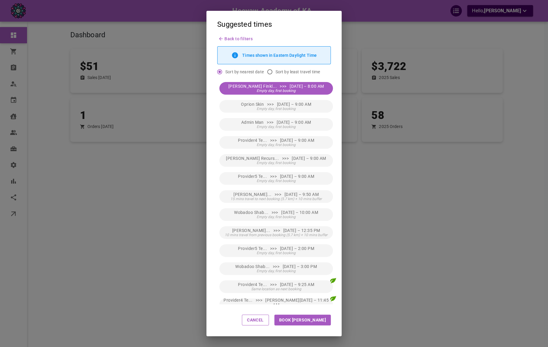
click at [321, 321] on button "Book Winkle" at bounding box center [302, 319] width 56 height 11
type input "Winkle Finkle"
type input "Fri, Sep 05, 2025 – 8:00 AM"
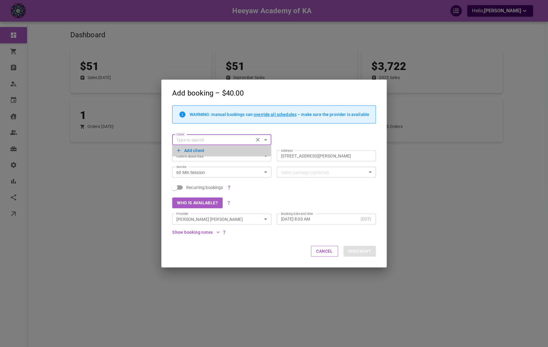
click at [225, 151] on button "Add client" at bounding box center [222, 150] width 90 height 8
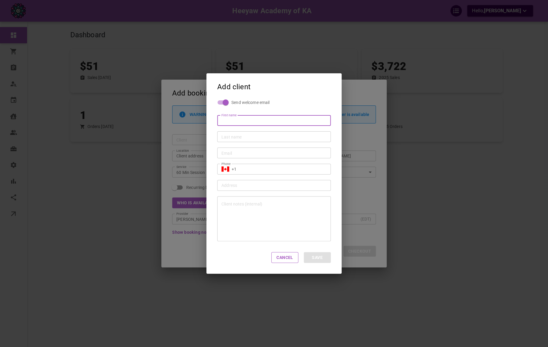
click at [278, 132] on div "Last name" at bounding box center [274, 136] width 114 height 11
click at [273, 121] on input "First name" at bounding box center [273, 120] width 105 height 6
type input "Qdcqc"
click at [243, 139] on input "Last name" at bounding box center [273, 137] width 105 height 6
type input "Qcqwc"
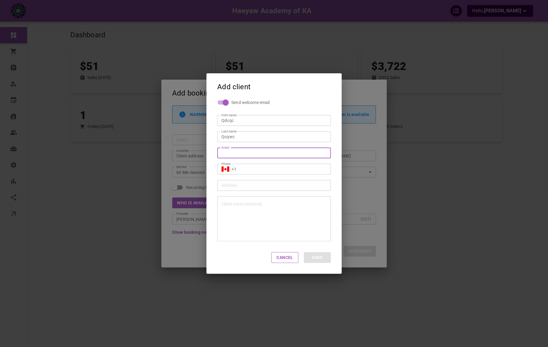
click at [241, 151] on input "Email" at bounding box center [273, 153] width 105 height 6
type input "q"
click at [258, 158] on div "q Email" at bounding box center [274, 152] width 114 height 11
click at [255, 153] on input "q" at bounding box center [273, 153] width 105 height 6
click at [255, 153] on input "Email" at bounding box center [273, 153] width 105 height 6
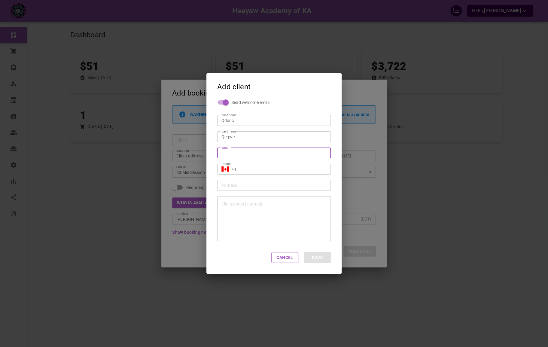
type input "[PERSON_NAME][EMAIL_ADDRESS][DOMAIN_NAME]"
click at [234, 152] on input "[PERSON_NAME][EMAIL_ADDRESS][DOMAIN_NAME]" at bounding box center [273, 153] width 105 height 6
click at [242, 172] on input "+1" at bounding box center [279, 169] width 95 height 6
type input "[PHONE_NUMBER]"
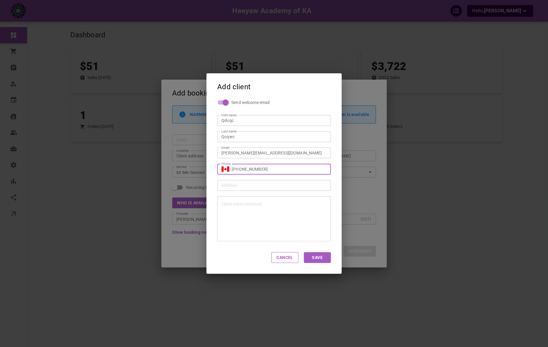
click at [318, 256] on button "Save" at bounding box center [317, 257] width 27 height 11
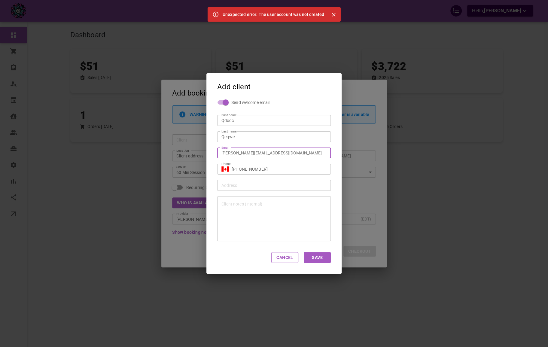
click at [249, 153] on input "[PERSON_NAME][EMAIL_ADDRESS][DOMAIN_NAME]" at bounding box center [273, 153] width 105 height 6
type input "omar+fwf23@gomarketbox.com"
click at [316, 259] on button "Save" at bounding box center [317, 257] width 27 height 11
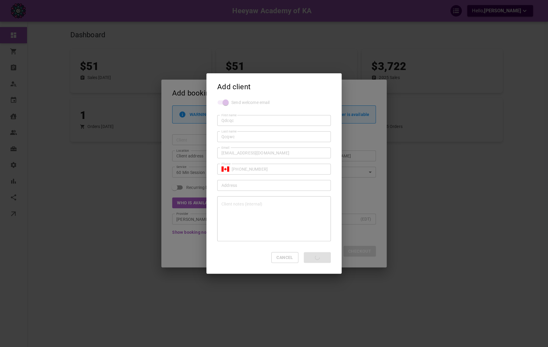
type input "Qdcqc Qcqwc"
type input "+1"
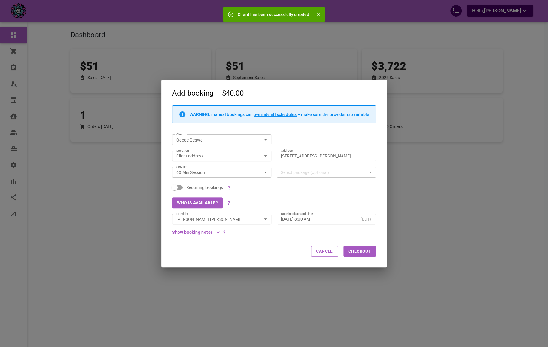
click at [110, 156] on div "Add booking – $40.00 WARNING: manual bookings can override all schedules – make…" at bounding box center [274, 173] width 548 height 347
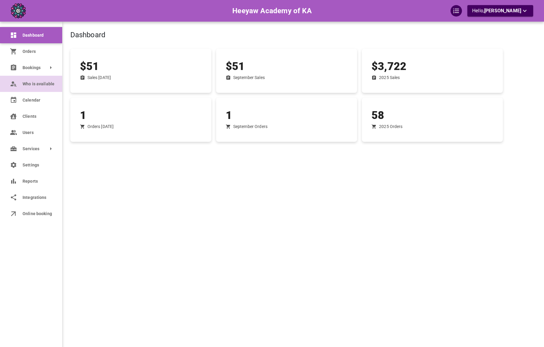
click at [21, 84] on link "Who is available" at bounding box center [31, 84] width 62 height 16
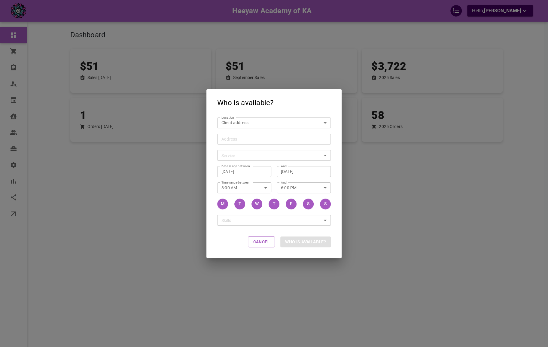
click at [279, 138] on input "Address Address" at bounding box center [271, 139] width 104 height 8
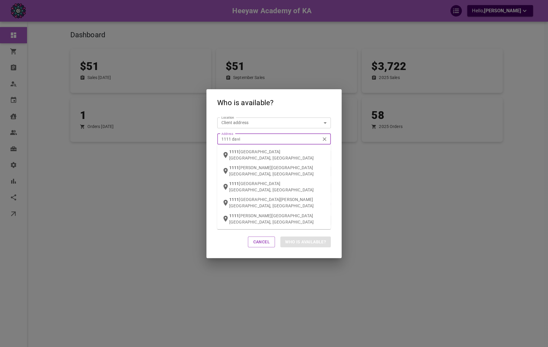
type input "1111 [PERSON_NAME]"
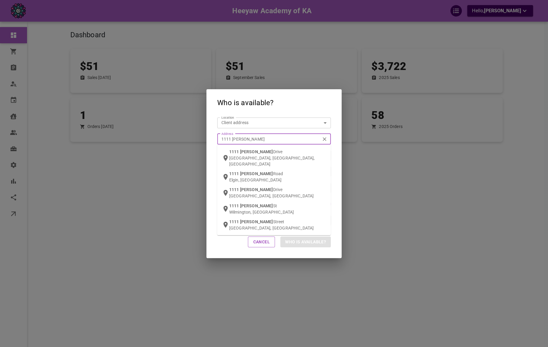
click at [271, 155] on p "[GEOGRAPHIC_DATA], [GEOGRAPHIC_DATA], [GEOGRAPHIC_DATA]" at bounding box center [277, 161] width 97 height 12
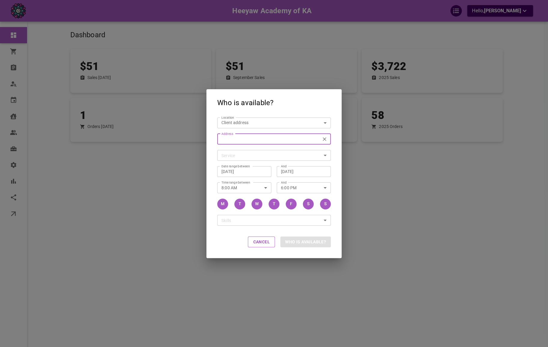
click at [287, 156] on body "Heeyaw Academy of KA Hello, [PERSON_NAME] Dashboard Orders Bookings Who is avai…" at bounding box center [274, 192] width 548 height 384
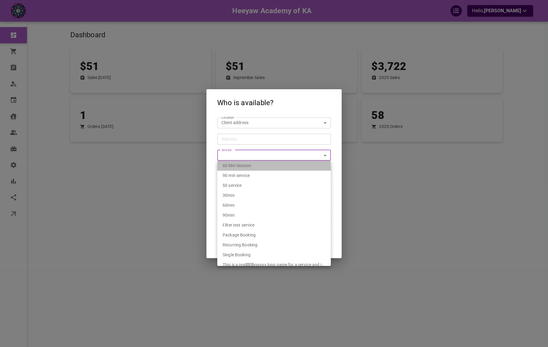
click at [284, 162] on div "60 Min Session" at bounding box center [274, 166] width 103 height 10
type input "2b350114-efe9-40ab-bed3-09b16bae47f9"
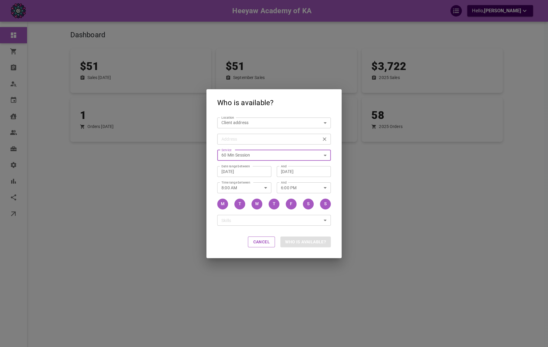
type input "[STREET_ADDRESS][PERSON_NAME]"
click at [300, 239] on button "Who is available?" at bounding box center [305, 241] width 50 height 11
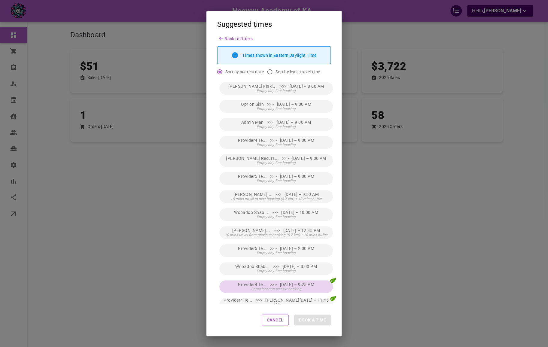
click at [287, 282] on span "Provider4 Te... >>> [DATE] – 9:25 AM" at bounding box center [276, 284] width 76 height 5
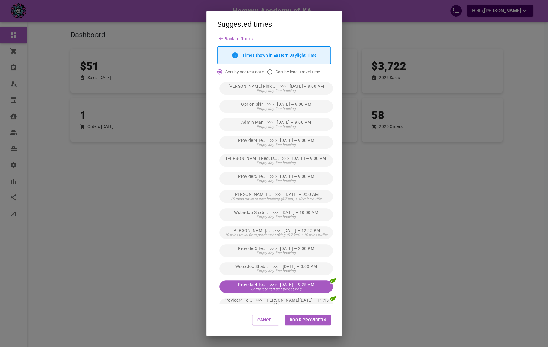
click at [300, 313] on div "Cancel Book Provider4" at bounding box center [273, 320] width 135 height 32
click at [300, 316] on button "Book Provider4" at bounding box center [307, 319] width 46 height 11
type input "Provider4 Test4"
type input "[DATE] 9:25 AM"
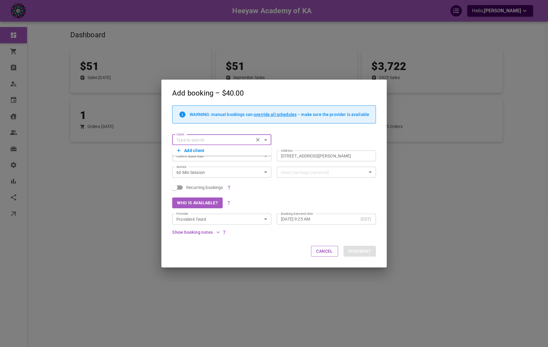
click at [231, 147] on button "Add client" at bounding box center [222, 150] width 90 height 8
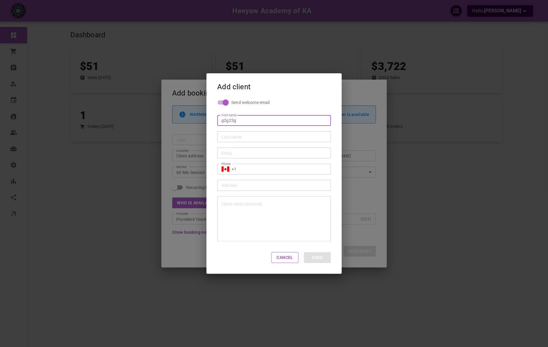
type input "G2g23g"
click at [231, 138] on input "Last name" at bounding box center [273, 137] width 105 height 6
type input "2g3g23g"
click at [240, 153] on input "Email" at bounding box center [273, 153] width 105 height 6
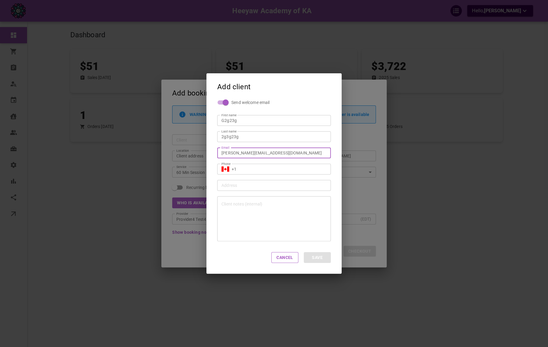
click at [240, 151] on input "[PERSON_NAME][EMAIL_ADDRESS][DOMAIN_NAME]" at bounding box center [273, 153] width 105 height 6
type input "omar+f121f12@gomarketbox.com"
click at [246, 165] on div "​ +1 Phone" at bounding box center [274, 169] width 114 height 11
click at [273, 171] on input "+1" at bounding box center [279, 169] width 95 height 6
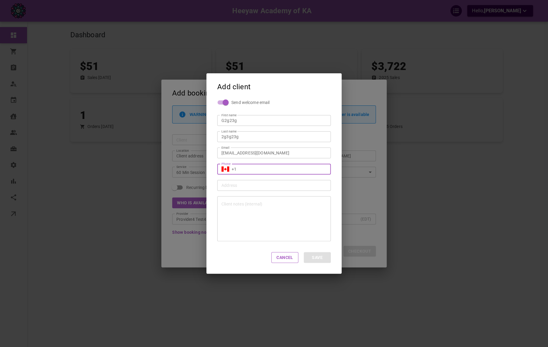
type input "[PHONE_NUMBER]"
click at [318, 261] on button "Save" at bounding box center [317, 257] width 27 height 11
type input "G2g23g 2g3g23g"
type input "+1"
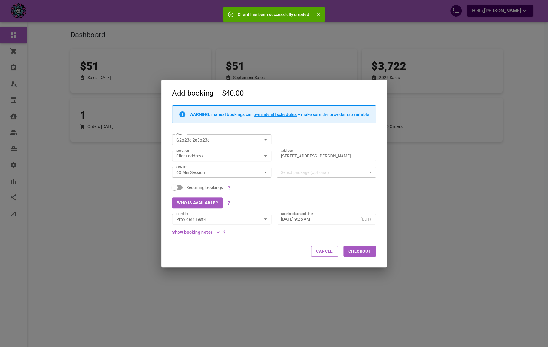
click at [414, 153] on div "Add booking – $40.00 WARNING: manual bookings can override all schedules – make…" at bounding box center [274, 173] width 548 height 347
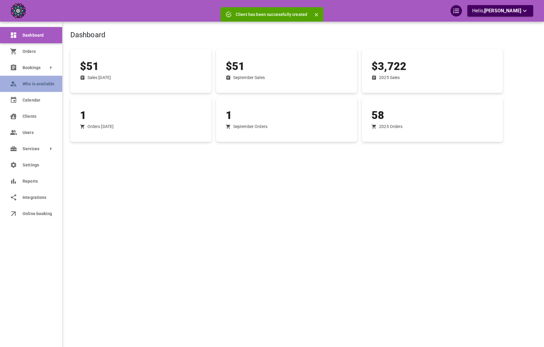
click at [18, 91] on link "Who is available" at bounding box center [31, 84] width 62 height 16
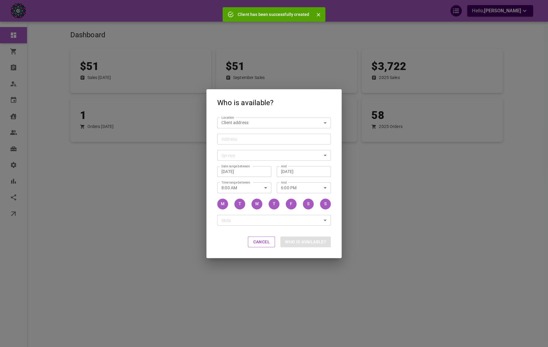
click at [279, 144] on div "Address" at bounding box center [274, 139] width 114 height 11
click at [279, 143] on input "Address Address" at bounding box center [271, 139] width 104 height 8
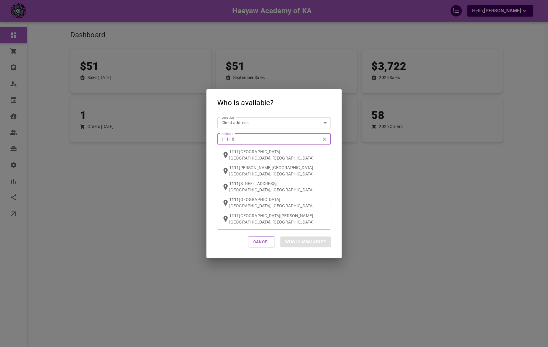
type input "1111 da"
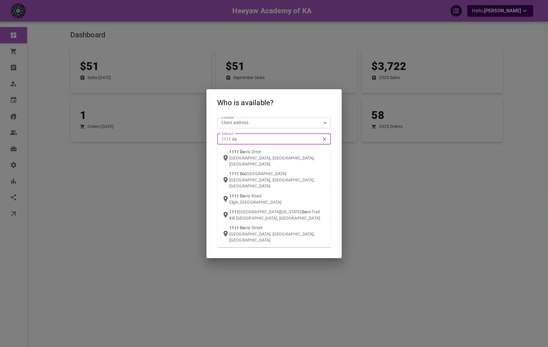
click at [276, 149] on div "[STREET_ADDRESS]" at bounding box center [277, 158] width 97 height 18
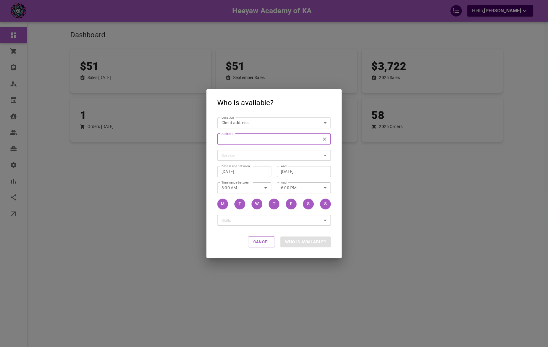
click at [272, 155] on body "Heeyaw Academy of KA Hello, [PERSON_NAME] Dashboard Orders Bookings Who is avai…" at bounding box center [274, 192] width 548 height 384
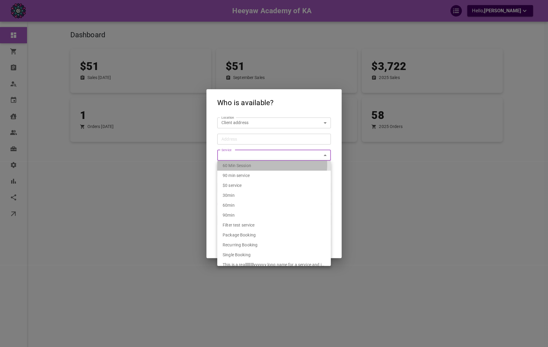
click at [271, 165] on div "60 Min Session" at bounding box center [274, 166] width 103 height 10
type input "[STREET_ADDRESS][PERSON_NAME]"
type input "2b350114-efe9-40ab-bed3-09b16bae47f9"
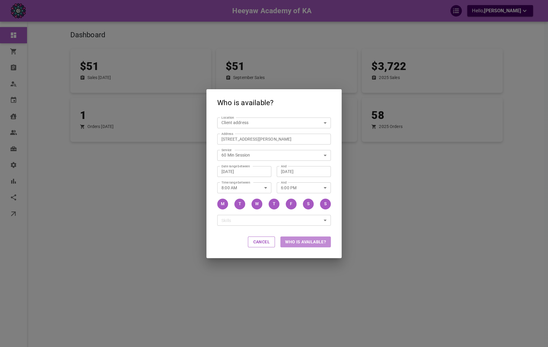
click at [309, 245] on button "Who is available?" at bounding box center [305, 241] width 50 height 11
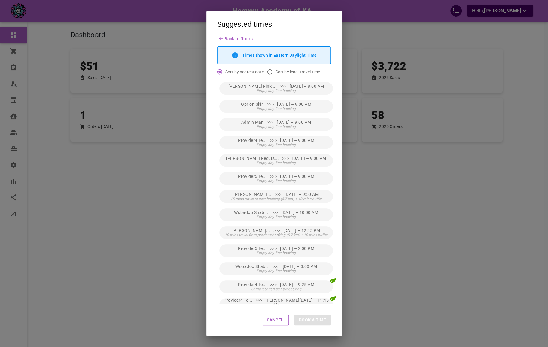
click at [271, 69] on input "Sort by least travel time" at bounding box center [269, 71] width 11 height 11
radio input "true"
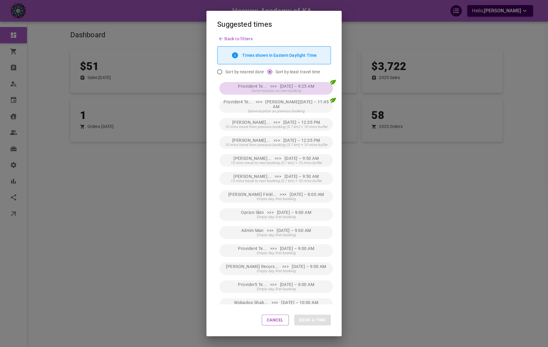
click at [286, 90] on span "Same location as next booking" at bounding box center [276, 91] width 50 height 4
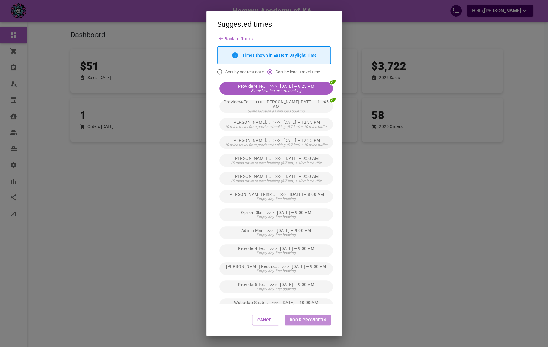
click at [318, 318] on button "Book Provider4" at bounding box center [307, 319] width 46 height 11
type input "Provider4 Test4"
type input "[DATE] 9:25 AM"
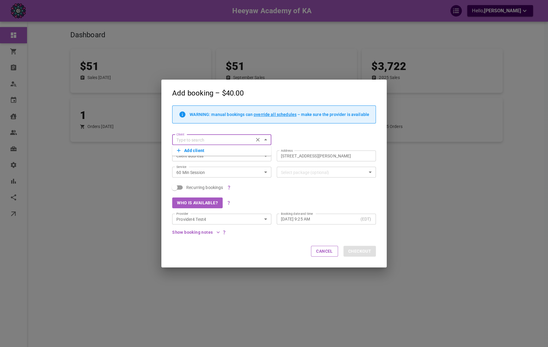
click at [199, 150] on button "Add client" at bounding box center [222, 150] width 90 height 8
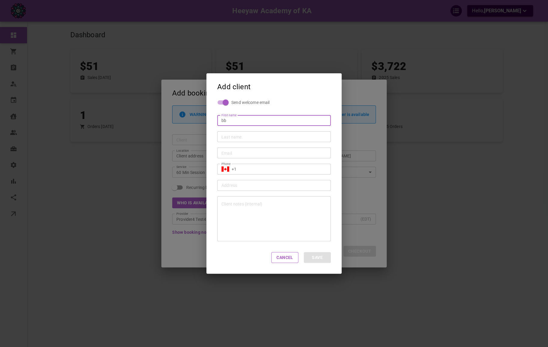
type input "Bb"
click at [249, 139] on input "Last name" at bounding box center [273, 137] width 105 height 6
type input "Dsfb"
click at [242, 151] on input "Email" at bounding box center [273, 153] width 105 height 6
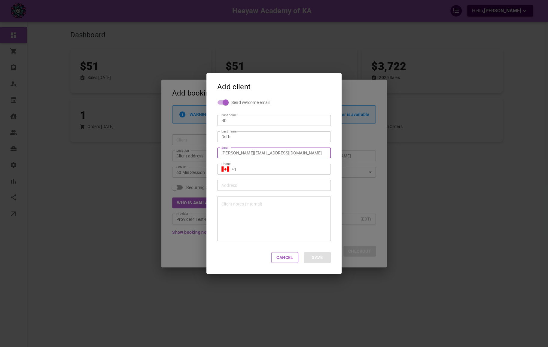
click at [246, 152] on input "[PERSON_NAME][EMAIL_ADDRESS][DOMAIN_NAME]" at bounding box center [273, 153] width 105 height 6
type input "omar+b3433@gomarketbox.com"
click at [264, 171] on input "+1" at bounding box center [279, 169] width 95 height 6
type input "[PHONE_NUMBER]"
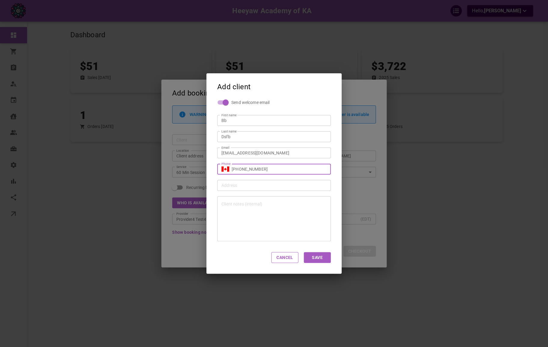
click at [313, 261] on button "Save" at bounding box center [317, 257] width 27 height 11
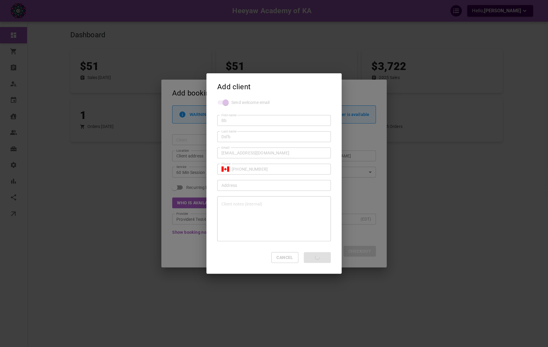
type input "Bb Dsfb"
type input "+1"
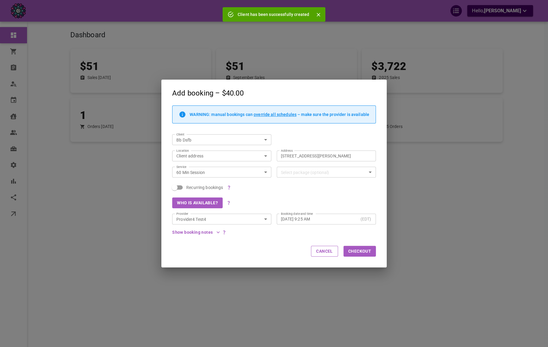
click at [401, 223] on div "Add booking – $40.00 WARNING: manual bookings can override all schedules – make…" at bounding box center [274, 173] width 548 height 347
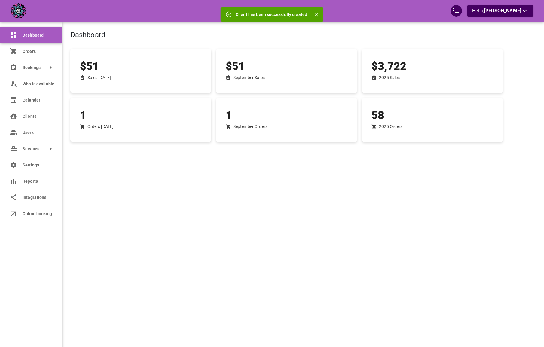
click at [111, 96] on div "1 Orders Today" at bounding box center [138, 117] width 146 height 49
drag, startPoint x: 317, startPoint y: 14, endPoint x: 300, endPoint y: 24, distance: 19.8
click at [317, 14] on icon "Close" at bounding box center [316, 15] width 6 height 6
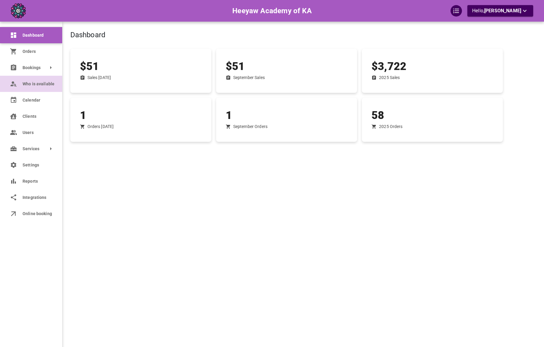
click at [24, 83] on span "Who is available" at bounding box center [38, 84] width 31 height 6
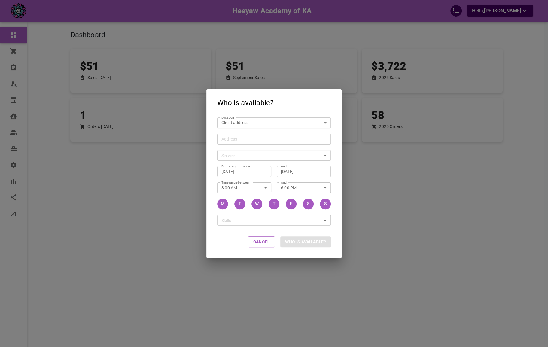
click at [250, 137] on input "Address Address" at bounding box center [271, 139] width 104 height 8
click at [194, 136] on div "Who is available? Location Client address customerLocation Location Address Add…" at bounding box center [274, 173] width 548 height 347
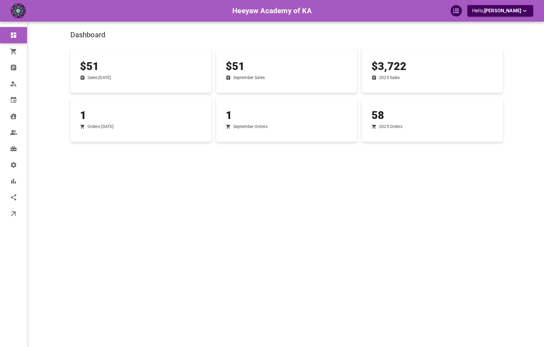
click at [171, 171] on div "Dashboard $51 Sales Today $51 September Sales $3,722 2025 Sales 1 Orders Today …" at bounding box center [286, 182] width 432 height 347
drag, startPoint x: 224, startPoint y: 10, endPoint x: 345, endPoint y: 13, distance: 120.8
click at [345, 13] on div "Heeyaw Academy of KA" at bounding box center [272, 10] width 174 height 11
click at [350, 26] on div "Dashboard" at bounding box center [236, 25] width 381 height 36
click at [185, 101] on div "1 Orders Today" at bounding box center [140, 120] width 141 height 44
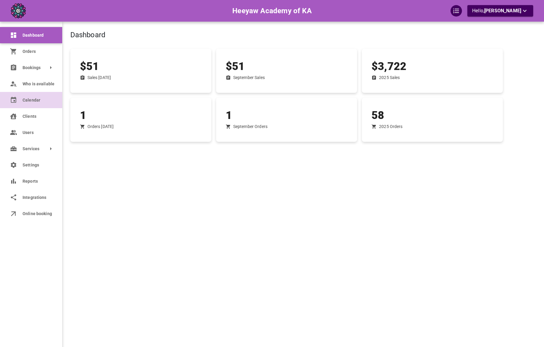
click at [15, 100] on icon at bounding box center [13, 99] width 7 height 7
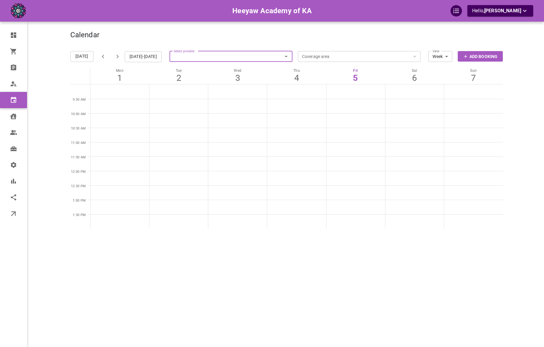
click at [28, 84] on div "Heeyaw Academy of KA Hello, Omar Tahir Dashboard Orders Bookings Who is availab…" at bounding box center [272, 182] width 544 height 364
click at [0, 0] on span "Who is available" at bounding box center [0, 0] width 0 height 0
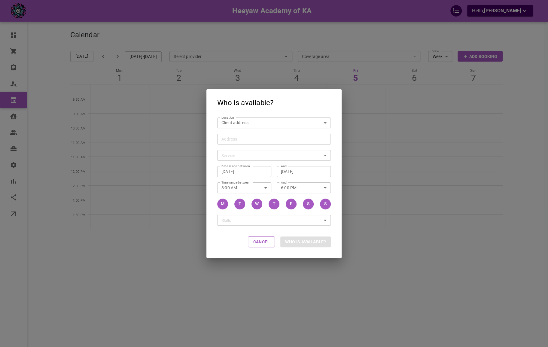
click at [35, 40] on div "Who is available? Location Client address customerLocation Location Address Add…" at bounding box center [274, 173] width 548 height 347
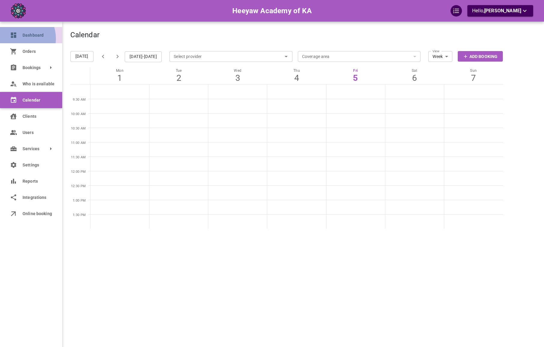
click at [17, 38] on icon at bounding box center [13, 35] width 7 height 7
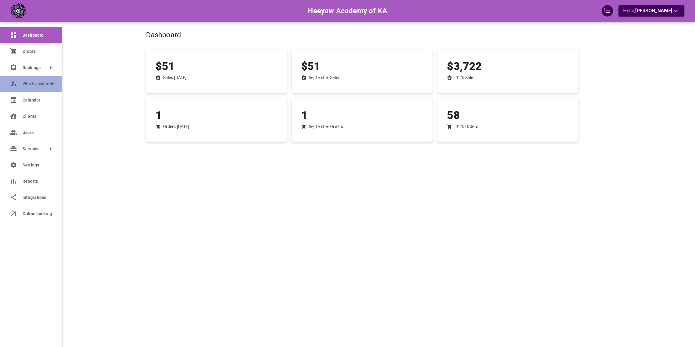
click at [20, 83] on link "Who is available" at bounding box center [31, 84] width 62 height 16
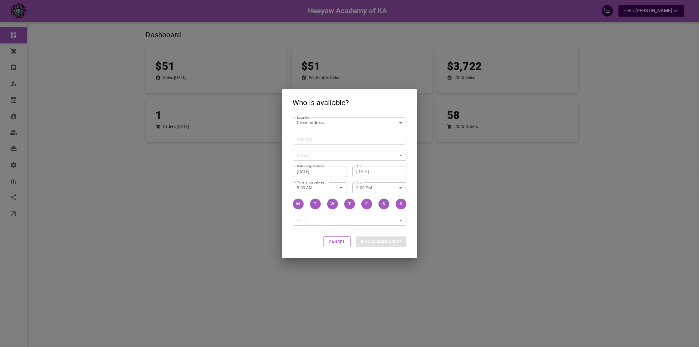
click at [307, 132] on div "Address Address" at bounding box center [346, 136] width 119 height 16
click at [307, 136] on div "Address Address" at bounding box center [350, 139] width 114 height 11
click at [307, 136] on input "Address Address" at bounding box center [346, 139] width 104 height 8
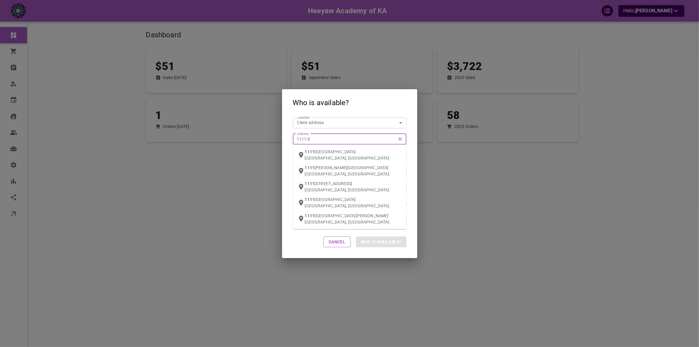
type input "1111 da"
click at [326, 150] on span "vis Drive" at bounding box center [329, 151] width 16 height 5
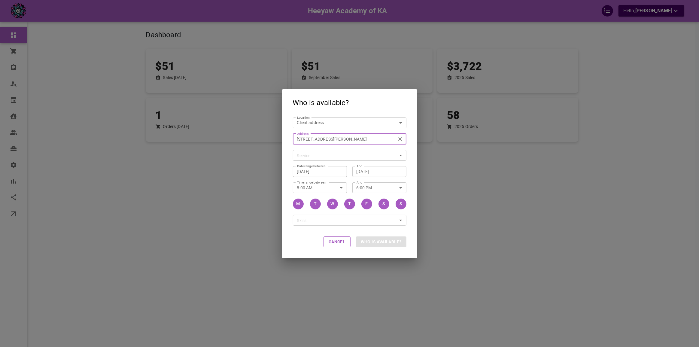
type input "[STREET_ADDRESS][PERSON_NAME]"
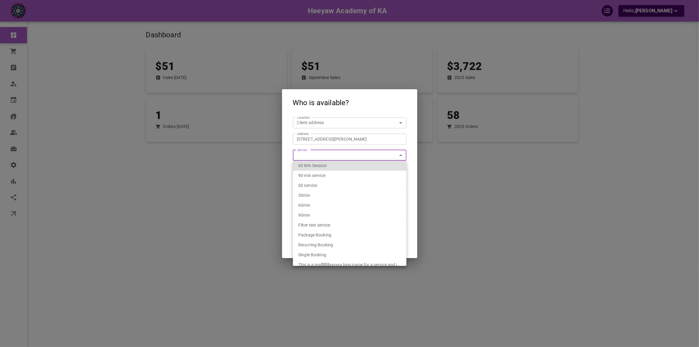
click at [363, 154] on body "Heeyaw Academy of KA Hello, [PERSON_NAME] Dashboard Orders Bookings Who is avai…" at bounding box center [349, 192] width 699 height 384
click at [343, 162] on div "60 Min Session" at bounding box center [349, 166] width 103 height 10
type input "2b350114-efe9-40ab-bed3-09b16bae47f9"
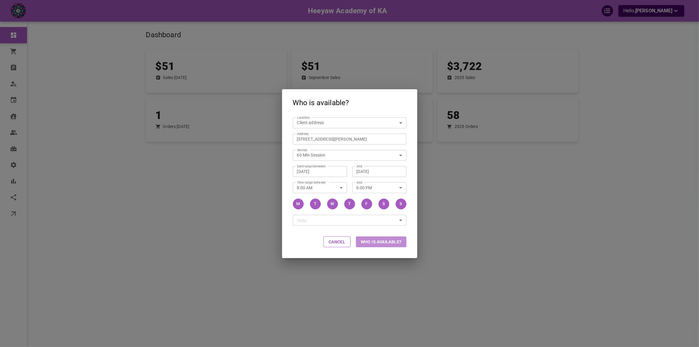
click at [381, 240] on button "Who is available?" at bounding box center [381, 241] width 50 height 11
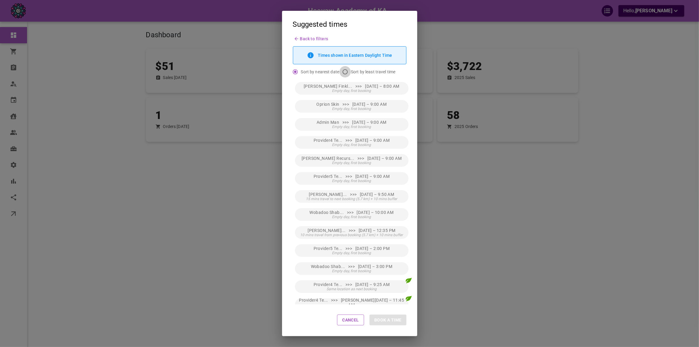
click at [342, 68] on input "Sort by least travel time" at bounding box center [344, 71] width 11 height 11
radio input "true"
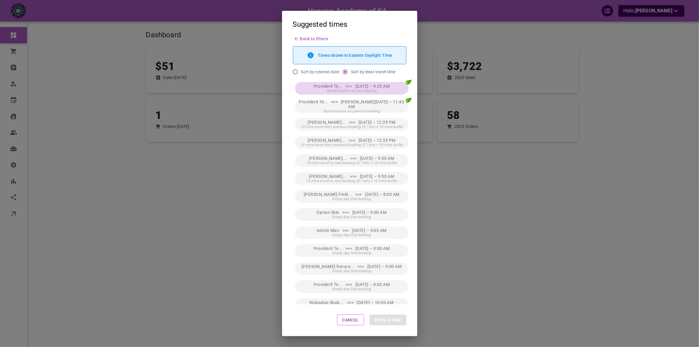
click at [361, 85] on span "Provider4 Te... >>> [DATE] – 9:25 AM" at bounding box center [352, 86] width 76 height 5
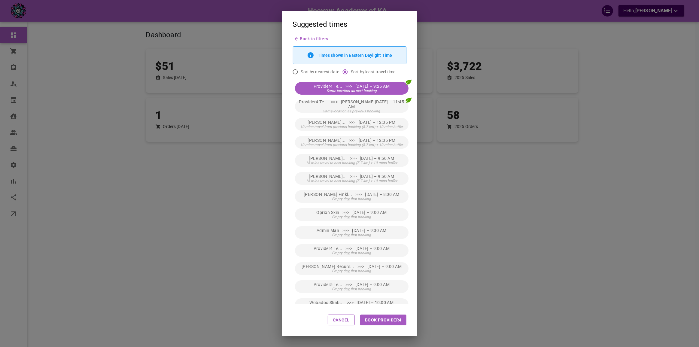
click at [381, 317] on button "Book Provider4" at bounding box center [383, 319] width 46 height 11
type input "Provider4 Test4"
type input "[DATE] 9:25 AM"
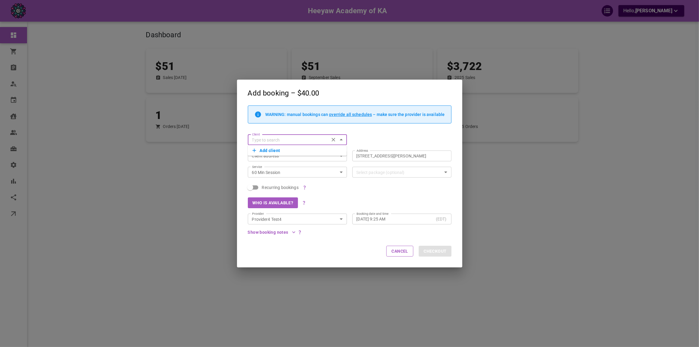
click at [279, 149] on button "Add client" at bounding box center [298, 150] width 90 height 8
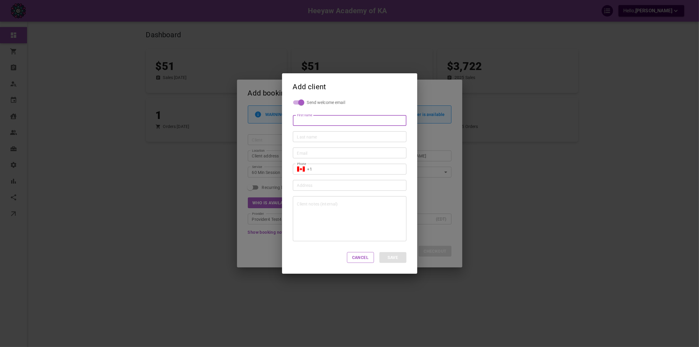
click at [264, 135] on div "Add client Send welcome email First name First name Last name Last name Email E…" at bounding box center [349, 173] width 699 height 347
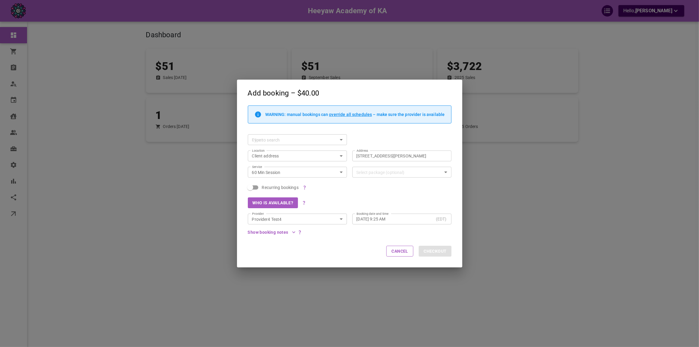
click at [279, 121] on div "WARNING: manual bookings can override all schedules – make sure the provider is…" at bounding box center [350, 114] width 204 height 18
click at [287, 114] on p "WARNING: manual bookings can override all schedules – make sure the provider is…" at bounding box center [355, 114] width 180 height 5
click at [311, 125] on div "WARNING: manual bookings can override all schedules – make sure the provider is…" at bounding box center [346, 116] width 209 height 23
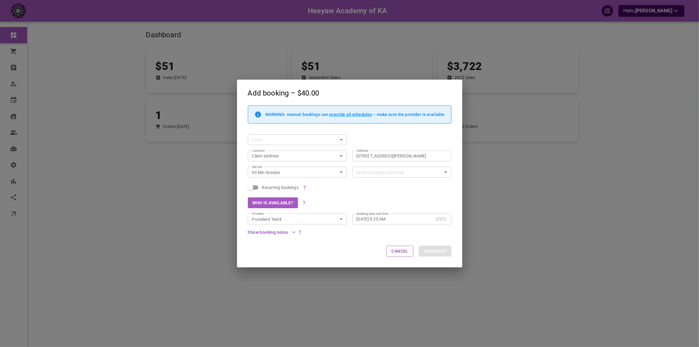
click at [495, 152] on div "Add booking – $40.00 WARNING: manual bookings can override all schedules – make…" at bounding box center [349, 173] width 699 height 347
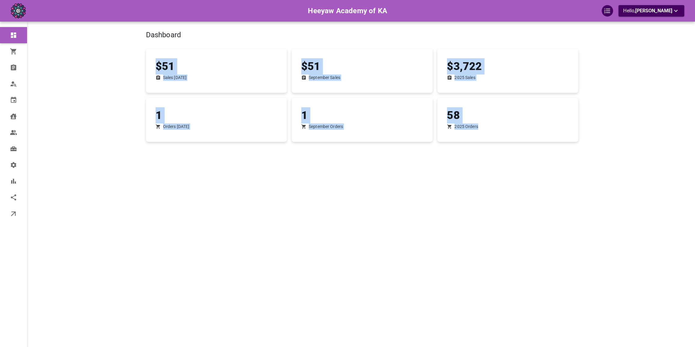
drag, startPoint x: 152, startPoint y: 71, endPoint x: 525, endPoint y: 130, distance: 377.9
click at [525, 130] on div "$51 Sales Today $51 September Sales $3,722 2025 Sales 1 Orders Today 1 Septembe…" at bounding box center [359, 90] width 437 height 104
click at [563, 141] on div "Dashboard $51 Sales Today $51 September Sales $3,722 2025 Sales 1 Orders Today …" at bounding box center [362, 182] width 432 height 347
drag, startPoint x: 144, startPoint y: 34, endPoint x: 550, endPoint y: 134, distance: 418.5
click at [550, 134] on div "Dashboard $51 Sales Today $51 September Sales $3,722 2025 Sales 1 Orders Today …" at bounding box center [362, 182] width 432 height 347
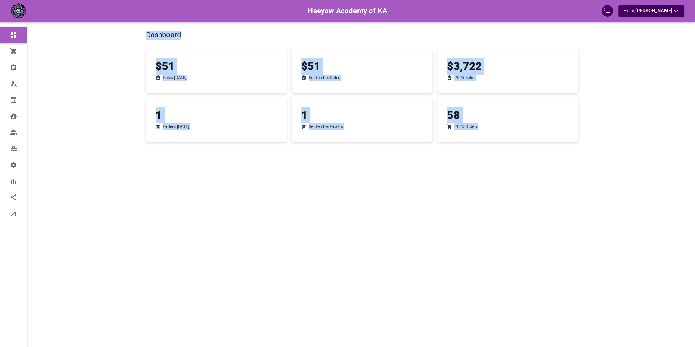
click at [545, 169] on div "Dashboard $51 Sales Today $51 September Sales $3,722 2025 Sales 1 Orders Today …" at bounding box center [362, 182] width 432 height 347
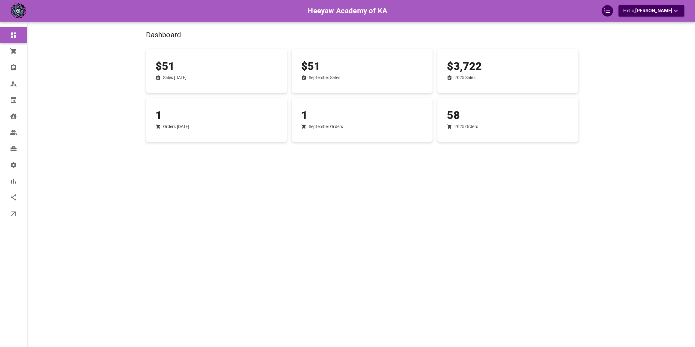
click at [316, 184] on div "Dashboard $51 Sales Today $51 September Sales $3,722 2025 Sales 1 Orders Today …" at bounding box center [362, 182] width 432 height 347
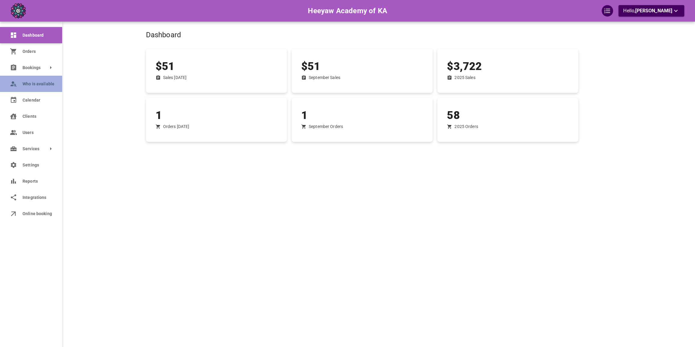
click at [38, 84] on span "Who is available" at bounding box center [38, 84] width 31 height 6
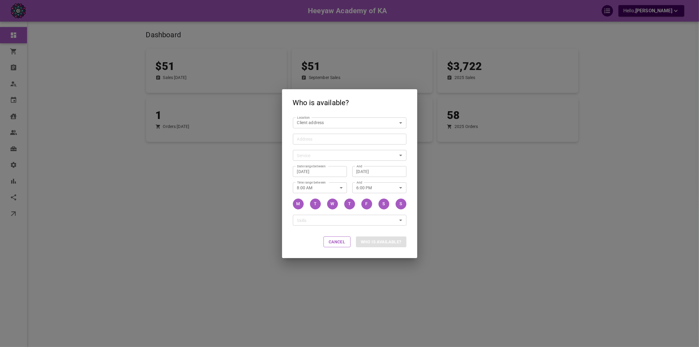
click at [346, 143] on div "Address" at bounding box center [350, 139] width 114 height 11
click at [346, 143] on input "Address Address" at bounding box center [346, 139] width 104 height 8
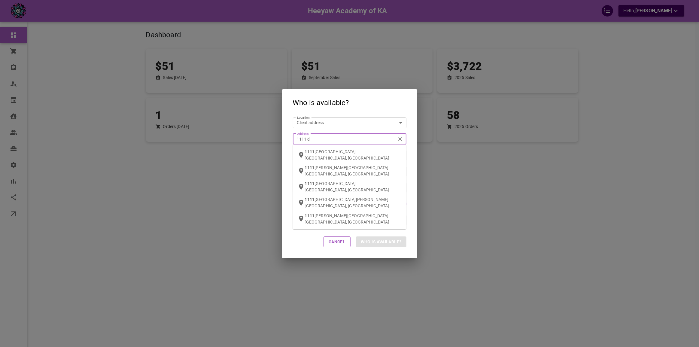
type input "1111 da"
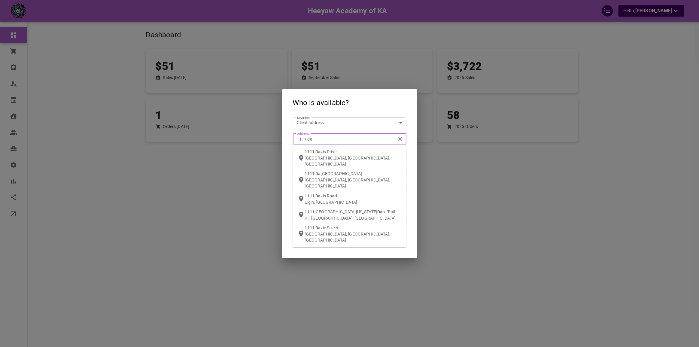
click at [335, 153] on span "vis Drive" at bounding box center [329, 151] width 16 height 5
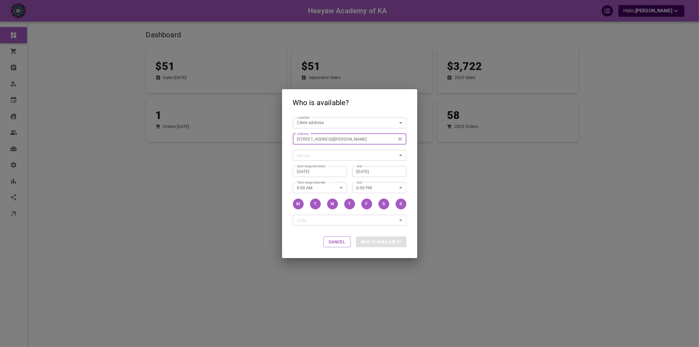
type input "[STREET_ADDRESS][PERSON_NAME]"
click at [331, 155] on body "Heeyaw Academy of KA Hello, [PERSON_NAME] Dashboard Orders Bookings Who is avai…" at bounding box center [349, 192] width 699 height 384
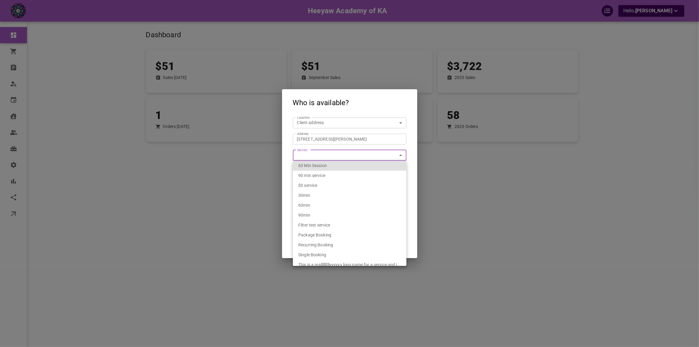
click at [330, 164] on div "60 Min Session" at bounding box center [349, 166] width 103 height 10
type input "2b350114-efe9-40ab-bed3-09b16bae47f9"
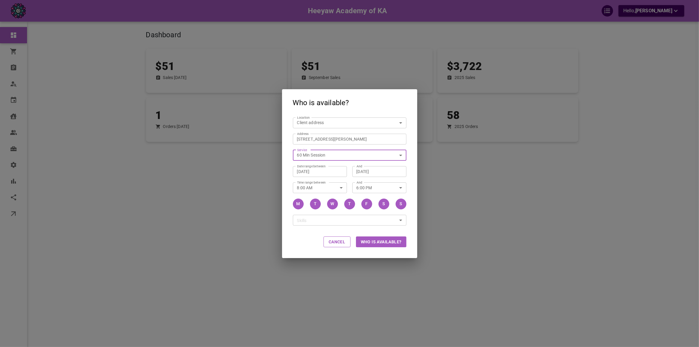
click at [373, 237] on button "Who is available?" at bounding box center [381, 241] width 50 height 11
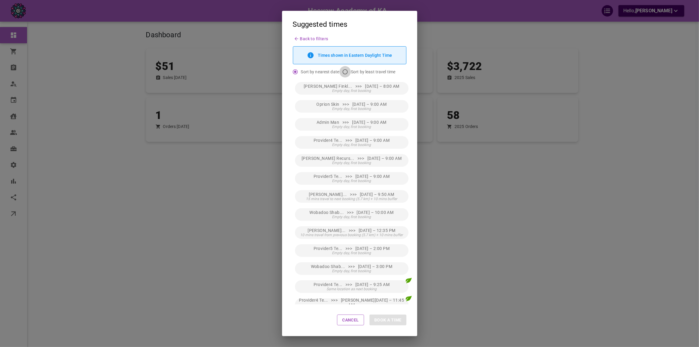
click at [344, 71] on input "Sort by least travel time" at bounding box center [344, 71] width 11 height 11
radio input "true"
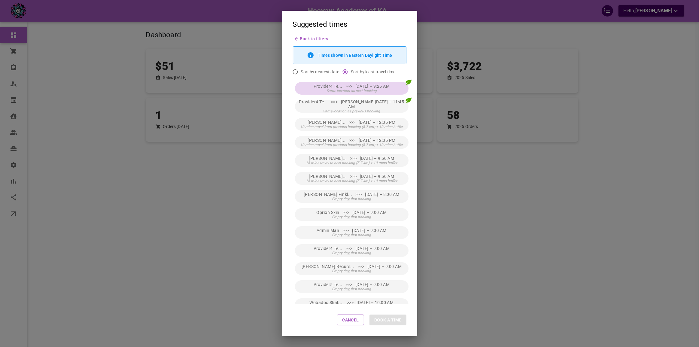
click at [354, 87] on span "Provider4 Te... >>> [DATE] – 9:25 AM" at bounding box center [352, 86] width 76 height 5
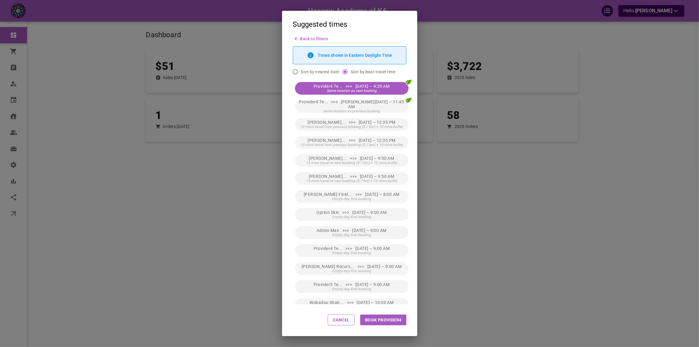
click at [372, 317] on button "Book Provider4" at bounding box center [383, 319] width 46 height 11
type input "Provider4 Test4"
type input "[DATE] 9:25 AM"
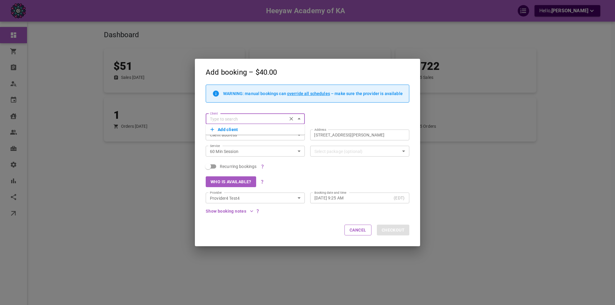
click at [335, 118] on div "Client Client" at bounding box center [304, 116] width 209 height 16
click at [244, 115] on div "Client" at bounding box center [255, 119] width 99 height 11
click at [240, 117] on input "Client" at bounding box center [247, 119] width 78 height 8
type input "a"
click at [240, 117] on input "Client" at bounding box center [251, 119] width 86 height 8
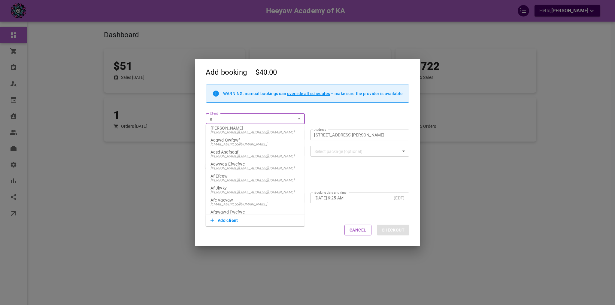
click at [226, 221] on button "Add client" at bounding box center [256, 221] width 90 height 8
type input "a"
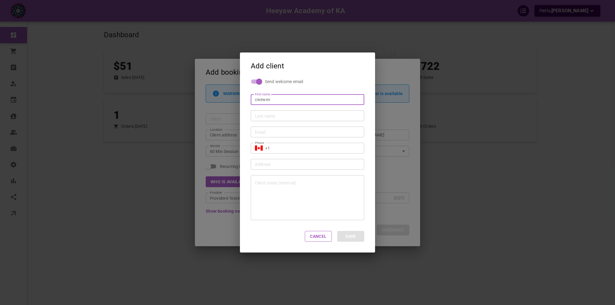
type input "Cwewev"
click at [270, 115] on input "Last name" at bounding box center [307, 116] width 105 height 6
type input "Vwevwe"
drag, startPoint x: 274, startPoint y: 130, endPoint x: 276, endPoint y: 133, distance: 3.2
click at [274, 130] on input "Email" at bounding box center [307, 132] width 105 height 6
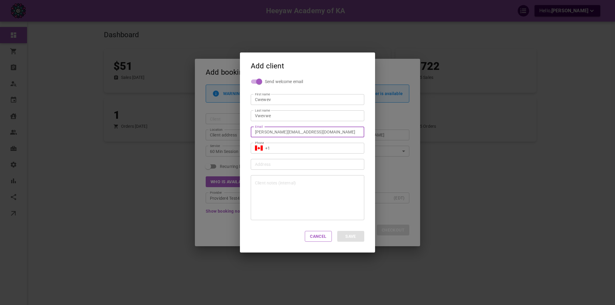
click at [284, 134] on input "[PERSON_NAME][EMAIL_ADDRESS][DOMAIN_NAME]" at bounding box center [307, 132] width 105 height 6
type input "omar+wev2323f@gomarketbox.com"
click at [285, 147] on input "+1" at bounding box center [312, 148] width 95 height 6
type input "[PHONE_NUMBER]"
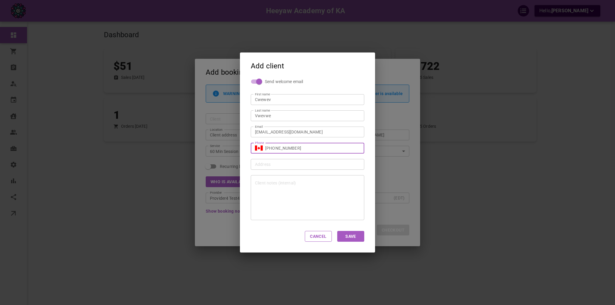
click at [349, 234] on button "Save" at bounding box center [350, 236] width 27 height 11
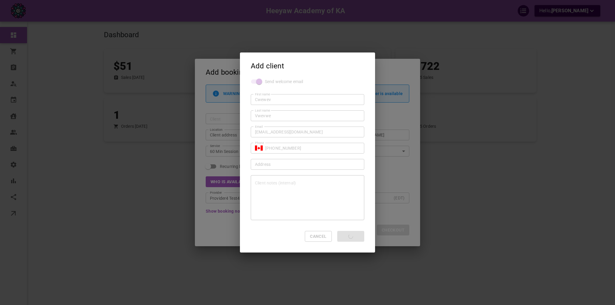
type input "Cwewev Vwevwe"
type input "+1"
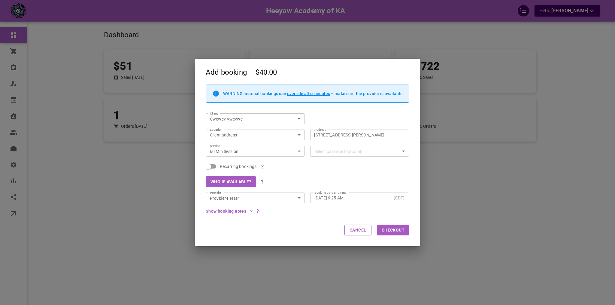
click at [445, 130] on div "Add booking – $40.00 WARNING: manual bookings can override all schedules – make…" at bounding box center [307, 152] width 615 height 305
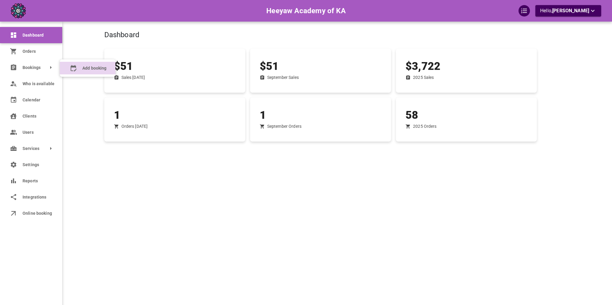
click at [84, 68] on span "Add booking" at bounding box center [94, 68] width 24 height 6
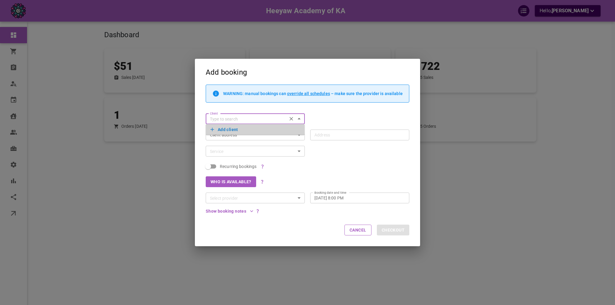
click at [232, 129] on button "Add client" at bounding box center [256, 130] width 90 height 8
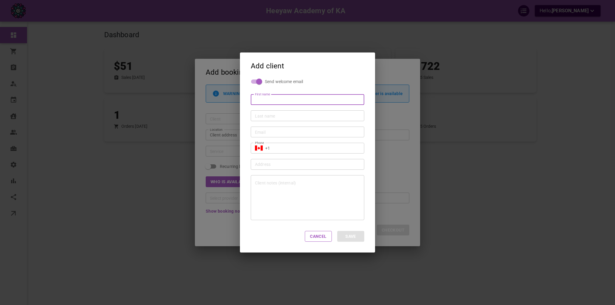
click at [231, 111] on div "Add client Send welcome email First name First name Last name Last name Email E…" at bounding box center [307, 152] width 615 height 305
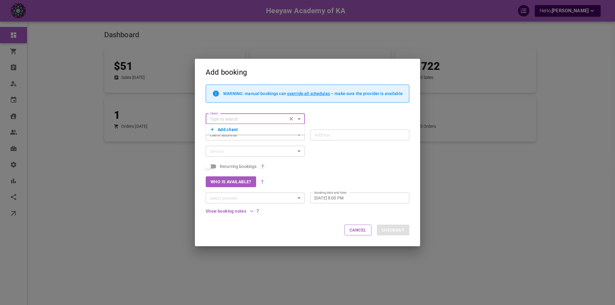
click at [215, 111] on div "Client Client" at bounding box center [304, 116] width 209 height 16
click at [234, 119] on input "Client" at bounding box center [247, 119] width 78 height 8
click at [225, 120] on input "Client" at bounding box center [247, 119] width 78 height 8
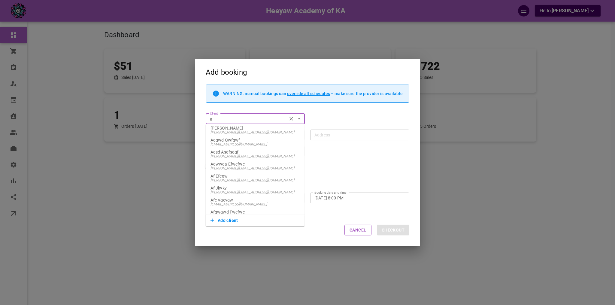
click at [223, 141] on p "Adqwd Qwfqwf" at bounding box center [256, 140] width 90 height 4
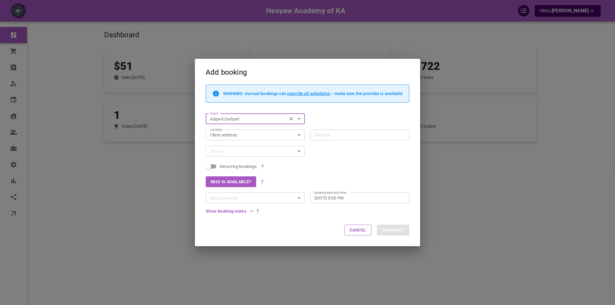
type input "Adqwd Qwfqwf"
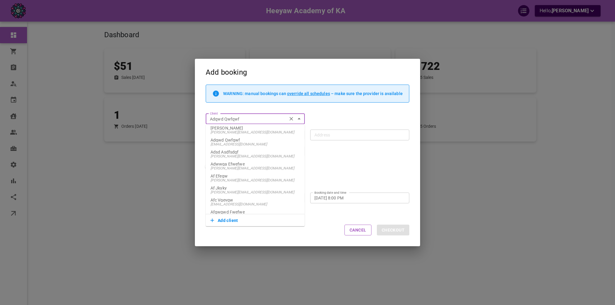
click at [257, 118] on input "Adqwd Qwfqwf" at bounding box center [247, 119] width 78 height 8
click at [226, 222] on button "Add client" at bounding box center [256, 221] width 90 height 8
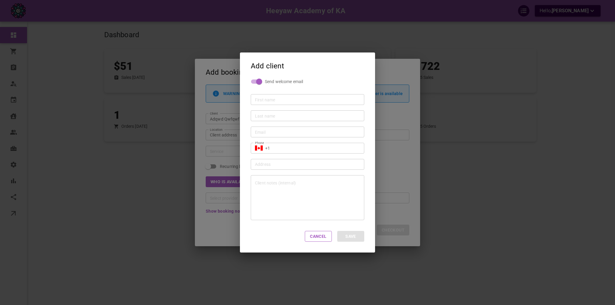
click at [231, 150] on div "Add client Send welcome email First name First name Last name Last name Email E…" at bounding box center [307, 152] width 615 height 305
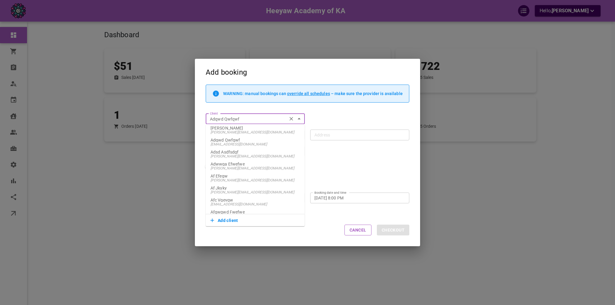
click at [164, 129] on div "Add booking WARNING: manual bookings can override all schedules – make sure the…" at bounding box center [307, 152] width 615 height 305
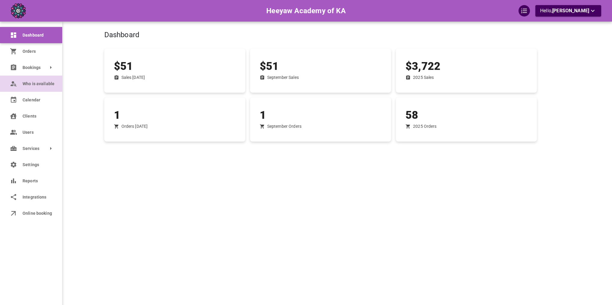
click at [16, 84] on icon at bounding box center [13, 83] width 7 height 7
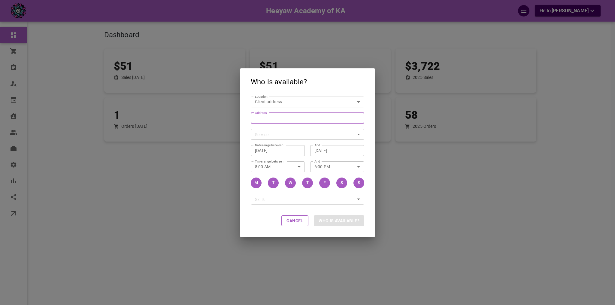
click at [311, 120] on input "Address Address" at bounding box center [304, 118] width 104 height 8
click at [290, 130] on div "​ Service" at bounding box center [308, 134] width 114 height 11
click at [335, 193] on div "Skills ​ Skills" at bounding box center [304, 197] width 119 height 16
click at [58, 133] on div "Who is available? Location Client address customerLocation Location Address Add…" at bounding box center [307, 152] width 615 height 305
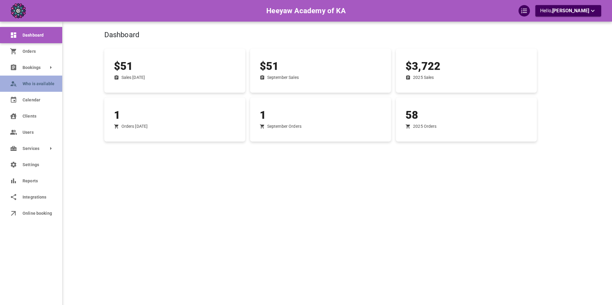
click at [20, 83] on link "Who is available" at bounding box center [31, 84] width 62 height 16
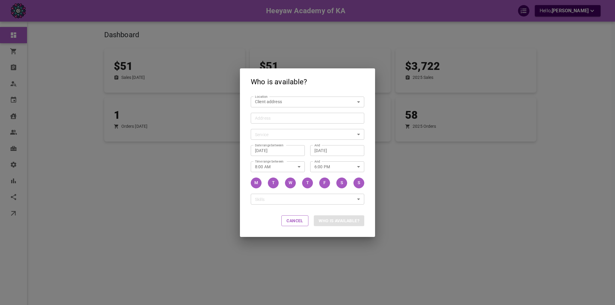
click at [93, 119] on div "Who is available? Location Client address customerLocation Location Address Add…" at bounding box center [307, 152] width 615 height 305
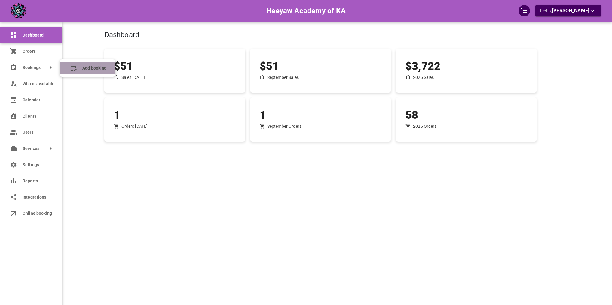
click at [91, 74] on booking "Add booking" at bounding box center [88, 68] width 56 height 13
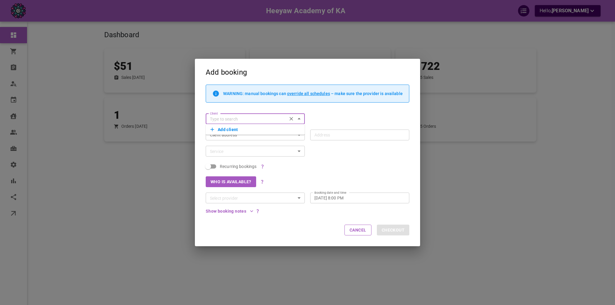
click at [308, 105] on div "WARNING: manual bookings can override all schedules – make sure the provider is…" at bounding box center [304, 96] width 209 height 23
